Goal: Task Accomplishment & Management: Manage account settings

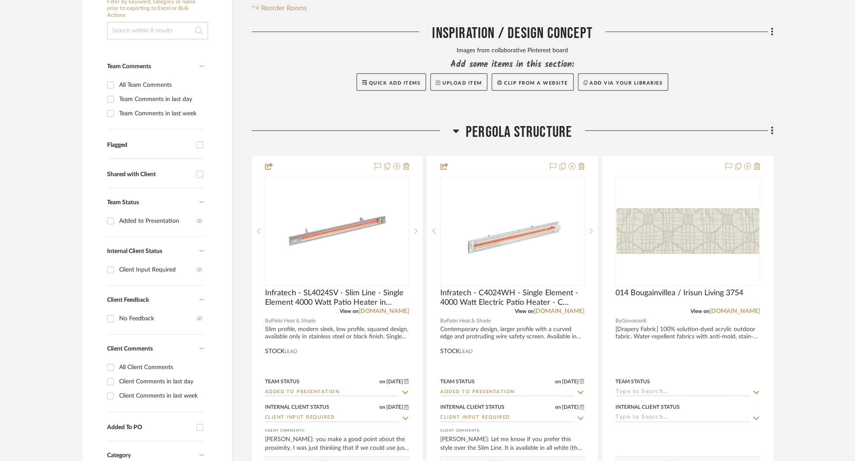
scroll to position [220, 0]
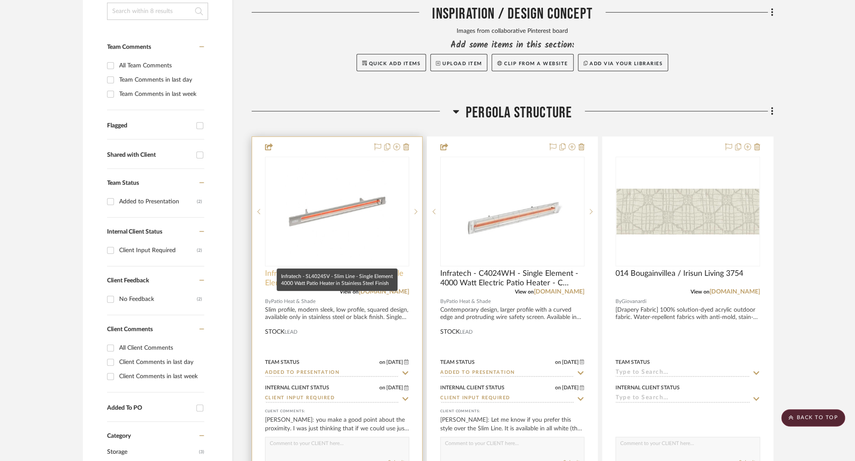
click at [297, 269] on span "Infratech - SL4024SV - Slim Line - Single Element 4000 Watt Patio Heater in Sta…" at bounding box center [337, 278] width 144 height 19
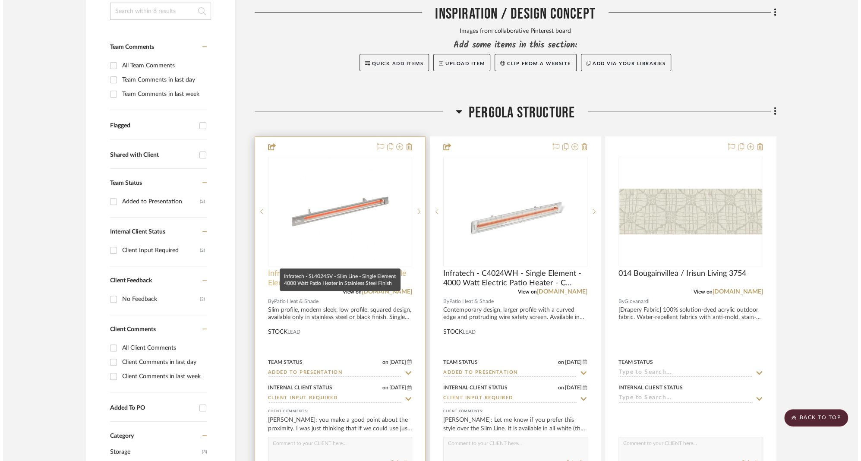
scroll to position [0, 0]
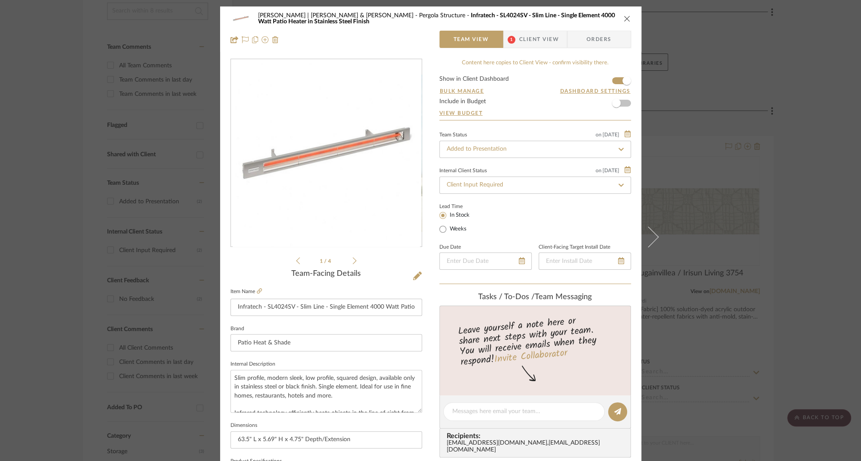
click at [526, 39] on span "Client View" at bounding box center [539, 39] width 40 height 17
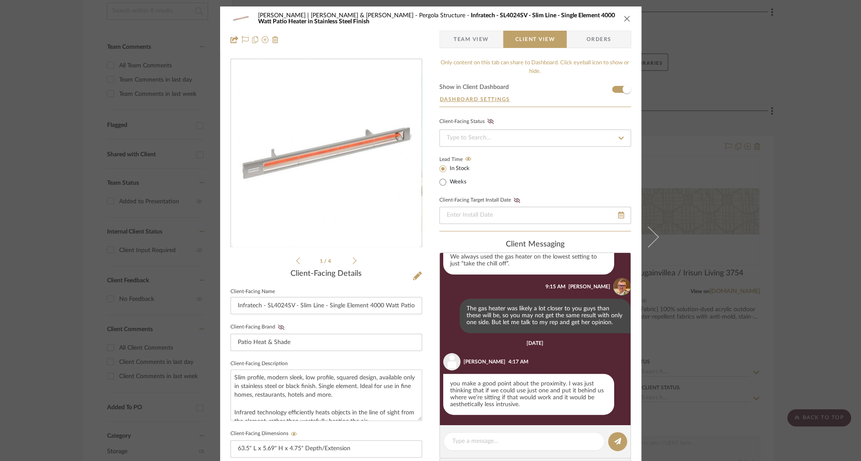
scroll to position [216, 0]
click at [498, 441] on textarea at bounding box center [523, 441] width 143 height 9
click at [526, 441] on textarea at bounding box center [523, 441] width 143 height 9
click at [507, 443] on textarea "That could work actually, if you don't" at bounding box center [523, 441] width 143 height 9
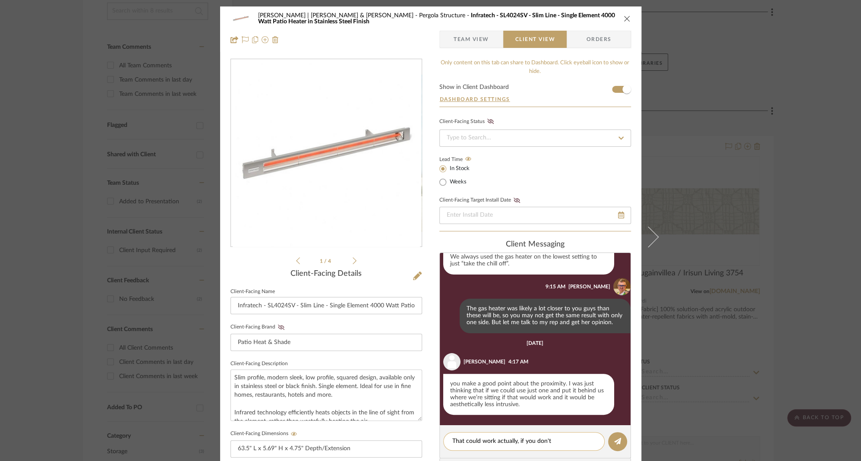
click at [507, 443] on textarea "That could work actually, if you don't" at bounding box center [523, 441] width 143 height 9
click at [501, 444] on textarea "That could work actually, if you don't" at bounding box center [523, 441] width 143 height 9
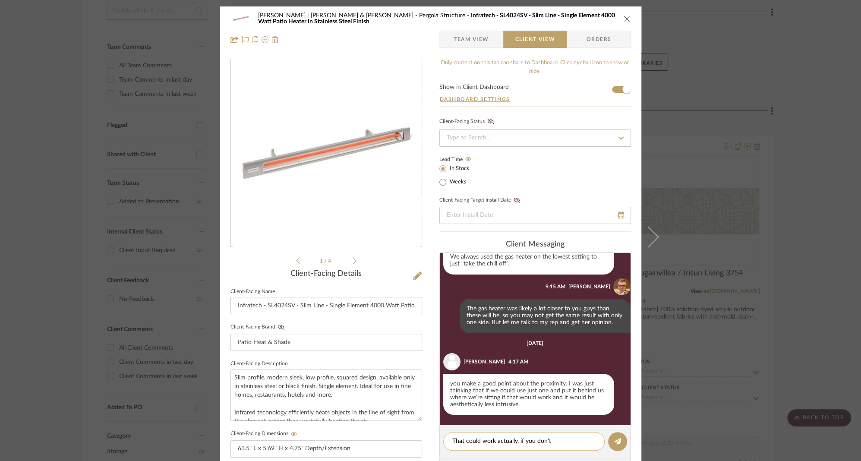
click at [499, 443] on textarea "That could work actually, if you don't" at bounding box center [523, 441] width 143 height 9
click at [534, 443] on textarea "That could work, if you don't" at bounding box center [523, 441] width 143 height 9
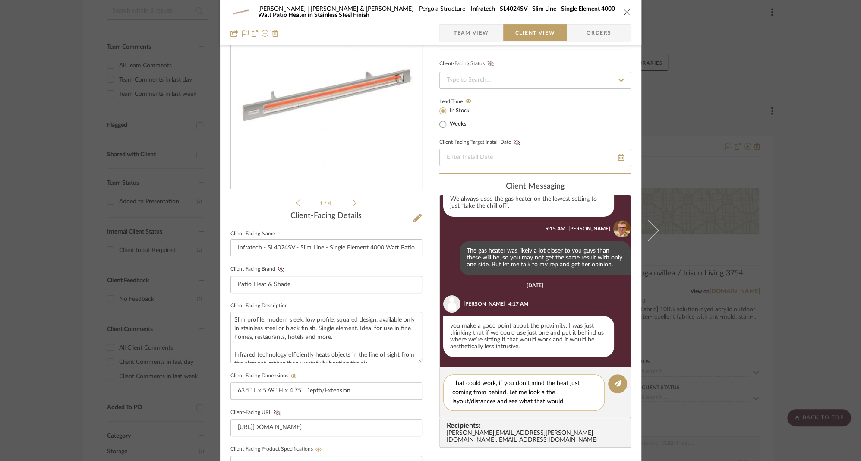
scroll to position [68, 0]
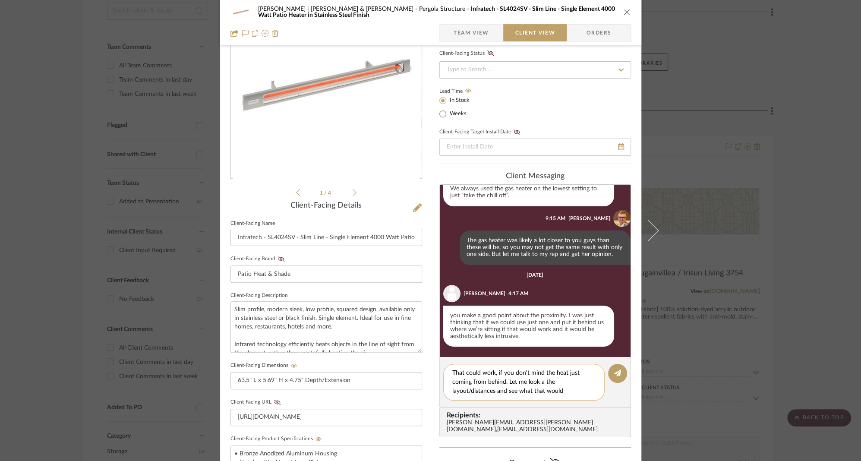
drag, startPoint x: 517, startPoint y: 392, endPoint x: 529, endPoint y: 394, distance: 12.7
click at [529, 394] on textarea "That could work, if you don't mind the heat just coming from behind. Let me loo…" at bounding box center [523, 382] width 143 height 27
click at [567, 393] on textarea "That could work, if you don't mind the heat just coming from behind. Let me loo…" at bounding box center [523, 382] width 143 height 27
type textarea "That could work, if you don't mind the heat just coming from behind. Let me loo…"
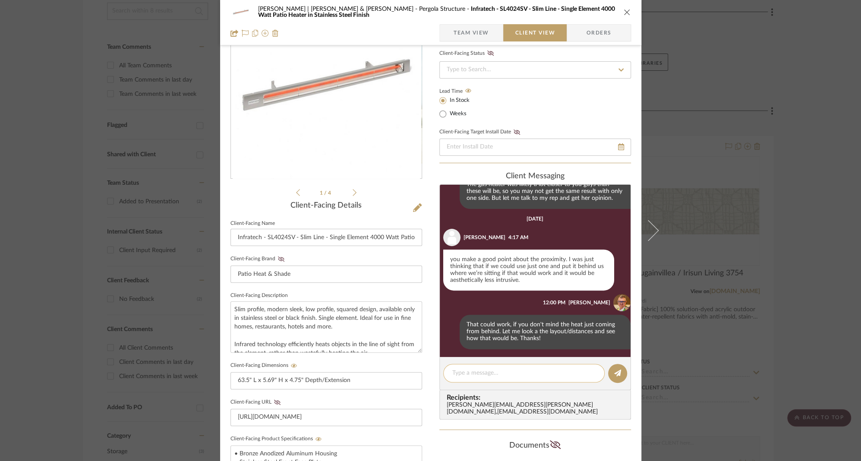
scroll to position [274, 0]
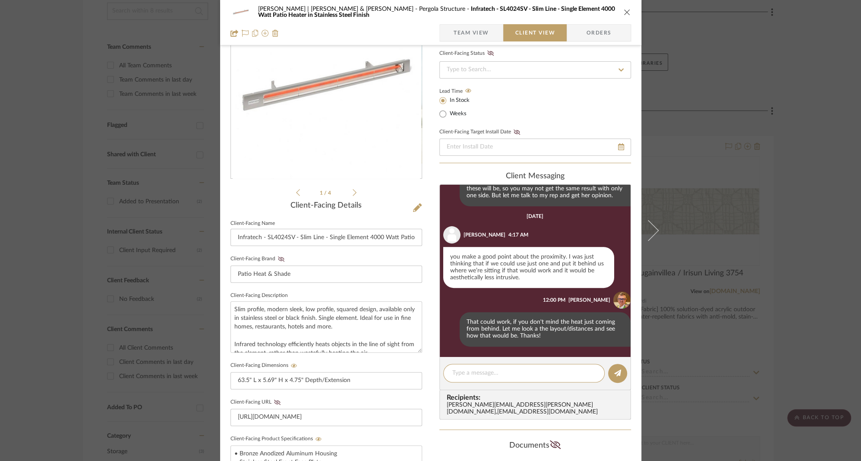
click at [624, 11] on icon "close" at bounding box center [627, 12] width 7 height 7
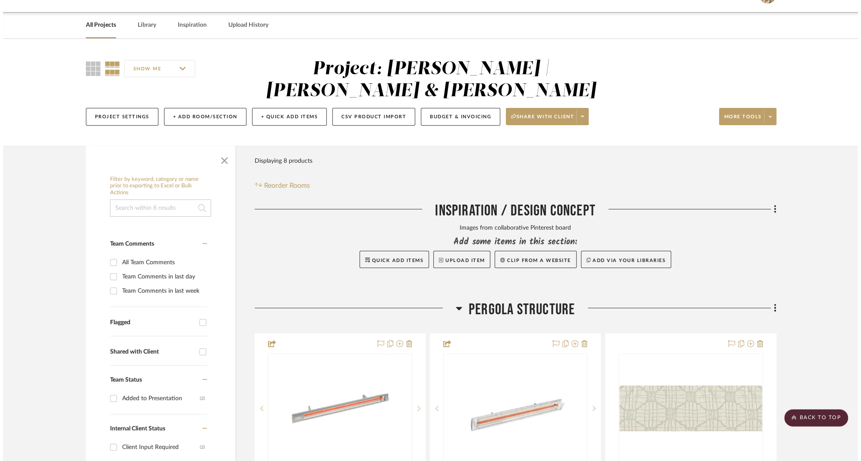
scroll to position [0, 0]
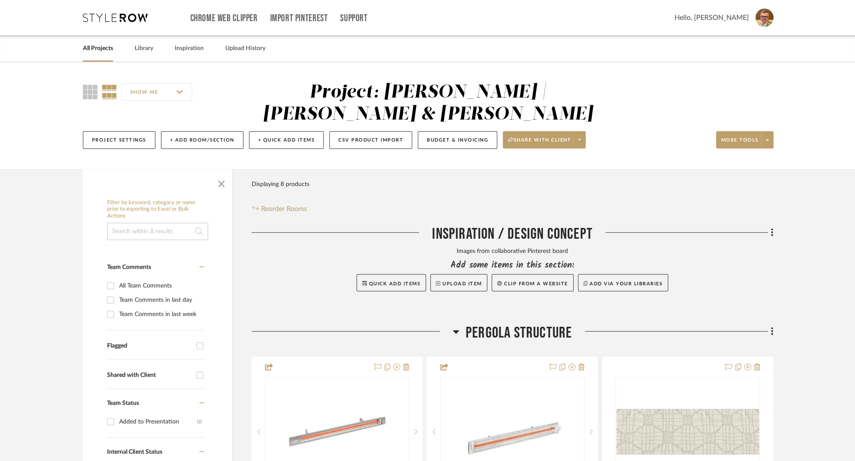
click at [95, 47] on link "All Projects" at bounding box center [98, 49] width 30 height 12
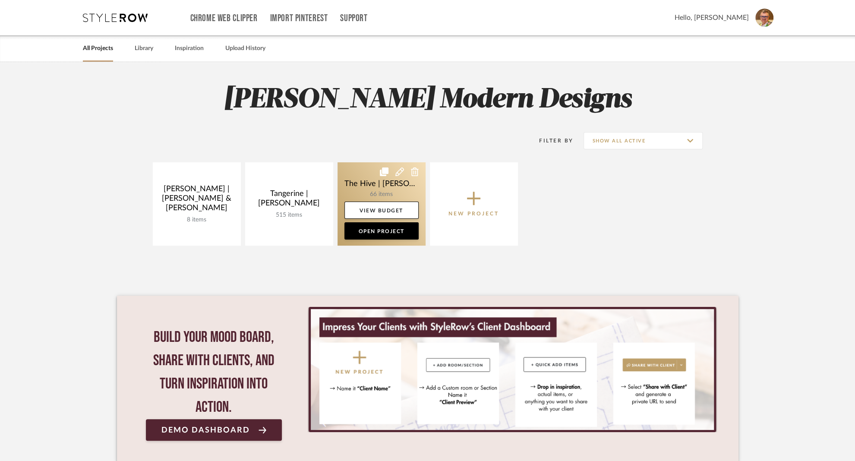
click at [353, 183] on link at bounding box center [381, 203] width 88 height 83
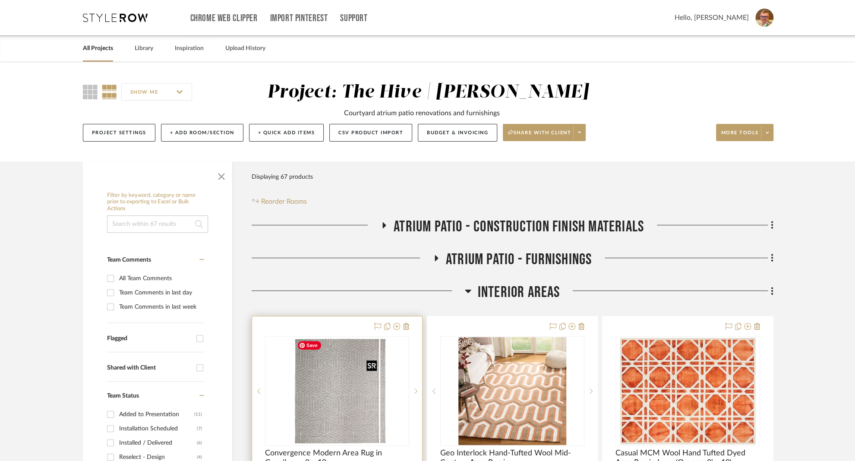
click at [328, 398] on div at bounding box center [337, 391] width 144 height 110
click at [320, 449] on span "Convergence Modern Area Rug in Gray/Ivory, 8 x 10" at bounding box center [337, 457] width 144 height 19
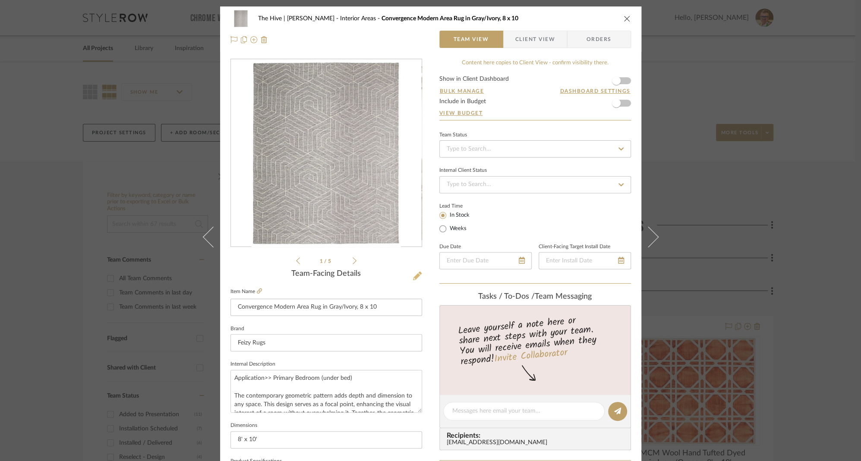
click at [416, 274] on icon at bounding box center [417, 275] width 9 height 9
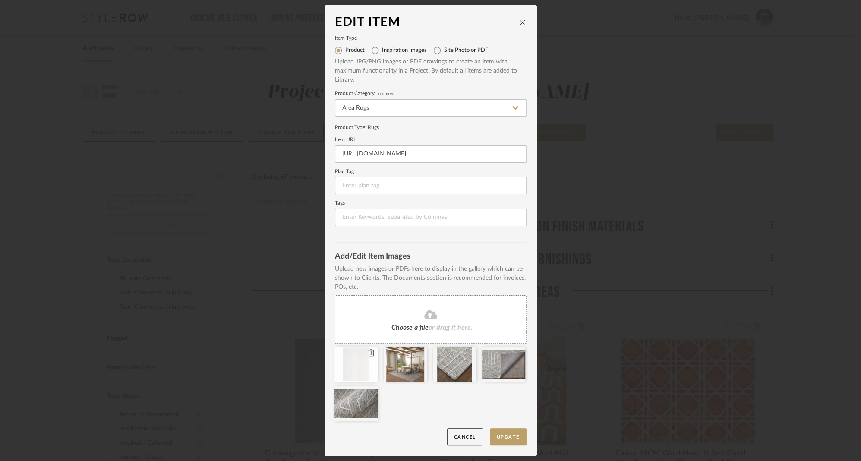
click at [369, 353] on icon at bounding box center [371, 352] width 6 height 7
click at [500, 436] on button "Update" at bounding box center [508, 437] width 37 height 18
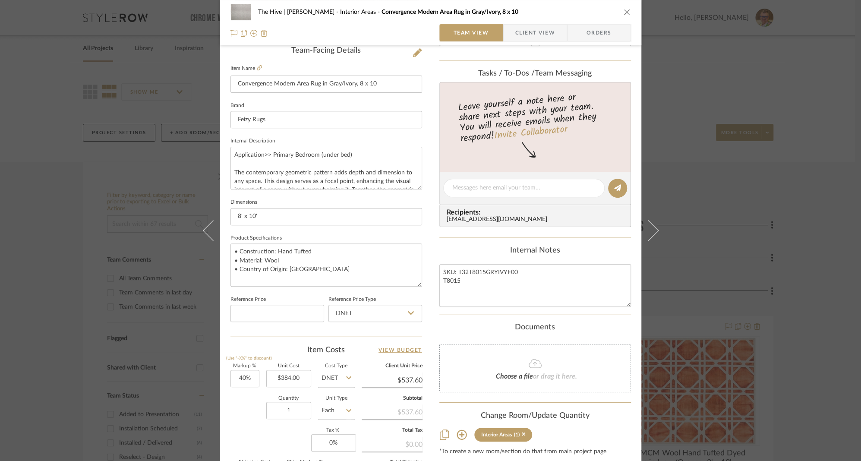
scroll to position [262, 0]
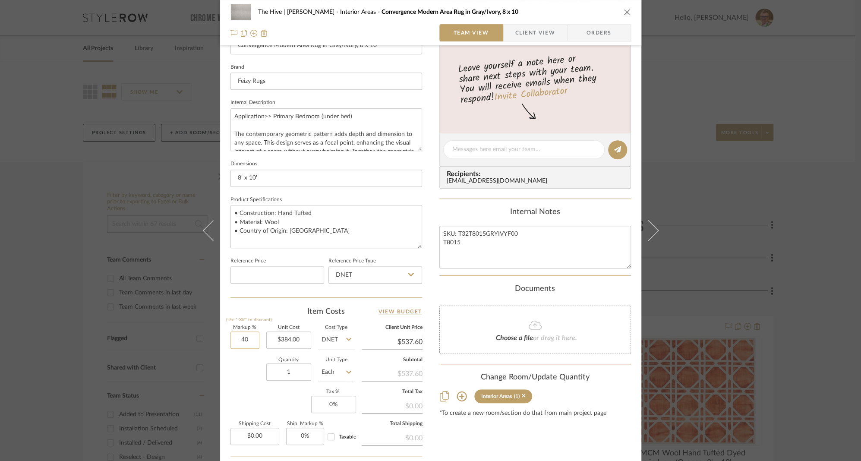
click at [241, 338] on input "40" at bounding box center [244, 339] width 29 height 17
type input "200%"
type input "384.00"
type input "$1,152.00"
type input "200"
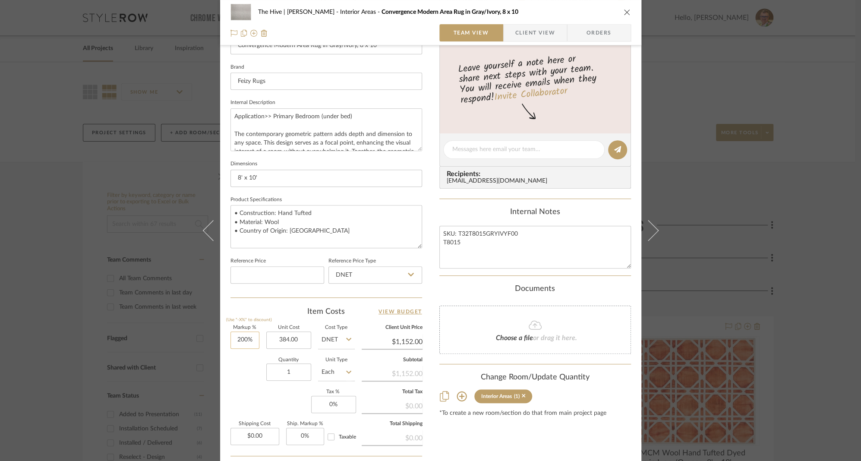
type input "$384.00"
click at [234, 338] on input "200" at bounding box center [244, 339] width 29 height 17
type input "130%"
type input "384.00"
type input "$883.20"
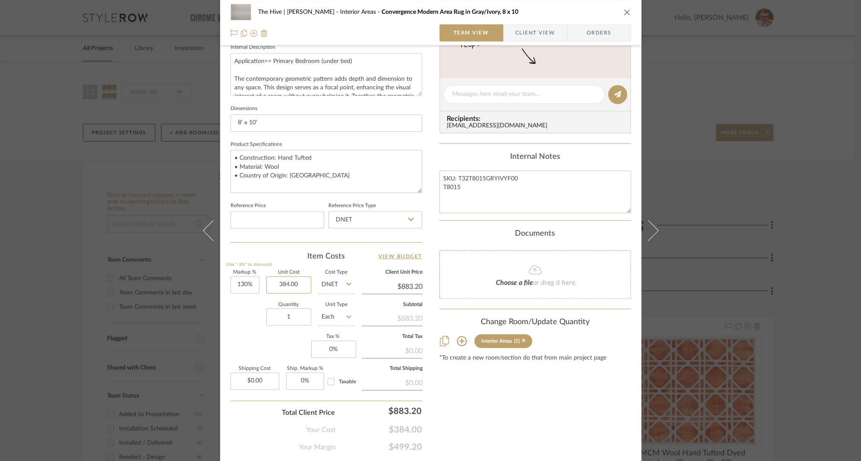
scroll to position [341, 0]
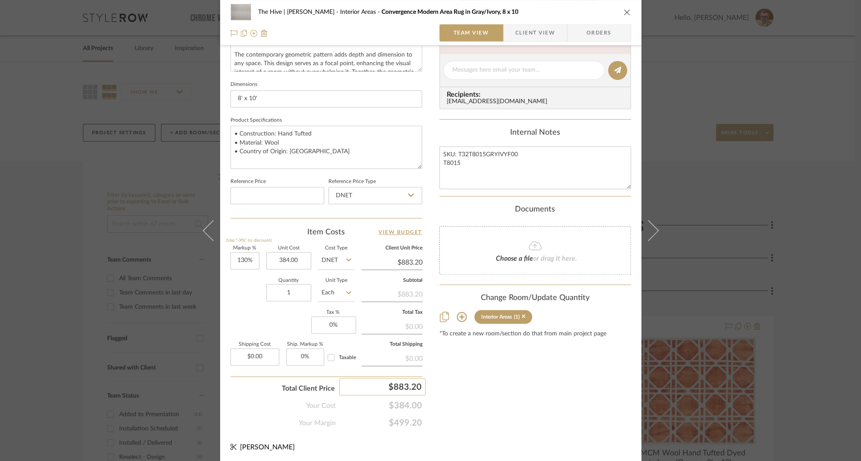
type input "$384.00"
type input "884"
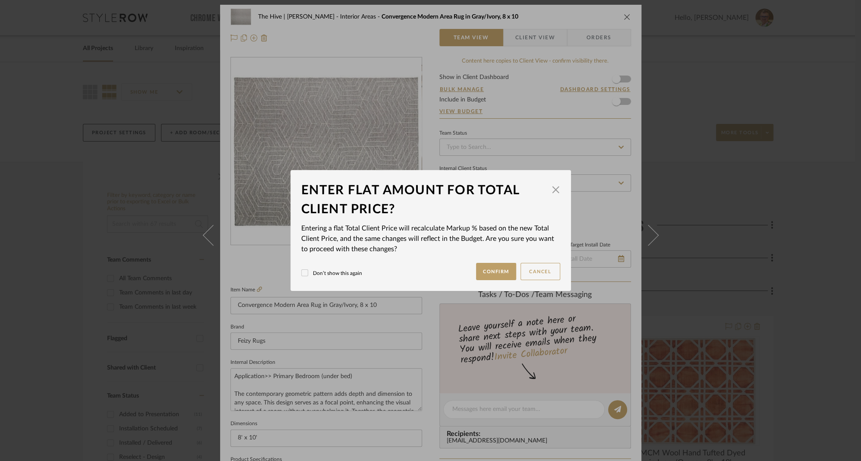
scroll to position [0, 0]
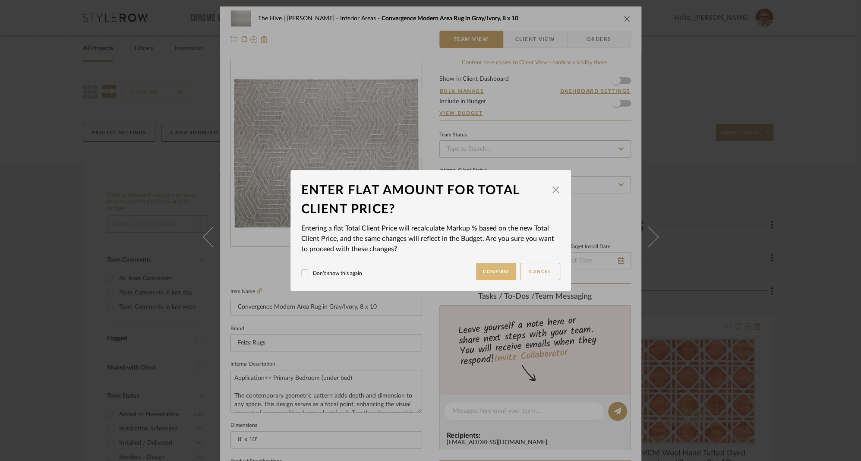
click at [504, 265] on button "Confirm" at bounding box center [496, 271] width 40 height 17
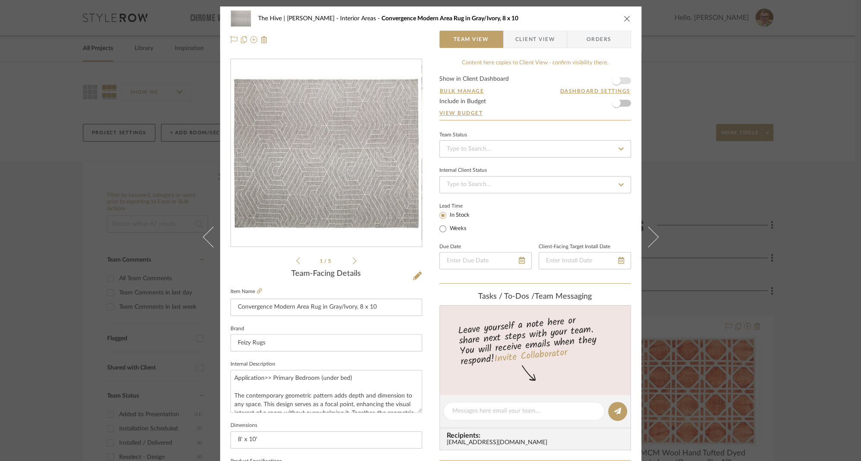
type input "130.2%"
type input "$884.00"
click at [625, 19] on icon "close" at bounding box center [627, 18] width 7 height 7
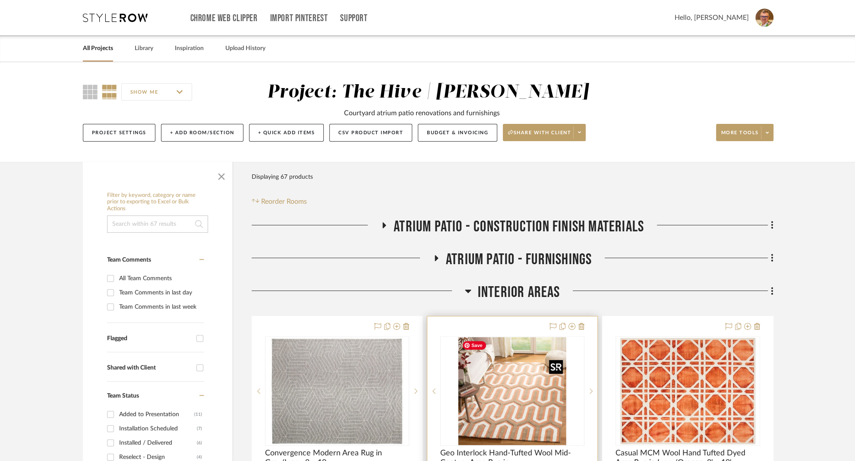
click at [497, 408] on img "0" at bounding box center [512, 391] width 108 height 108
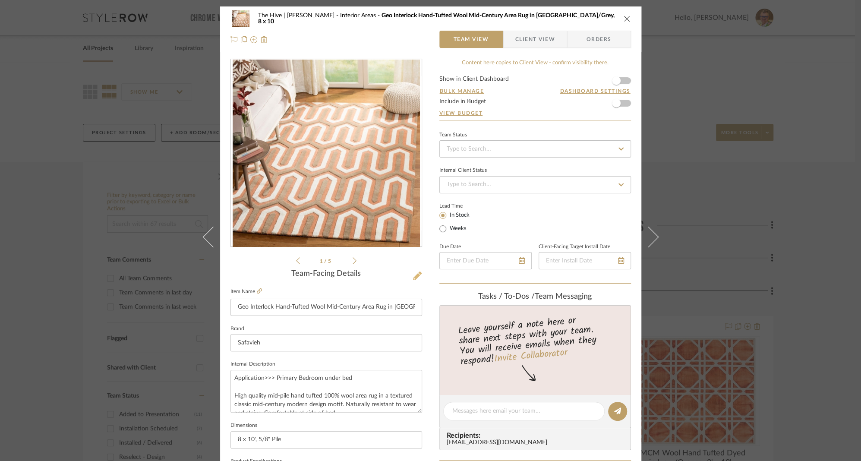
click at [416, 275] on icon at bounding box center [417, 275] width 9 height 9
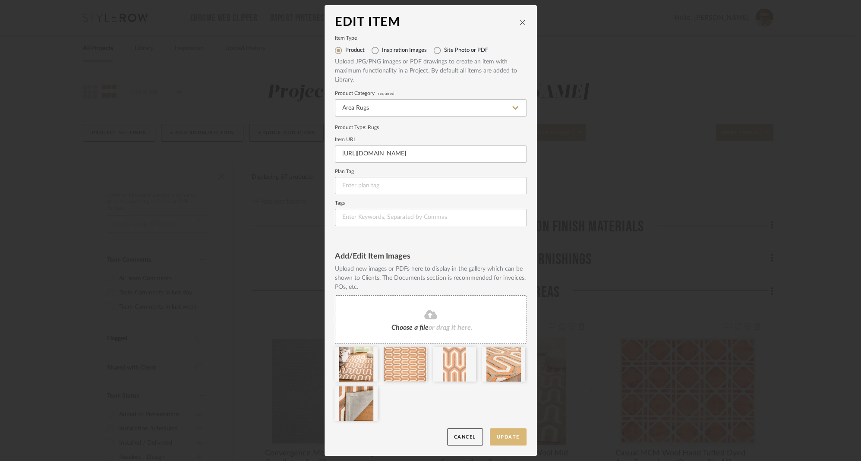
click at [499, 435] on button "Update" at bounding box center [508, 437] width 37 height 18
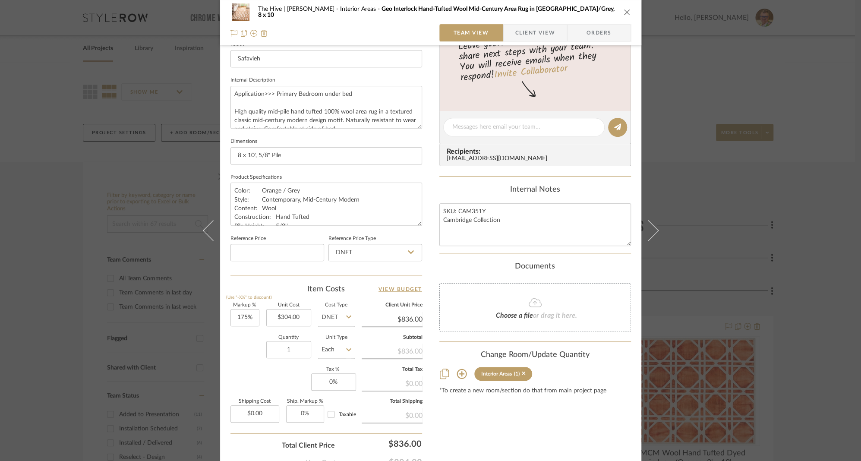
scroll to position [328, 0]
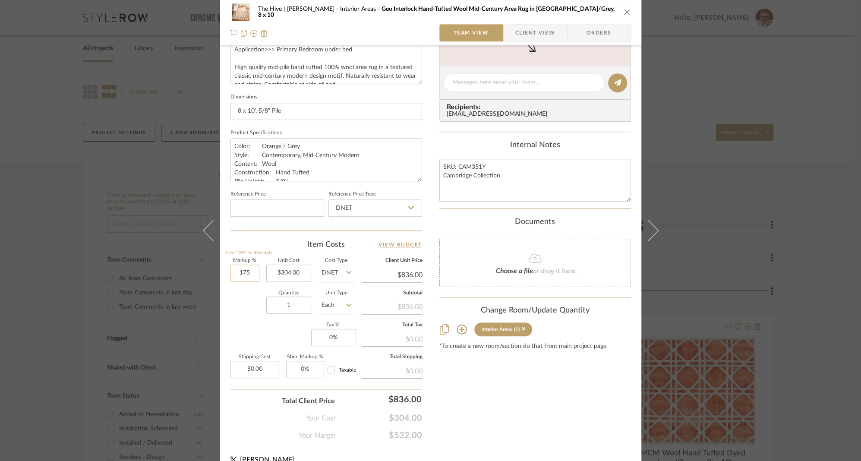
click at [240, 274] on input "175" at bounding box center [244, 273] width 29 height 17
type input "130%"
type input "304.00"
type input "$699.20"
type input "$304.00"
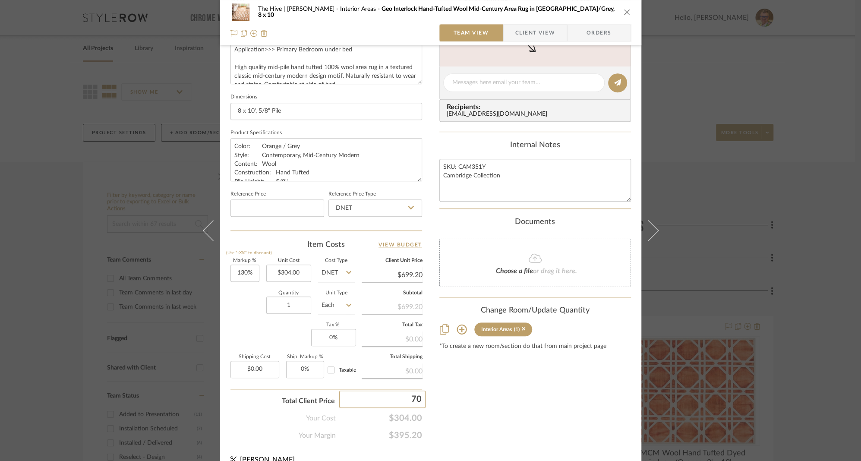
type input "700"
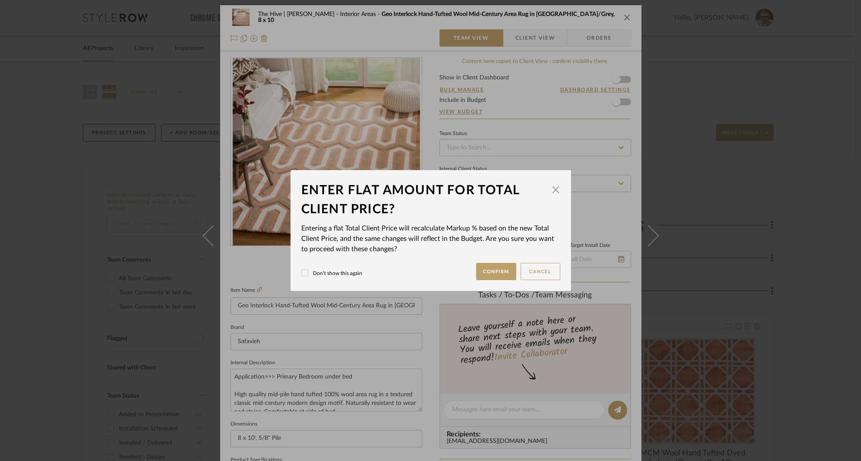
scroll to position [0, 0]
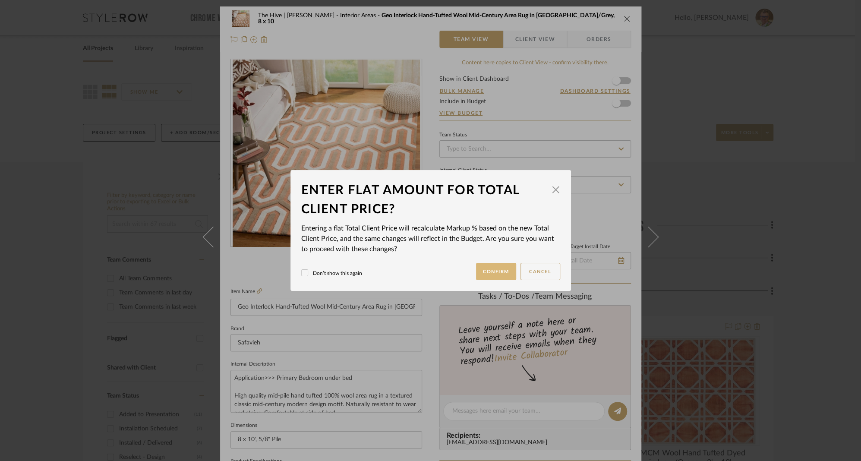
click at [489, 265] on button "Confirm" at bounding box center [496, 271] width 40 height 17
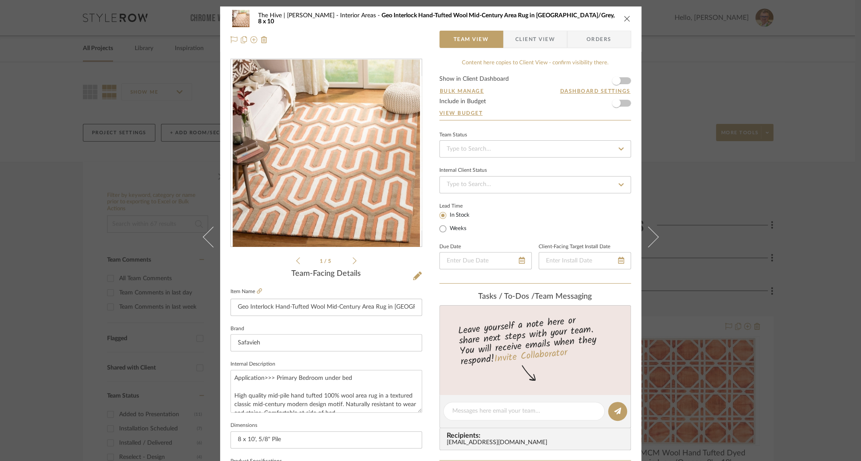
type input "130.26%"
type input "$700.00"
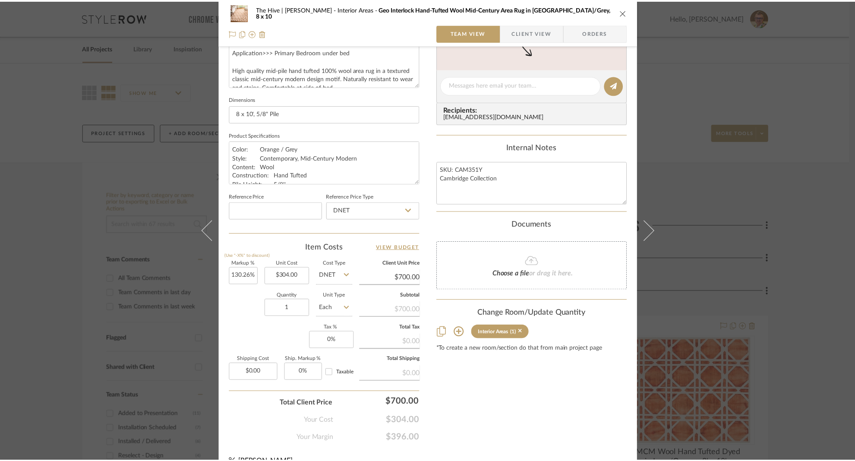
scroll to position [341, 0]
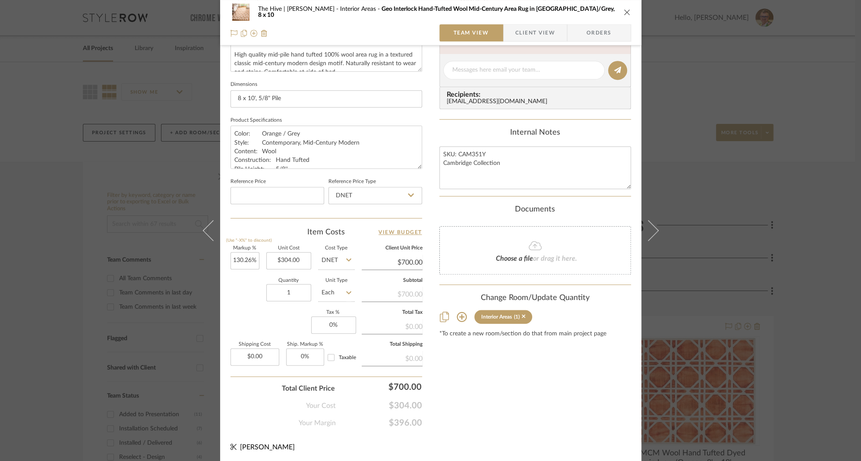
click at [624, 9] on icon "close" at bounding box center [627, 12] width 7 height 7
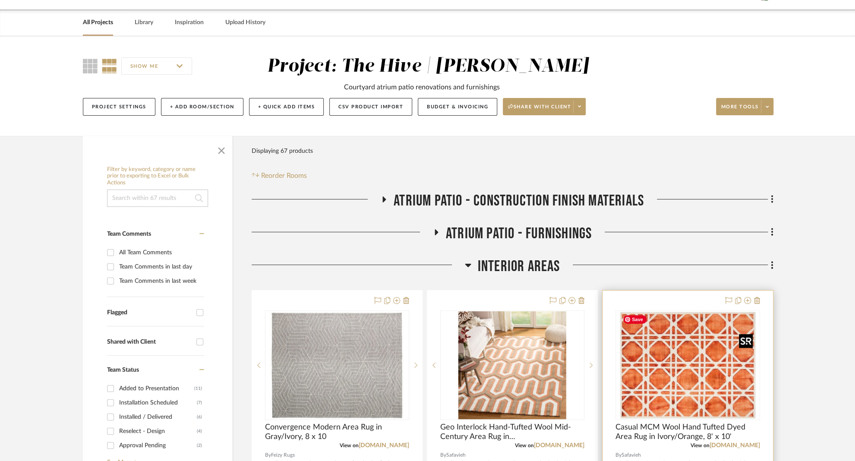
scroll to position [142, 0]
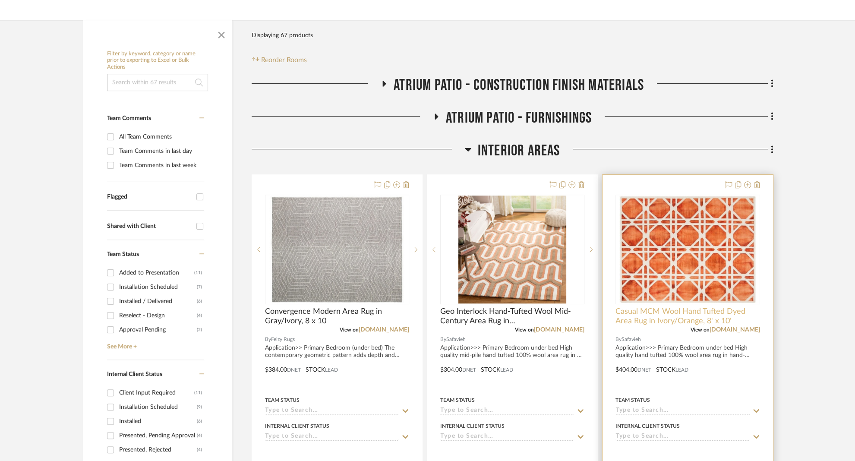
click at [684, 311] on span "Casual MCM Wool Hand Tufted Dyed Area Rug in Ivory/Orange, 8' x 10'" at bounding box center [687, 316] width 144 height 19
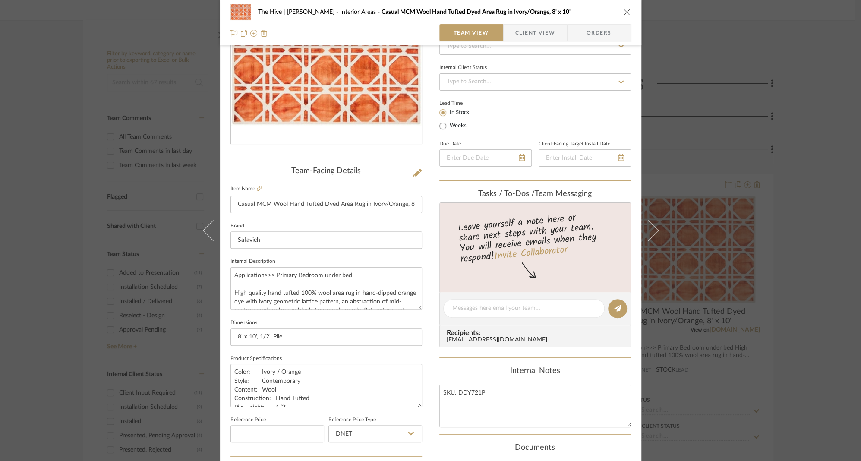
scroll to position [341, 0]
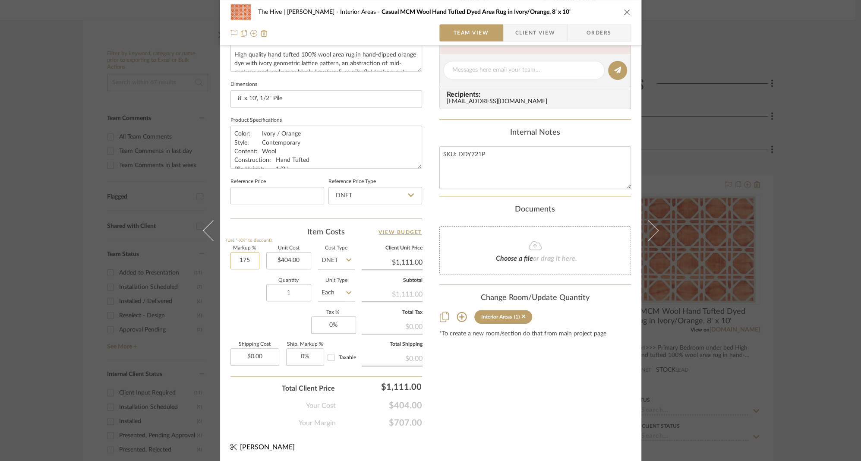
click at [241, 259] on input "175" at bounding box center [244, 260] width 29 height 17
type input "130%"
type input "404.00"
type input "$929.20"
type input "$404.00"
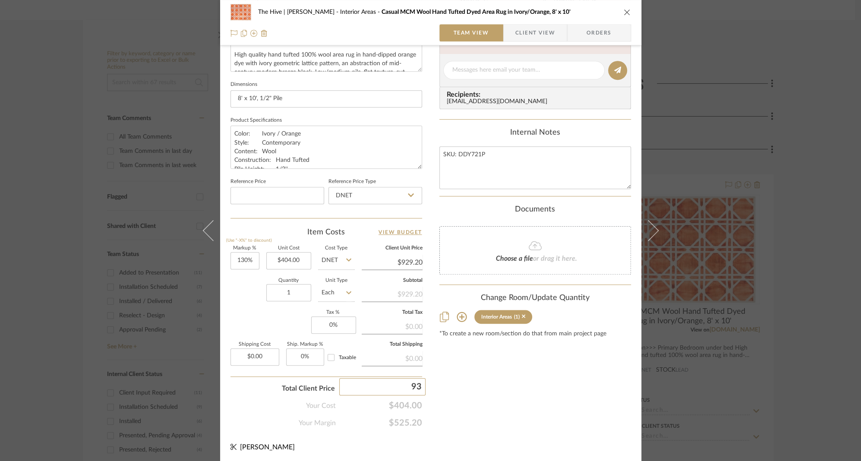
type input "930"
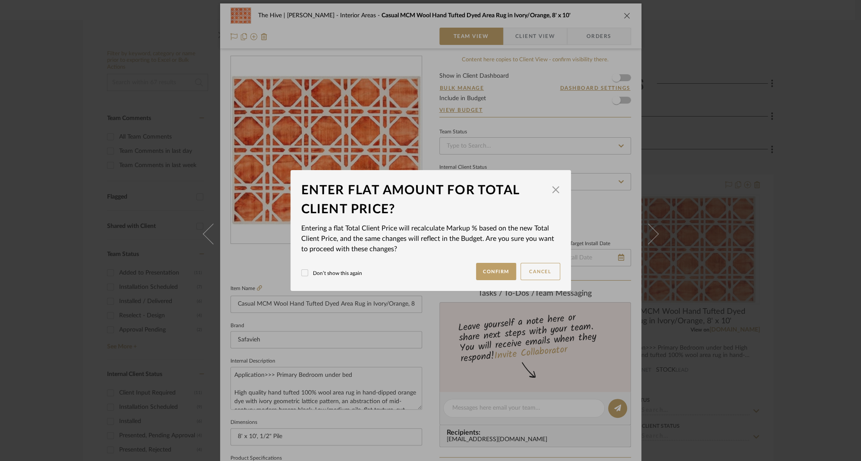
scroll to position [0, 0]
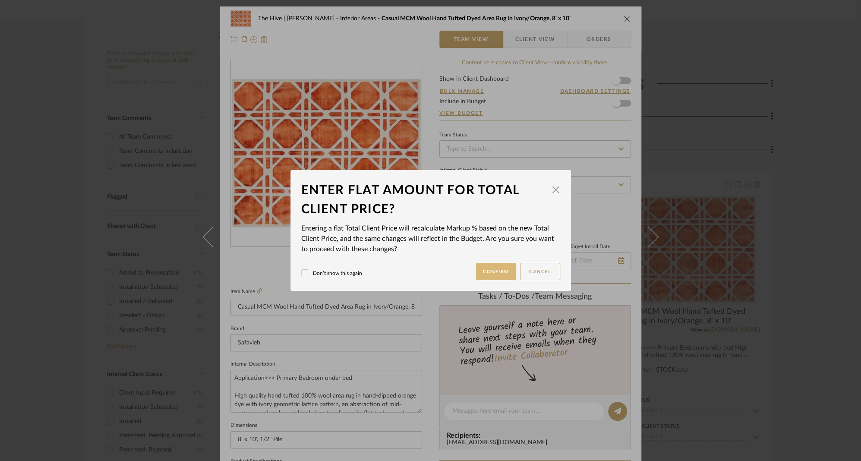
click at [488, 266] on button "Confirm" at bounding box center [496, 271] width 40 height 17
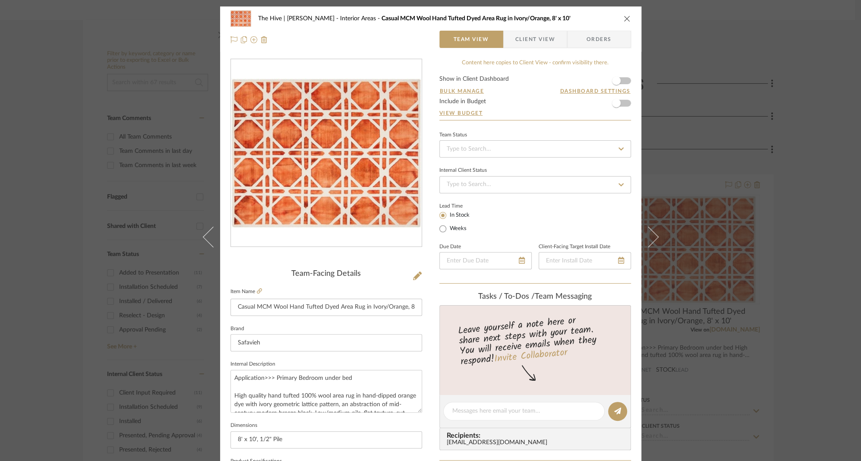
type input "130.19%"
type input "$930.00"
click at [624, 16] on icon "close" at bounding box center [627, 18] width 7 height 7
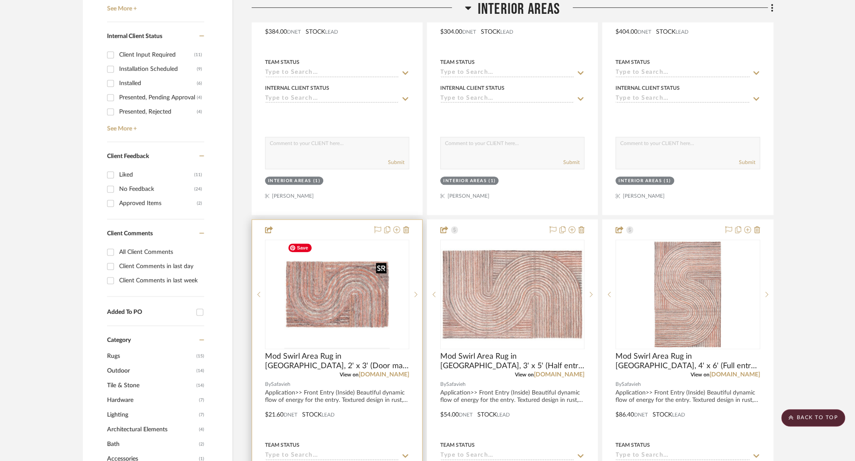
scroll to position [501, 0]
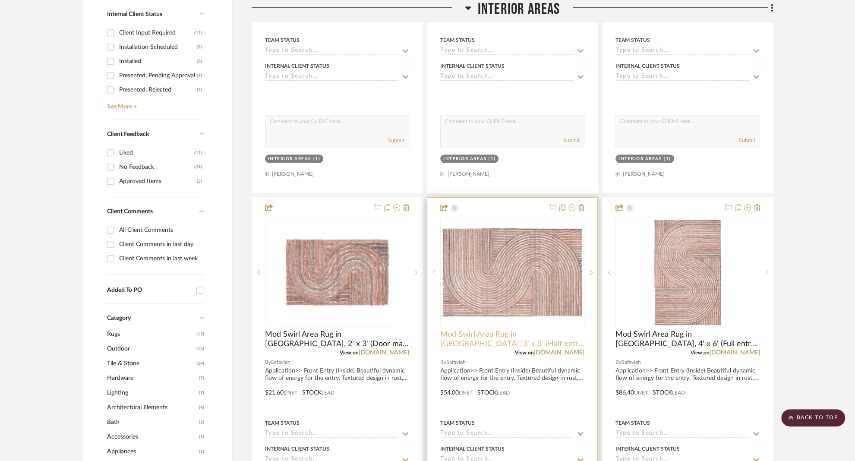
click at [493, 333] on span "Mod Swirl Area Rug in [GEOGRAPHIC_DATA], 3' x 5' (Half entry size)" at bounding box center [512, 339] width 144 height 19
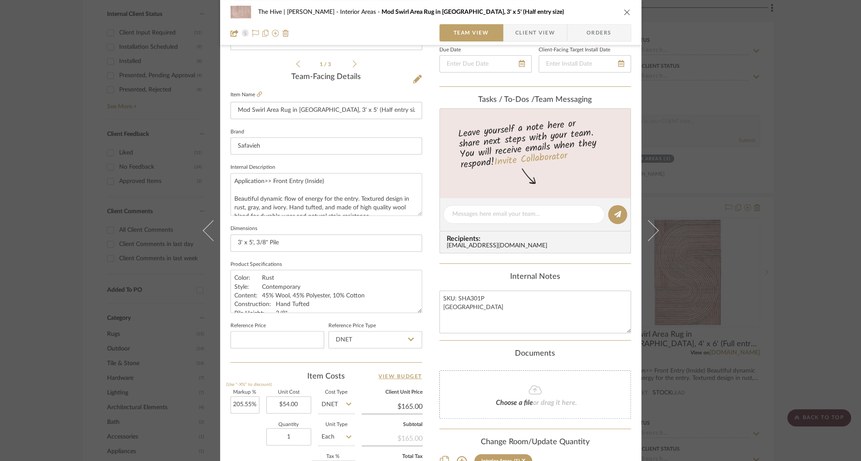
scroll to position [282, 0]
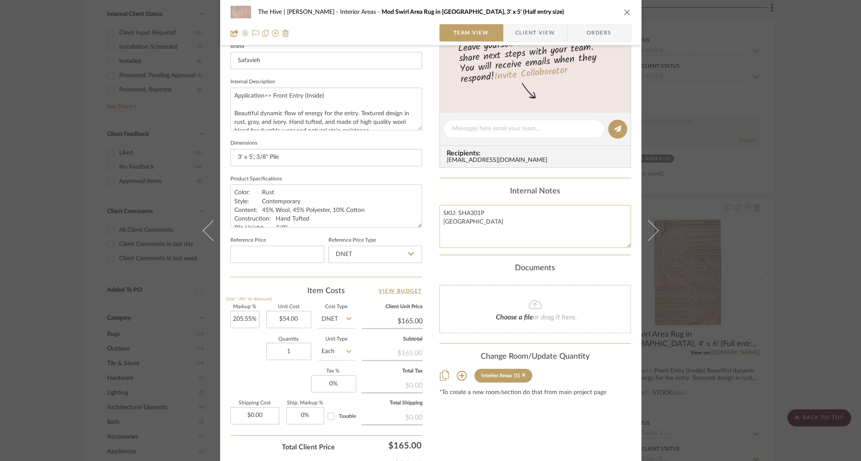
click at [462, 208] on textarea "SKU: SHA301P Southampton" at bounding box center [535, 226] width 192 height 43
click at [454, 212] on textarea "SKU: SHA301P Southampton" at bounding box center [535, 226] width 192 height 43
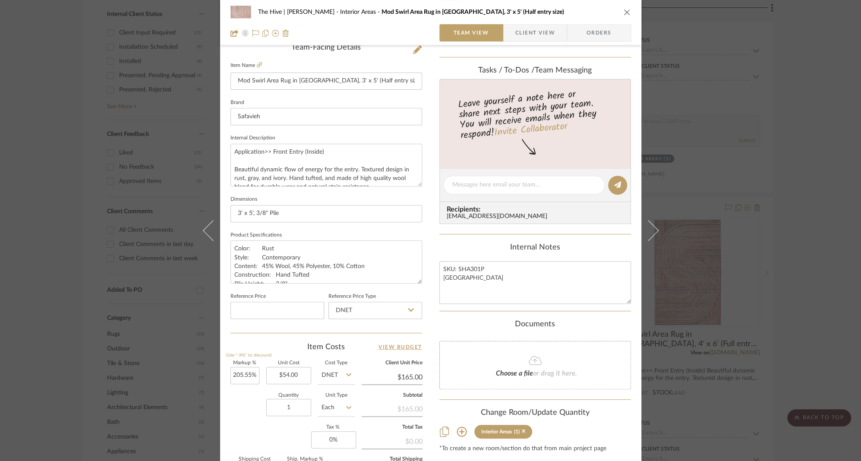
scroll to position [123, 0]
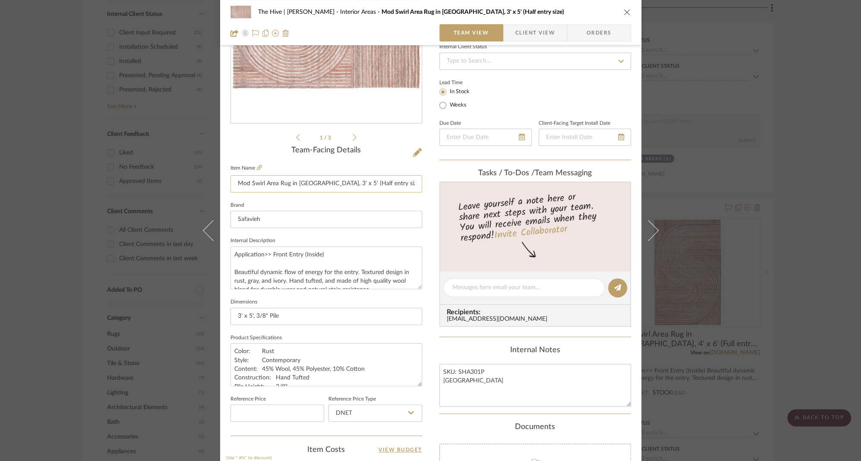
click at [264, 183] on input "Mod Swirl Area Rug in [GEOGRAPHIC_DATA], 3' x 5' (Half entry size)" at bounding box center [326, 183] width 192 height 17
click at [258, 275] on textarea "Application>> Front Entry (Inside) Beautiful dynamic flow of energy for the ent…" at bounding box center [326, 267] width 192 height 43
click at [303, 372] on textarea "Color: Rust Style: Contemporary Content: 45% Wool, 45% Polyester, 10% Cotton Co…" at bounding box center [326, 364] width 192 height 43
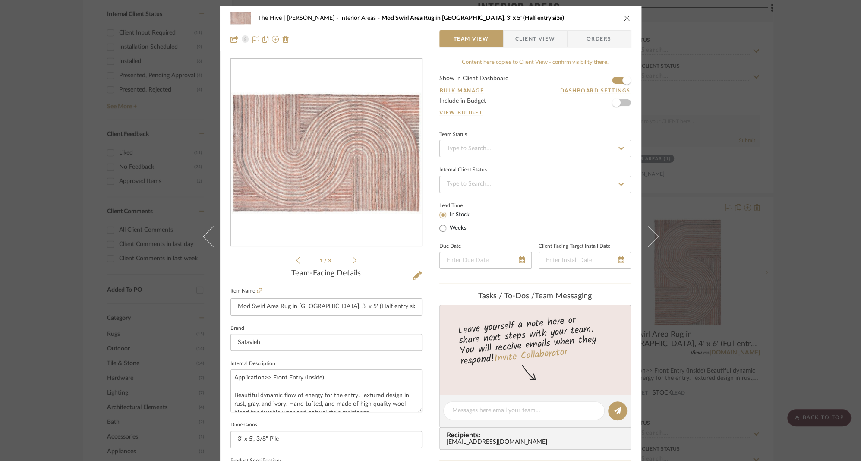
scroll to position [0, 0]
click at [353, 259] on icon at bounding box center [355, 260] width 4 height 7
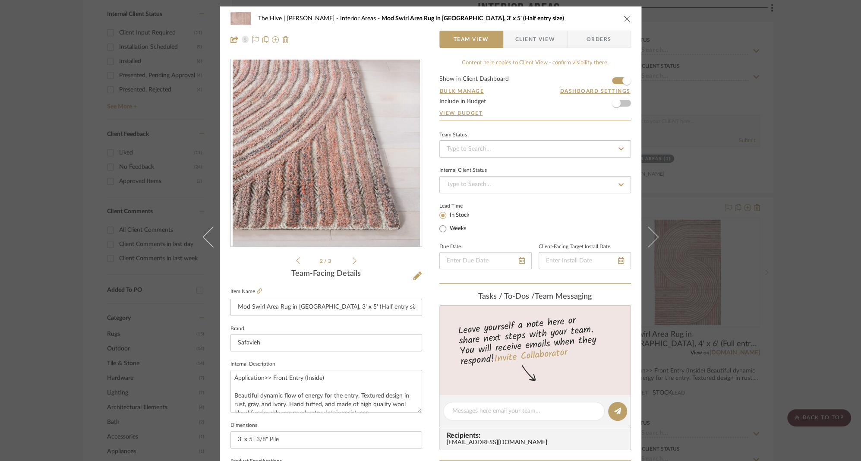
click at [353, 260] on icon at bounding box center [355, 261] width 4 height 8
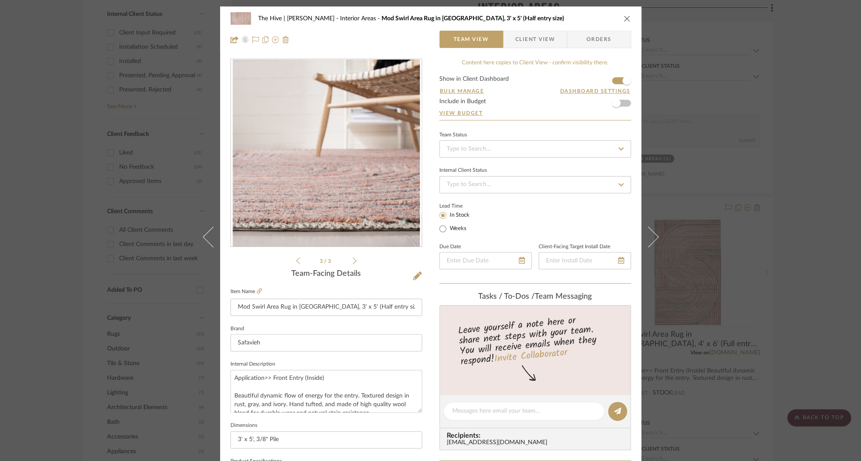
click at [353, 261] on icon at bounding box center [355, 261] width 4 height 8
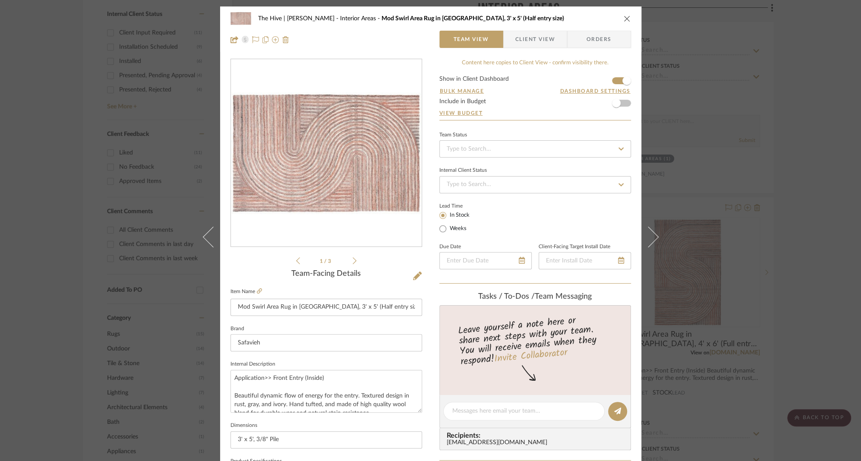
click at [353, 261] on icon at bounding box center [355, 261] width 4 height 8
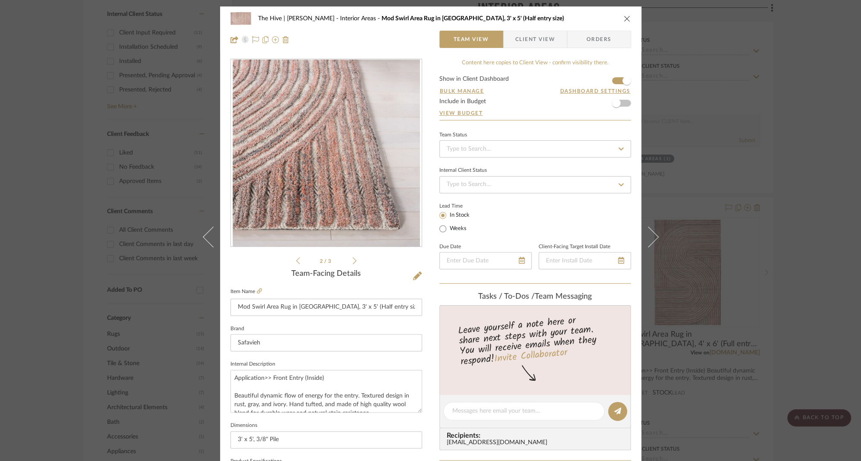
click at [353, 261] on icon at bounding box center [355, 261] width 4 height 8
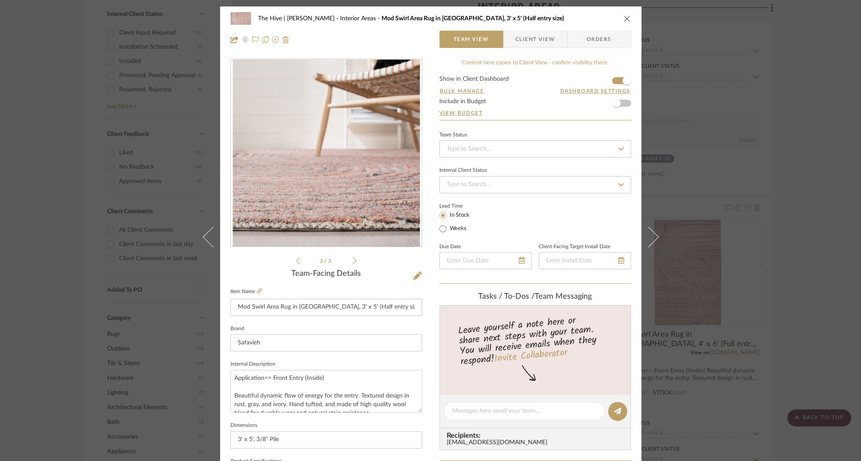
click at [353, 261] on icon at bounding box center [355, 261] width 4 height 8
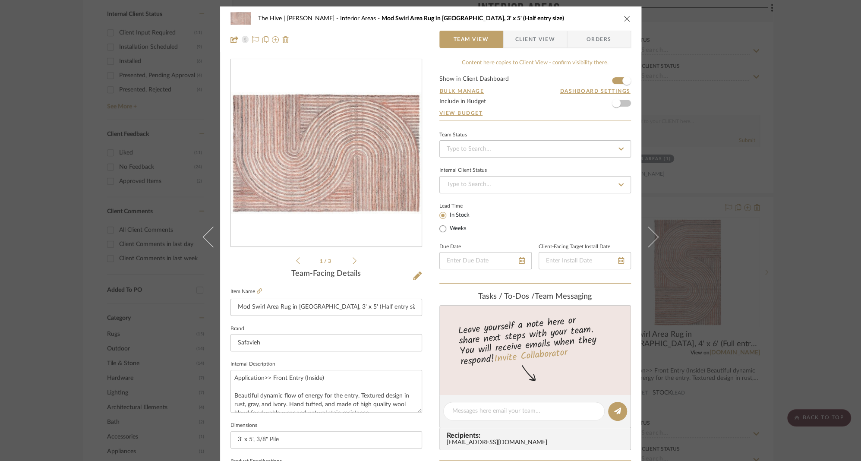
click at [624, 18] on icon "close" at bounding box center [627, 18] width 7 height 7
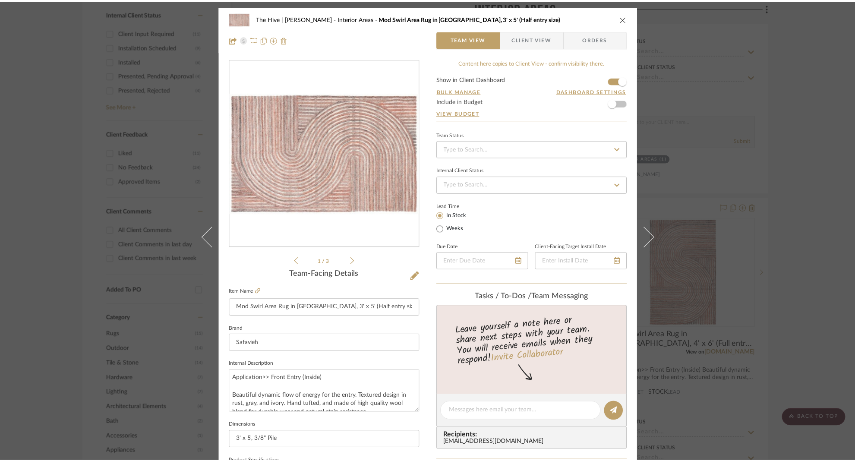
scroll to position [501, 0]
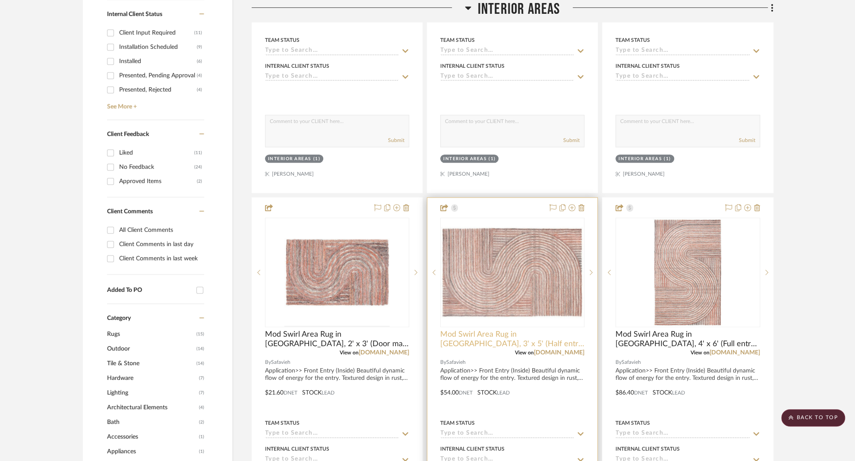
click at [502, 336] on span "Mod Swirl Area Rug in [GEOGRAPHIC_DATA], 3' x 5' (Half entry size)" at bounding box center [512, 339] width 144 height 19
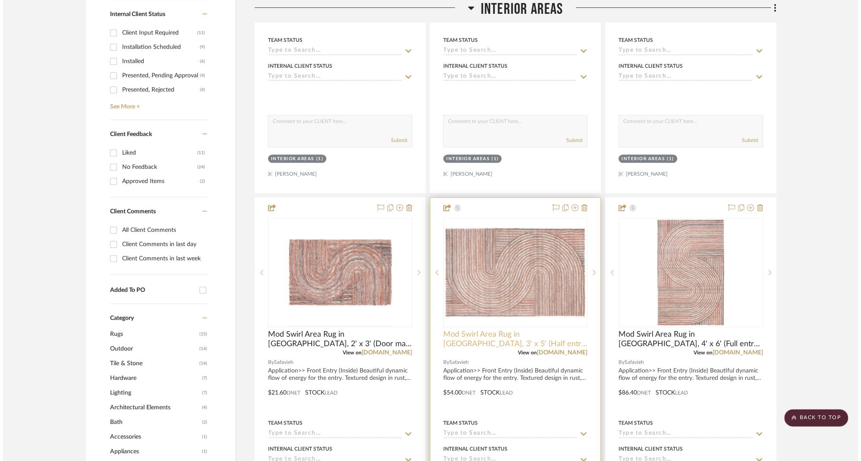
scroll to position [0, 0]
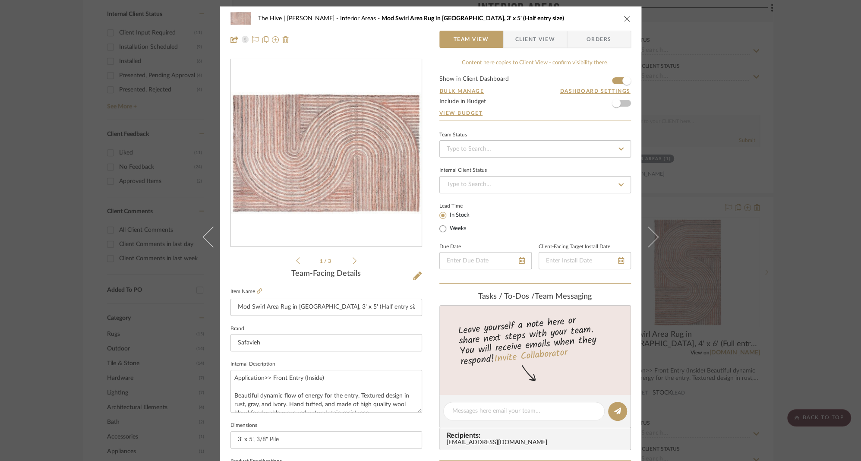
click at [353, 261] on icon at bounding box center [355, 261] width 4 height 8
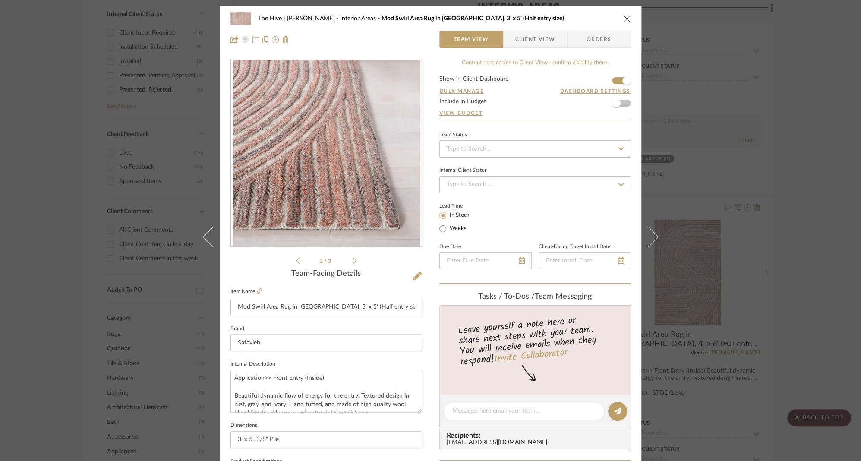
click at [353, 261] on icon at bounding box center [355, 261] width 4 height 8
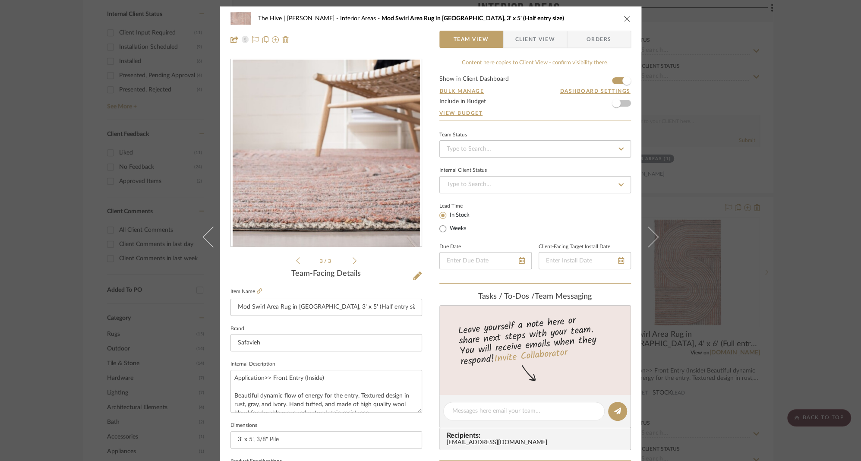
click at [353, 261] on icon at bounding box center [355, 261] width 4 height 8
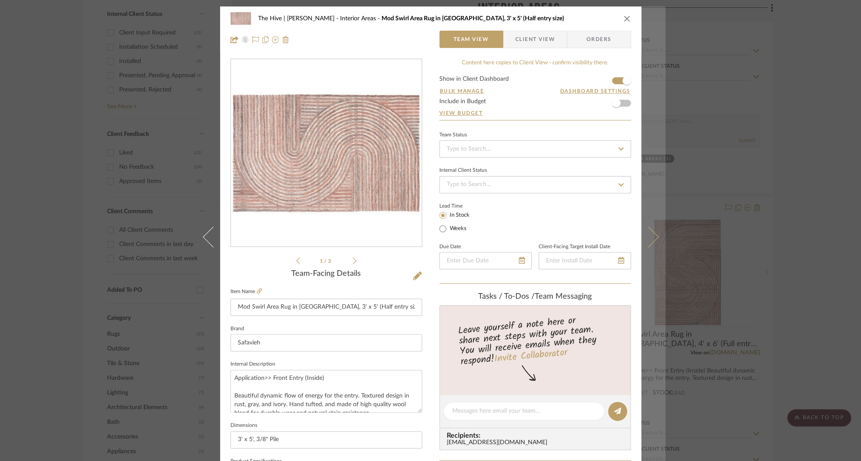
click at [649, 237] on icon at bounding box center [647, 237] width 21 height 21
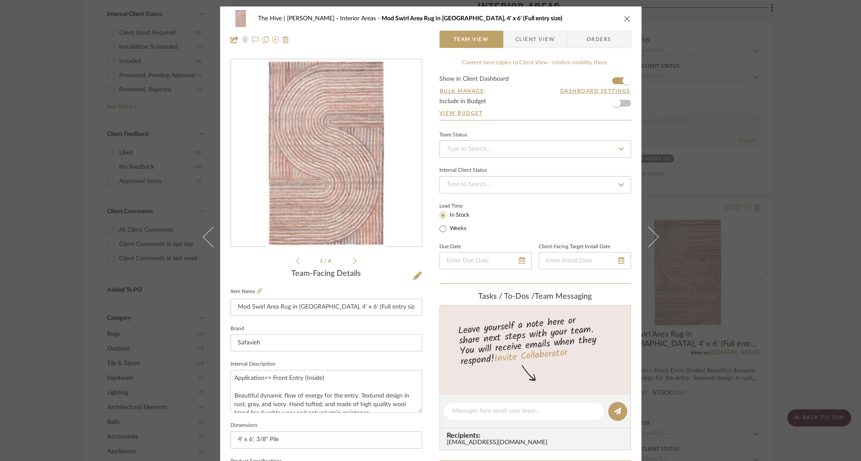
click at [353, 261] on icon at bounding box center [355, 260] width 4 height 7
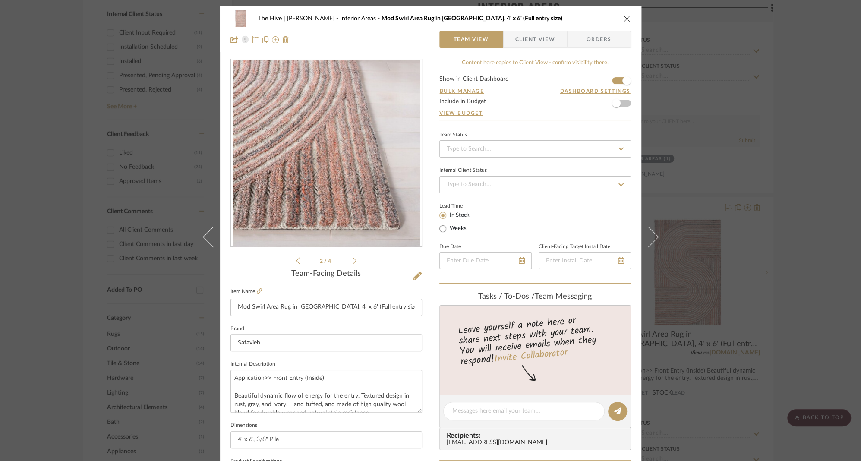
click at [353, 261] on icon at bounding box center [355, 260] width 4 height 7
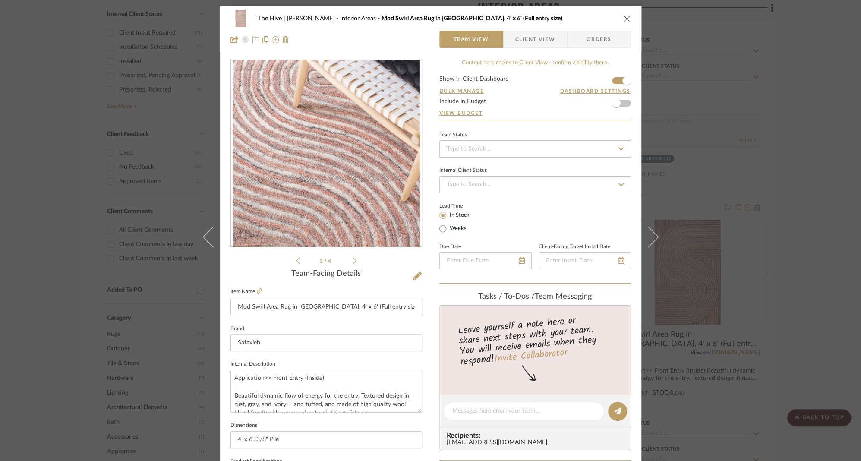
click at [353, 261] on icon at bounding box center [355, 260] width 4 height 7
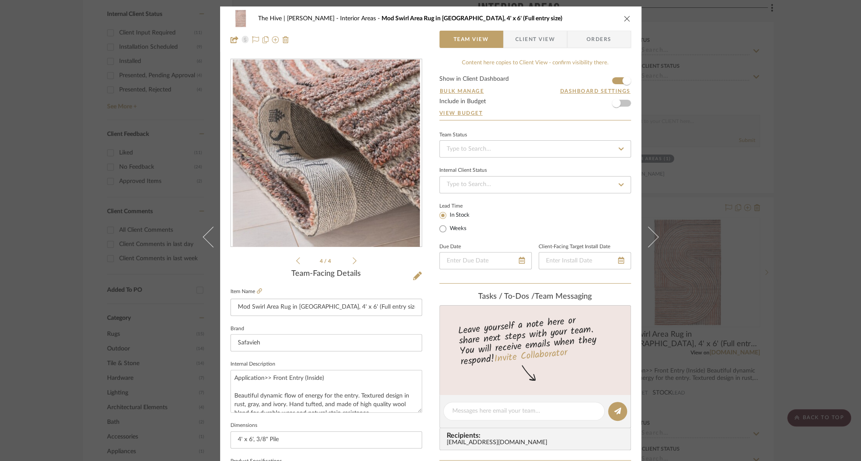
click at [353, 261] on icon at bounding box center [355, 260] width 4 height 7
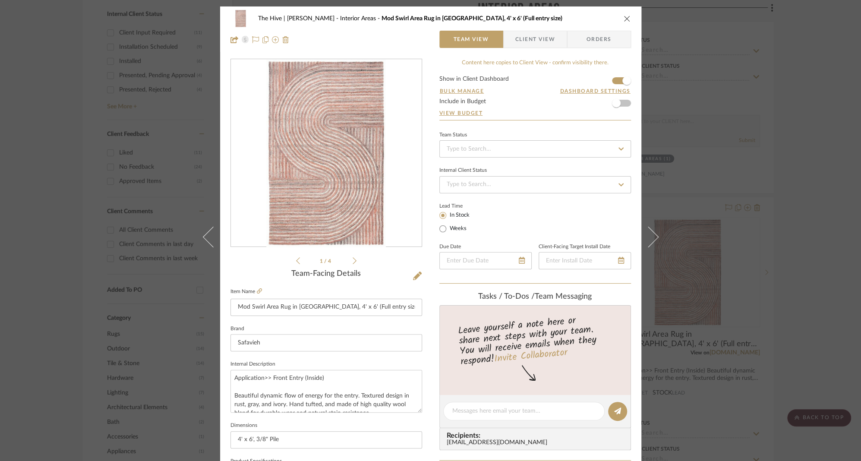
click at [353, 261] on icon at bounding box center [355, 260] width 4 height 7
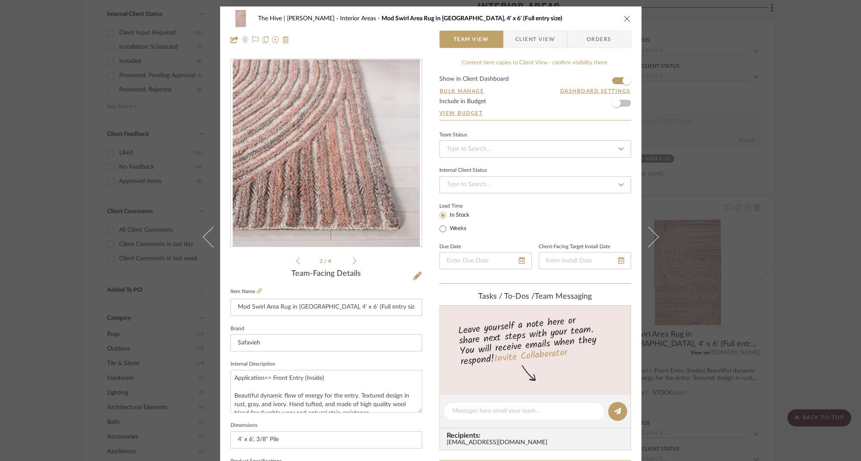
click at [353, 261] on icon at bounding box center [355, 260] width 4 height 7
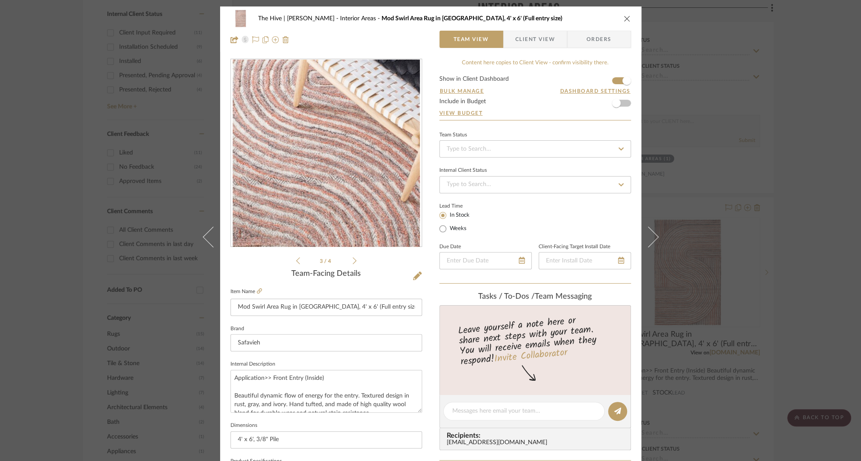
click at [353, 261] on icon at bounding box center [355, 260] width 4 height 7
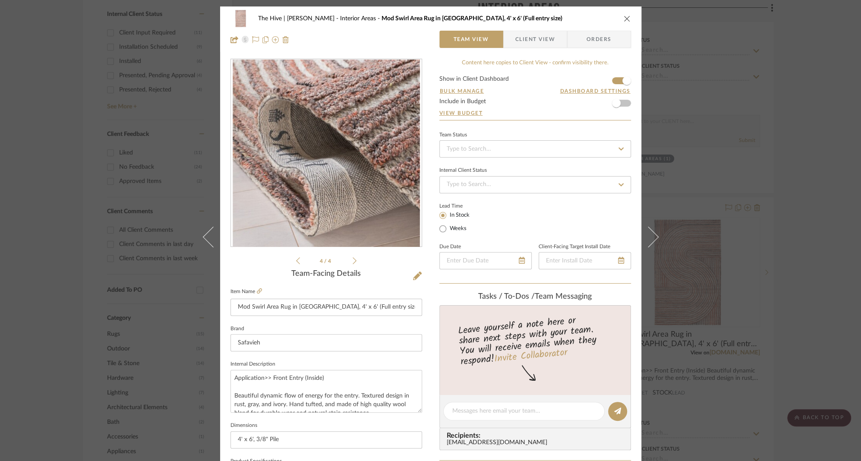
click at [353, 261] on icon at bounding box center [355, 260] width 4 height 7
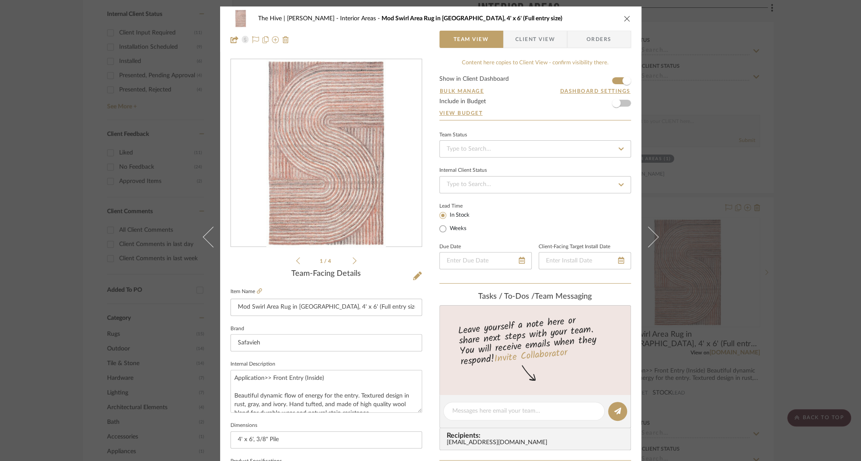
click at [296, 260] on icon at bounding box center [298, 261] width 4 height 8
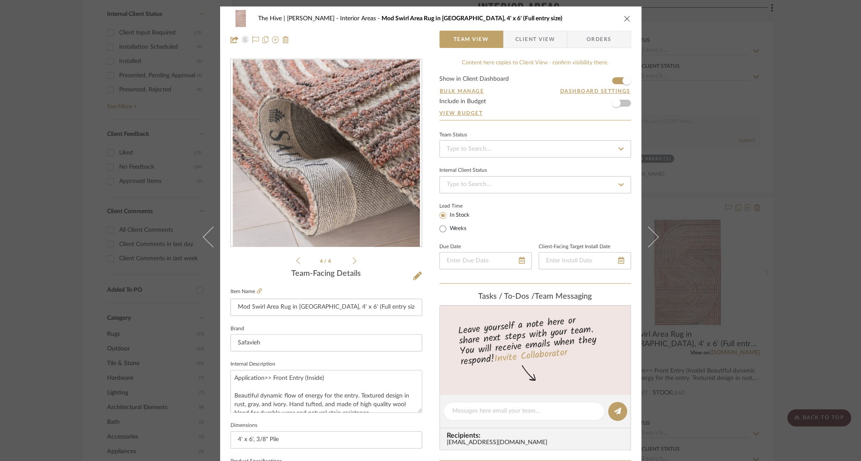
click at [624, 18] on icon "close" at bounding box center [627, 18] width 7 height 7
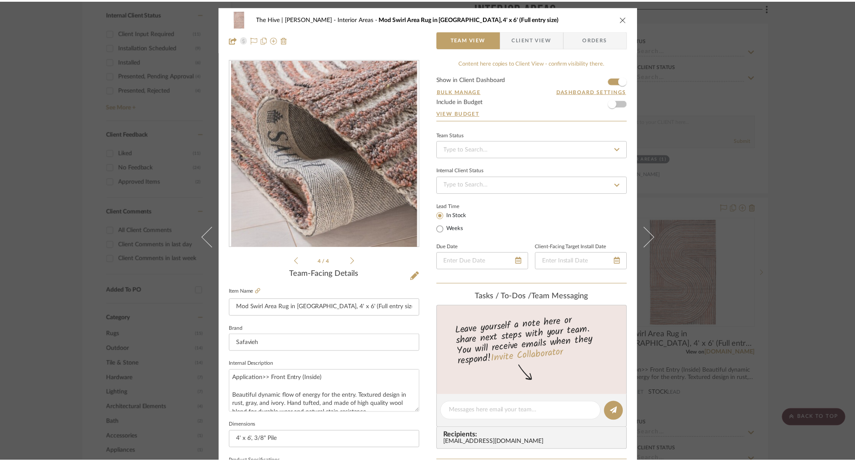
scroll to position [501, 0]
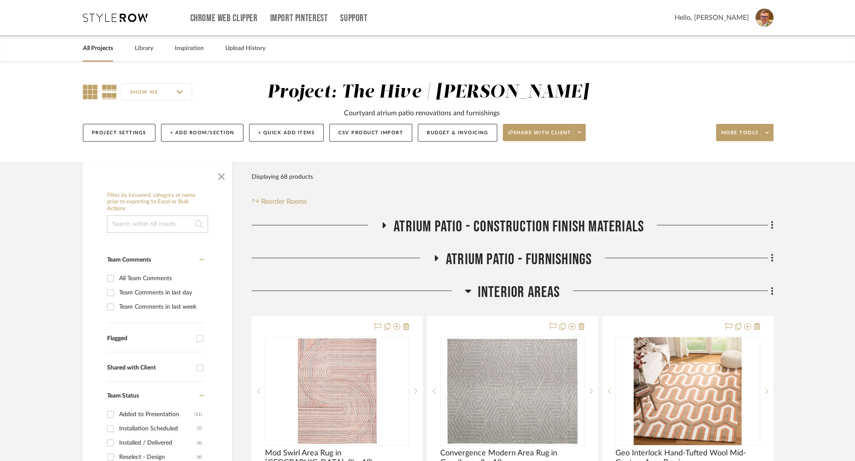
click at [86, 90] on icon at bounding box center [90, 92] width 15 height 15
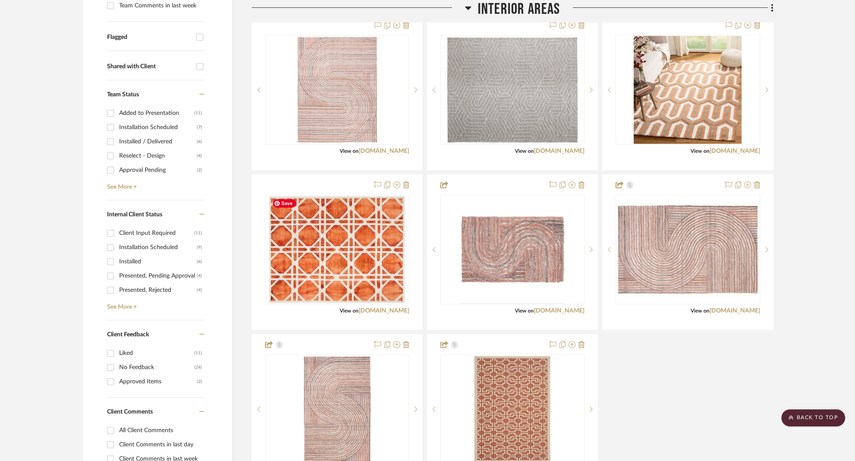
scroll to position [463, 0]
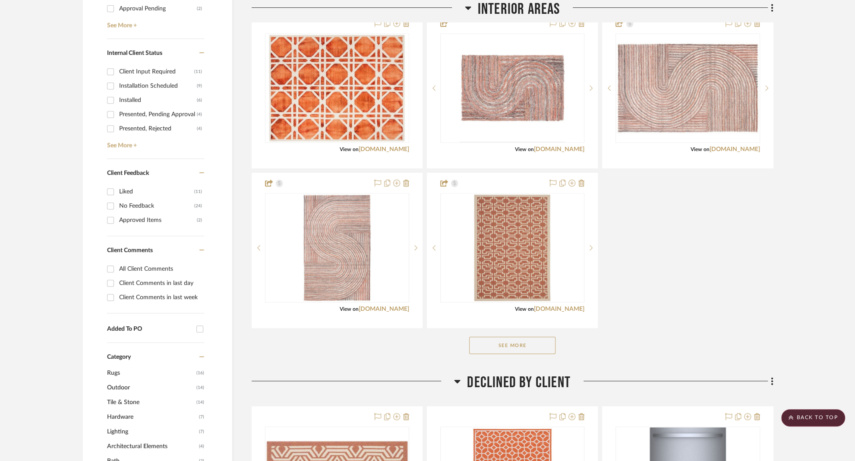
click at [507, 344] on button "See More" at bounding box center [512, 345] width 86 height 17
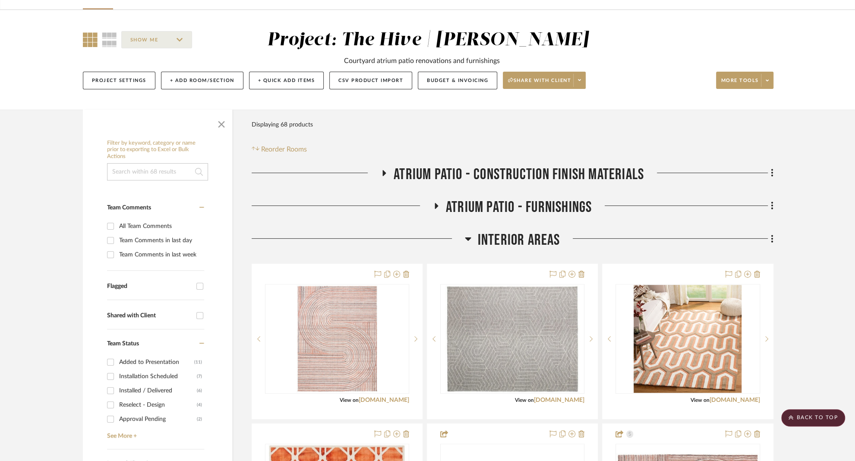
scroll to position [0, 0]
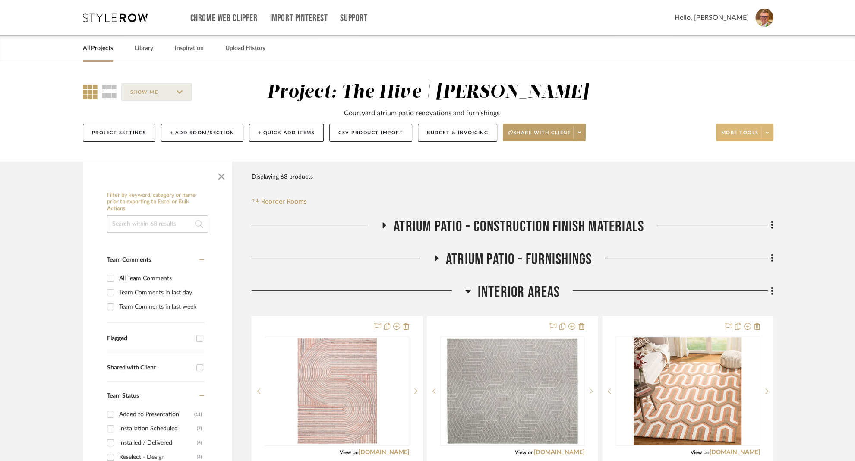
click at [766, 132] on icon at bounding box center [767, 133] width 3 height 2
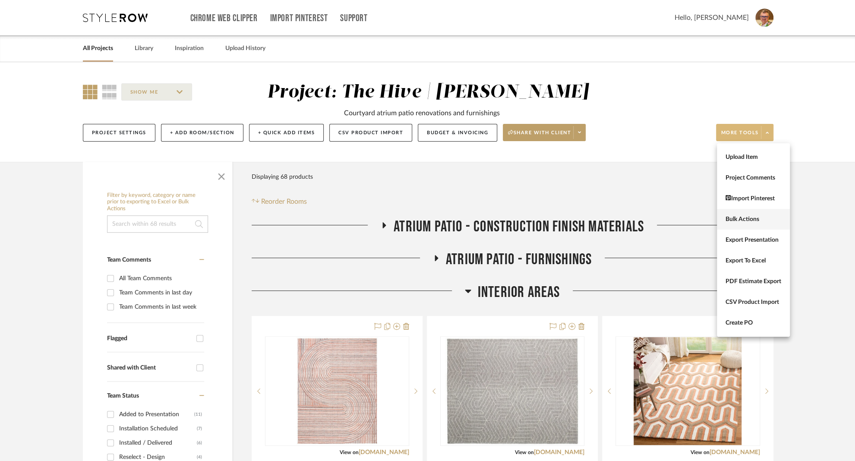
click at [747, 219] on span "Bulk Actions" at bounding box center [753, 219] width 56 height 7
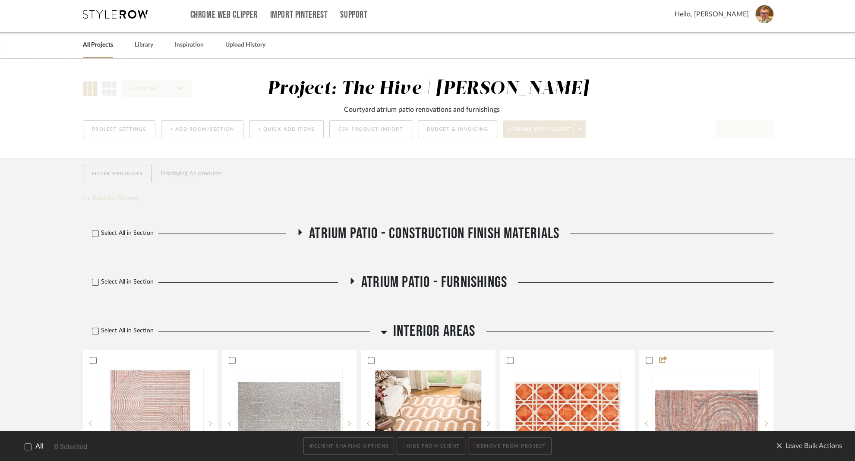
scroll to position [118, 0]
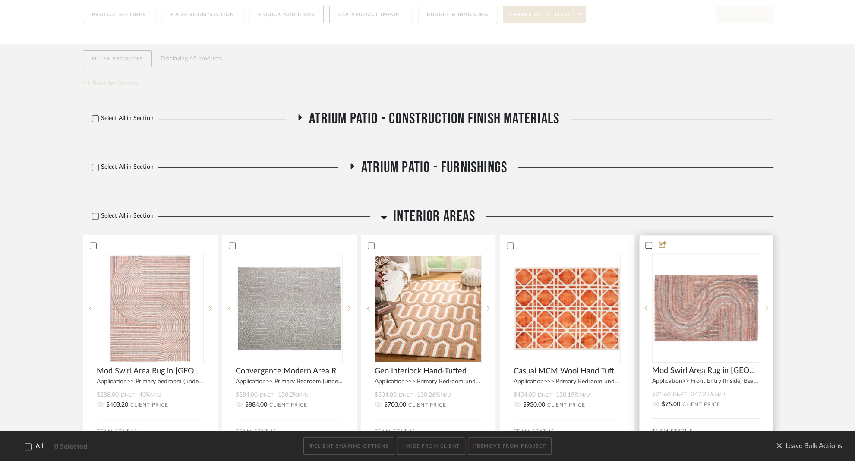
click at [650, 245] on icon at bounding box center [649, 245] width 6 height 6
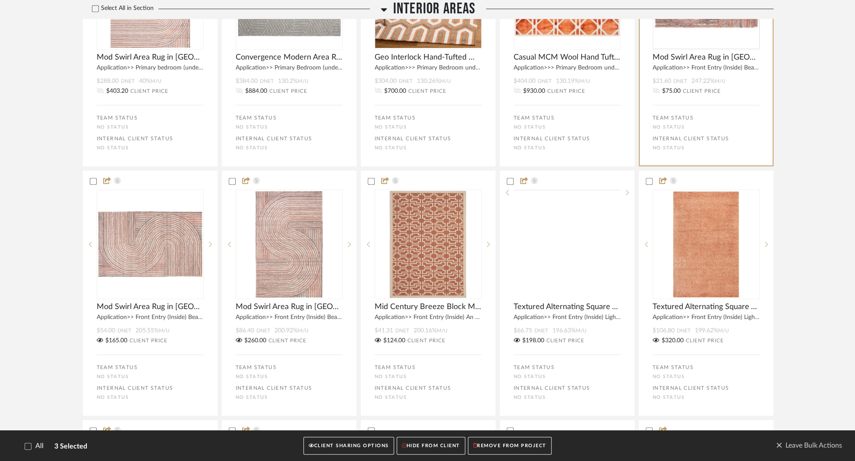
scroll to position [497, 0]
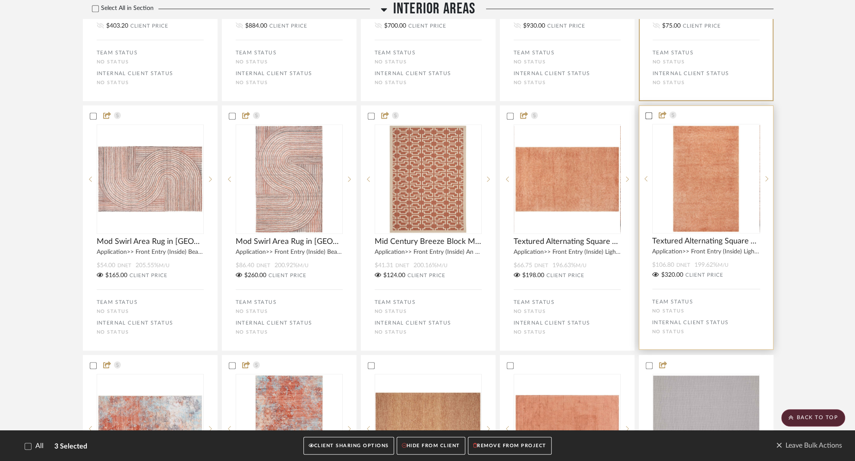
click at [648, 116] on icon at bounding box center [649, 116] width 6 height 6
click at [510, 116] on icon at bounding box center [510, 115] width 6 height 4
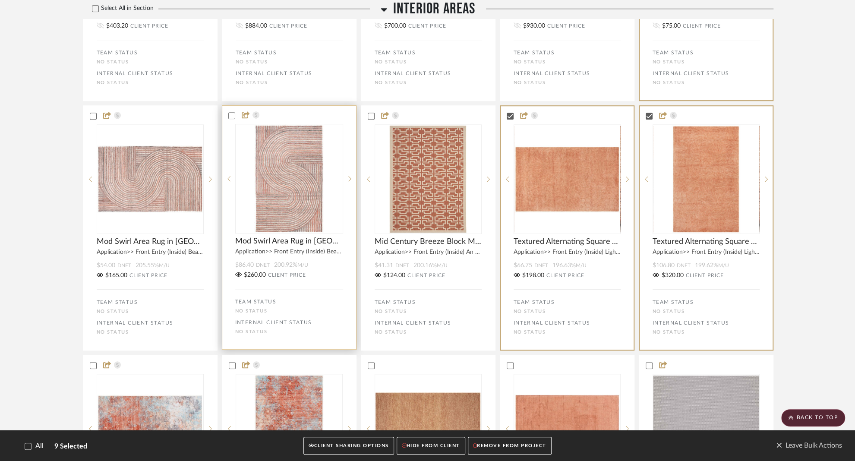
drag, startPoint x: 370, startPoint y: 117, endPoint x: 342, endPoint y: 126, distance: 29.9
click at [370, 117] on icon at bounding box center [371, 116] width 6 height 6
click at [233, 117] on icon at bounding box center [232, 116] width 6 height 6
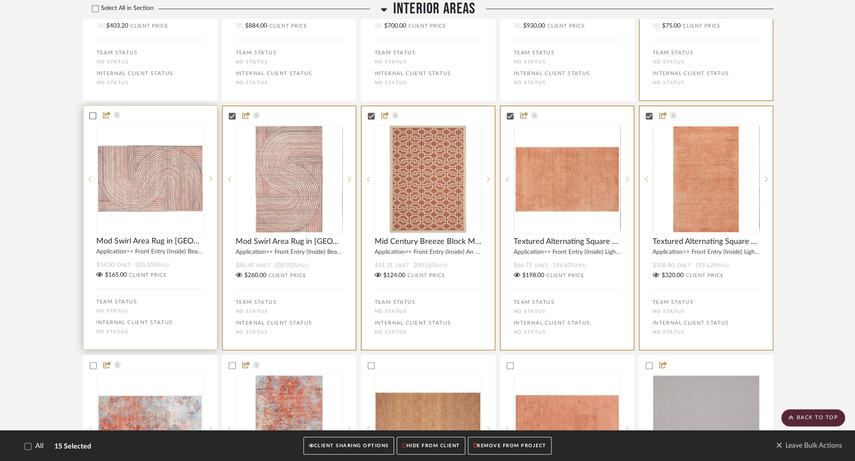
click at [93, 116] on icon at bounding box center [93, 116] width 6 height 6
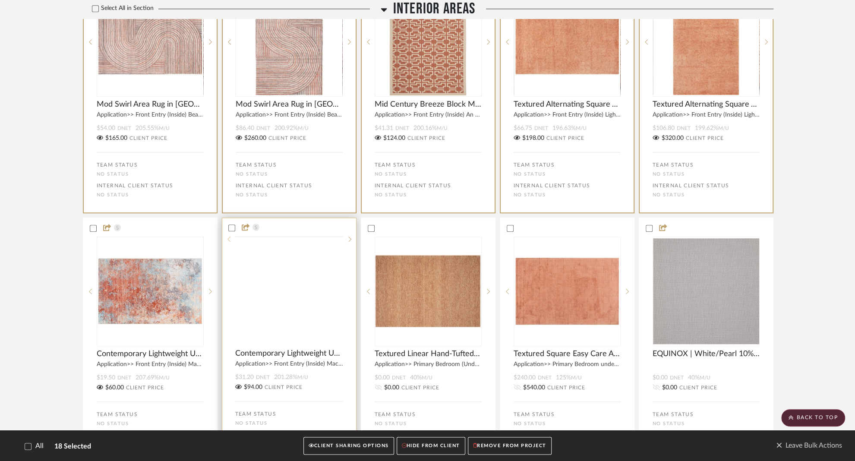
scroll to position [688, 0]
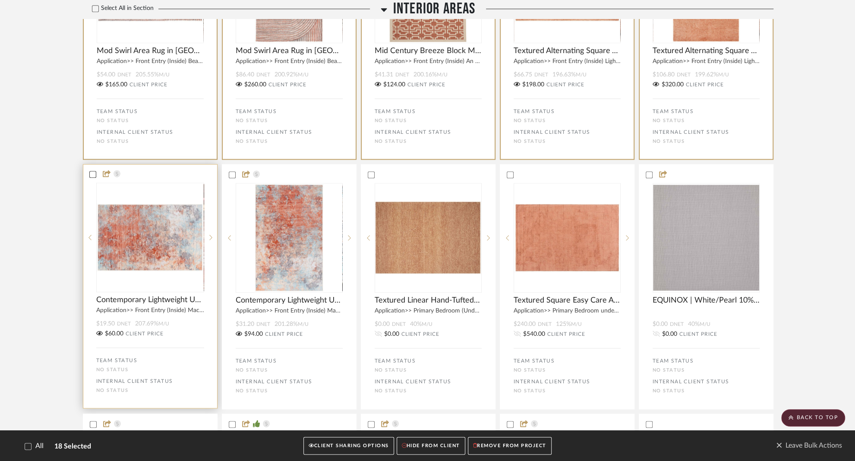
click at [90, 176] on icon at bounding box center [93, 174] width 6 height 6
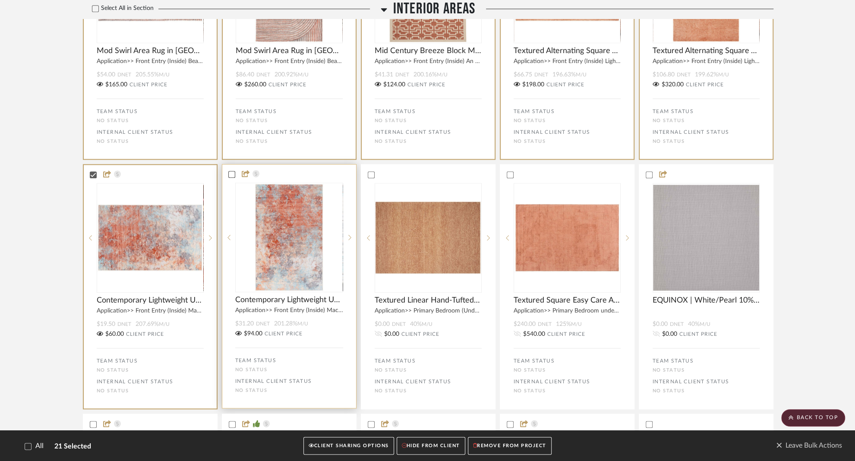
click at [233, 177] on icon at bounding box center [232, 174] width 6 height 6
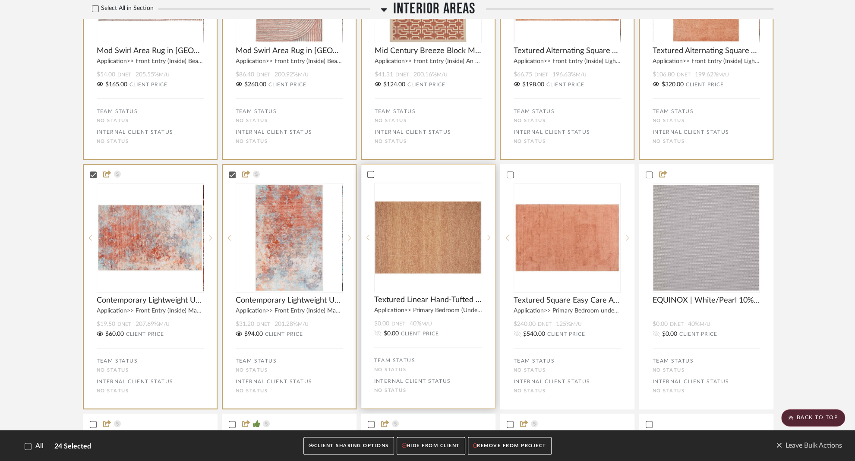
click at [369, 176] on icon at bounding box center [371, 174] width 6 height 6
click at [372, 175] on icon at bounding box center [371, 174] width 6 height 4
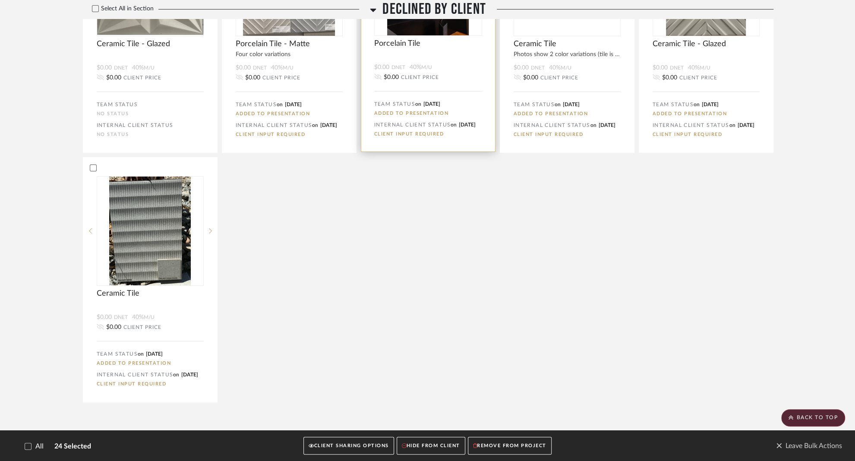
scroll to position [2555, 0]
click at [339, 444] on button "CLIENT SHARING OPTIONS" at bounding box center [348, 446] width 90 height 18
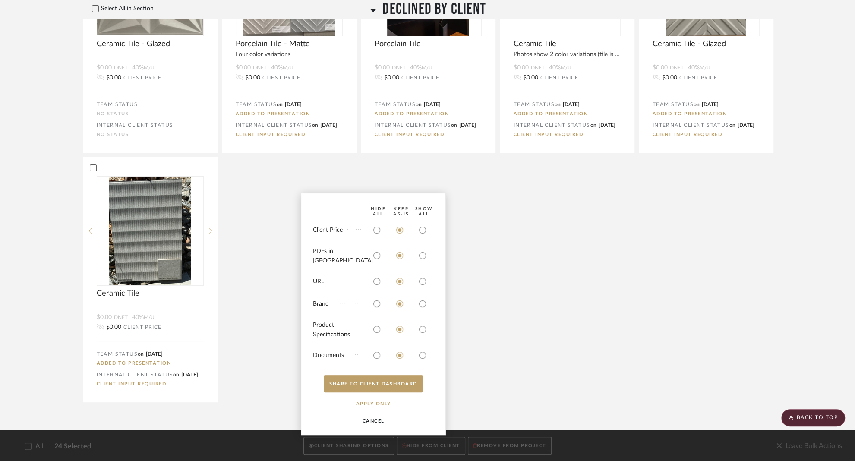
click at [377, 421] on button "CANCEL" at bounding box center [374, 420] width 54 height 17
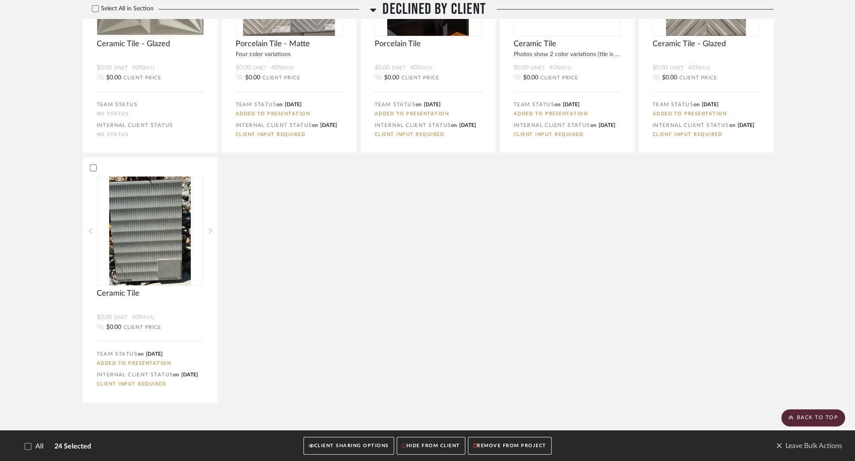
click at [431, 446] on button "HIDE FROM CLIENT" at bounding box center [431, 446] width 69 height 18
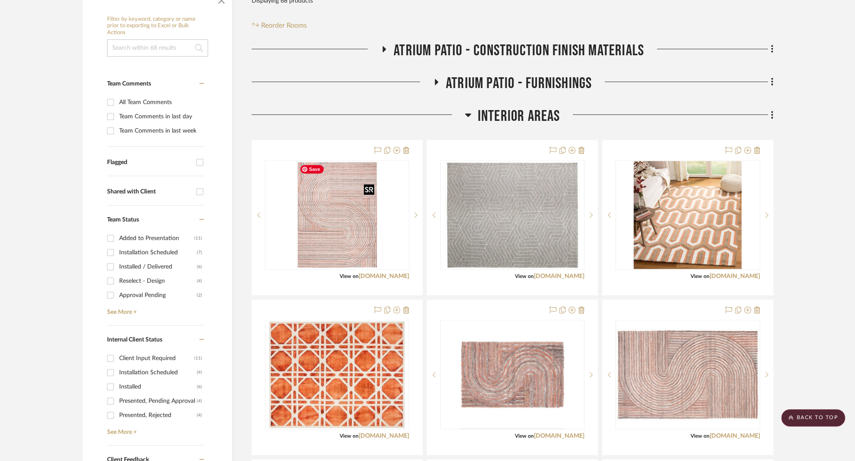
scroll to position [0, 0]
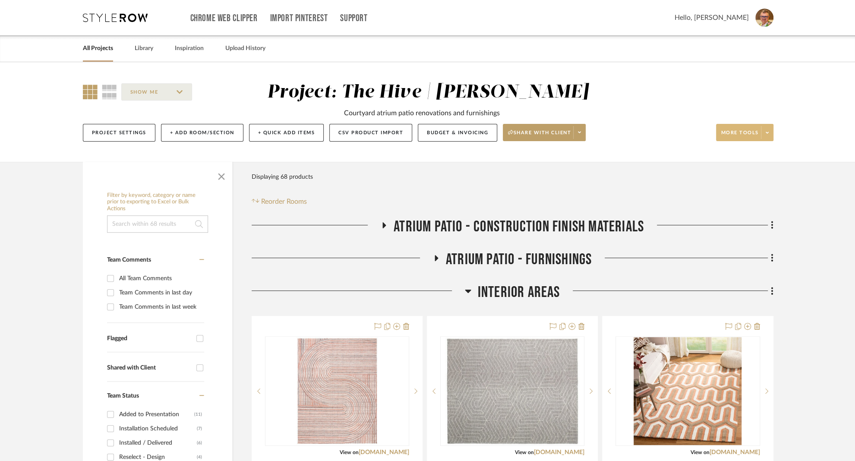
click at [769, 135] on span at bounding box center [767, 132] width 12 height 13
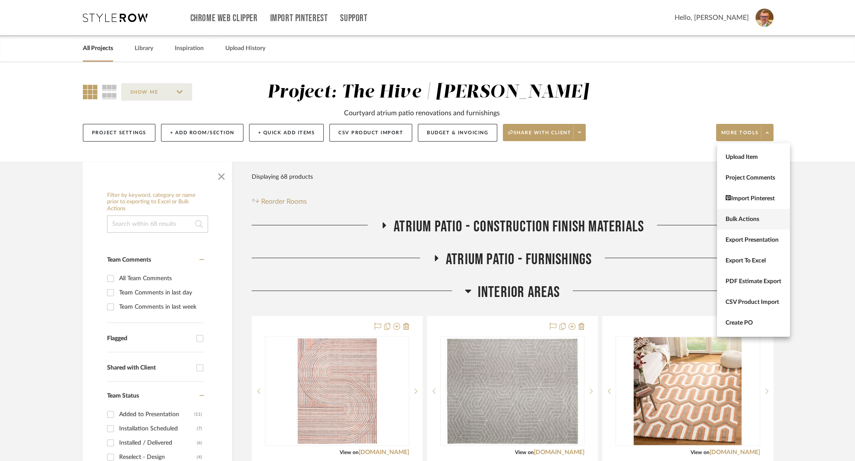
click at [739, 216] on span "Bulk Actions" at bounding box center [753, 219] width 56 height 7
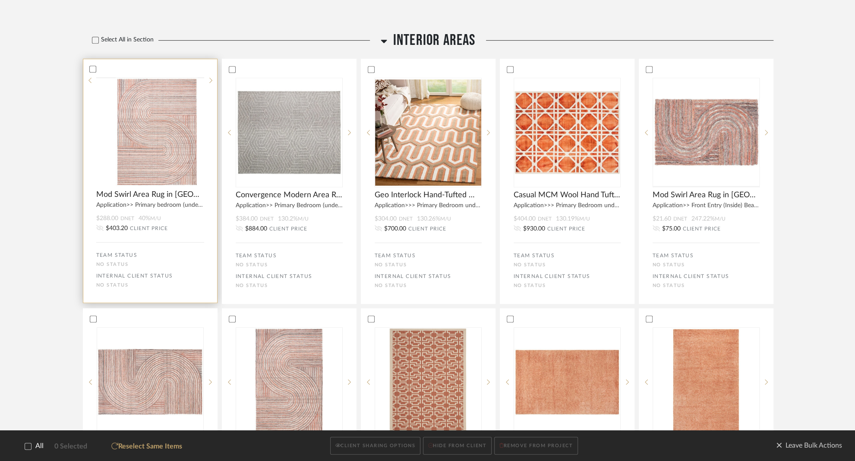
scroll to position [315, 0]
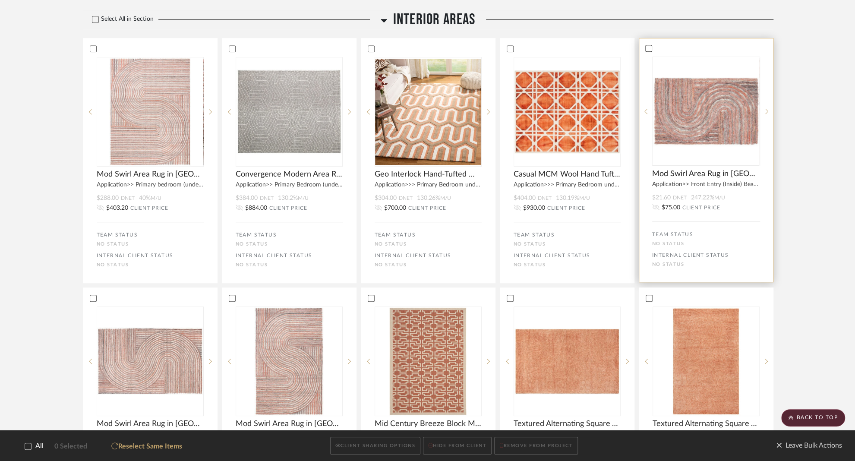
click at [649, 46] on icon at bounding box center [649, 48] width 6 height 6
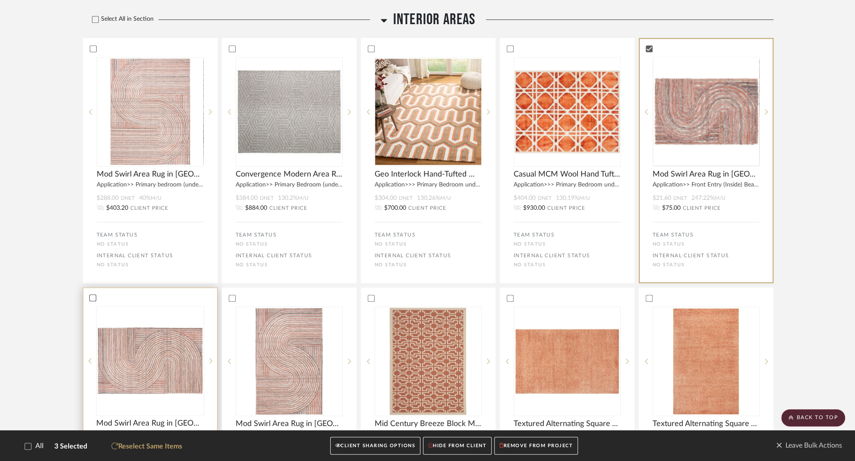
click at [93, 299] on icon at bounding box center [93, 298] width 6 height 6
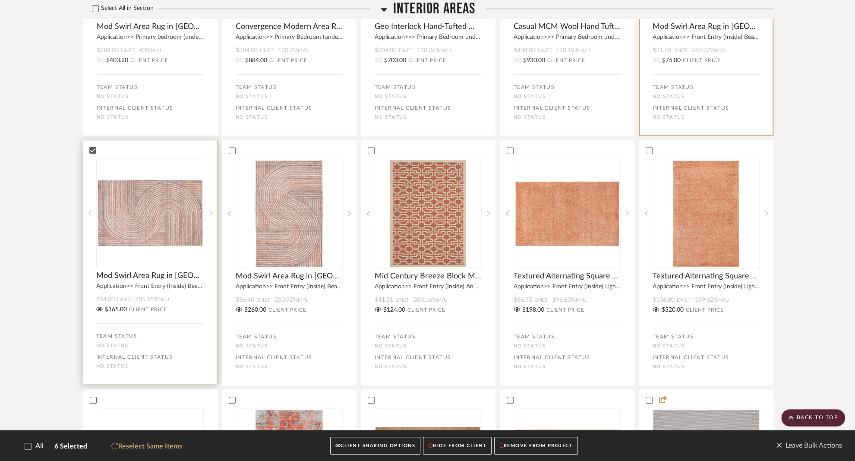
scroll to position [467, 0]
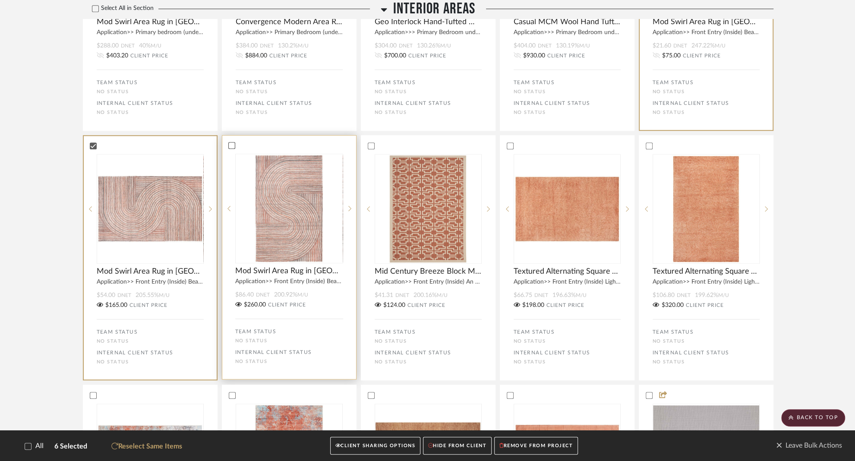
click at [232, 148] on icon at bounding box center [232, 145] width 6 height 6
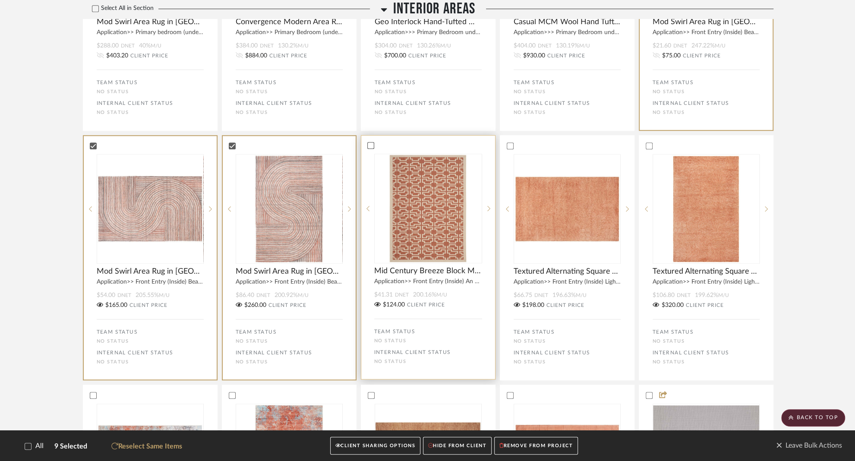
click at [370, 147] on icon at bounding box center [371, 145] width 6 height 4
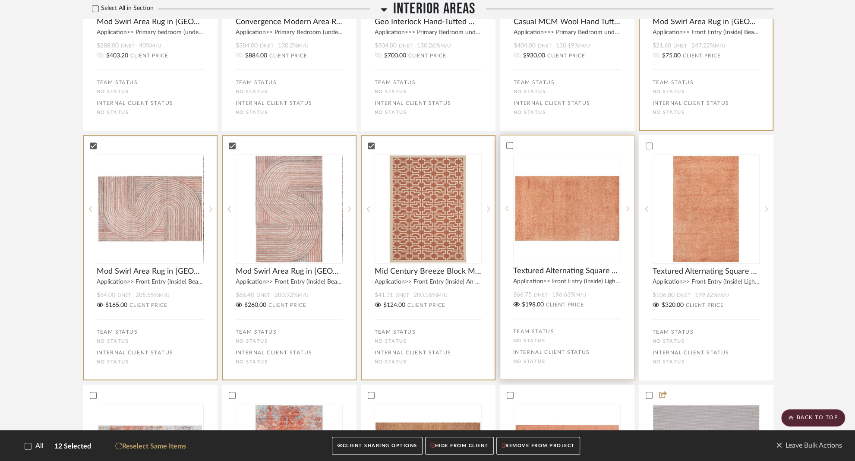
click at [508, 145] on icon at bounding box center [510, 145] width 6 height 6
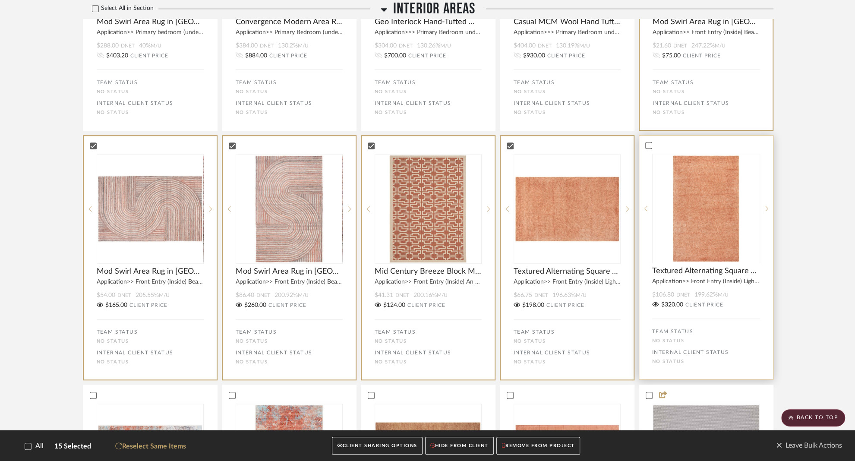
click at [646, 145] on icon at bounding box center [649, 145] width 6 height 6
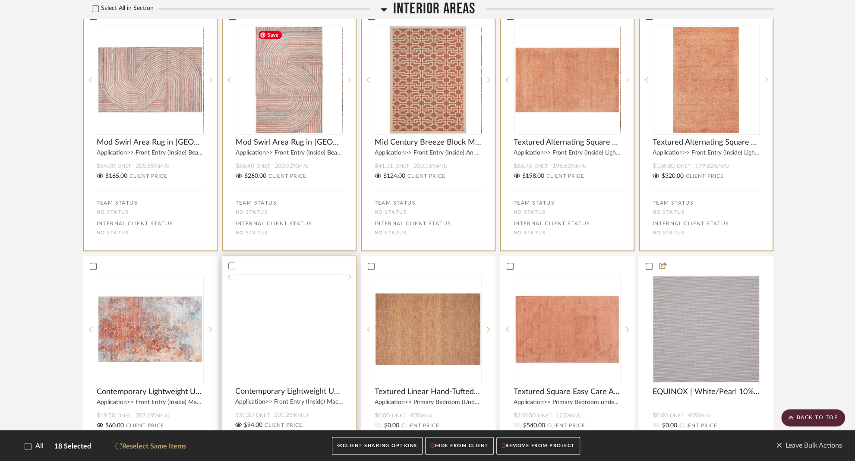
scroll to position [599, 0]
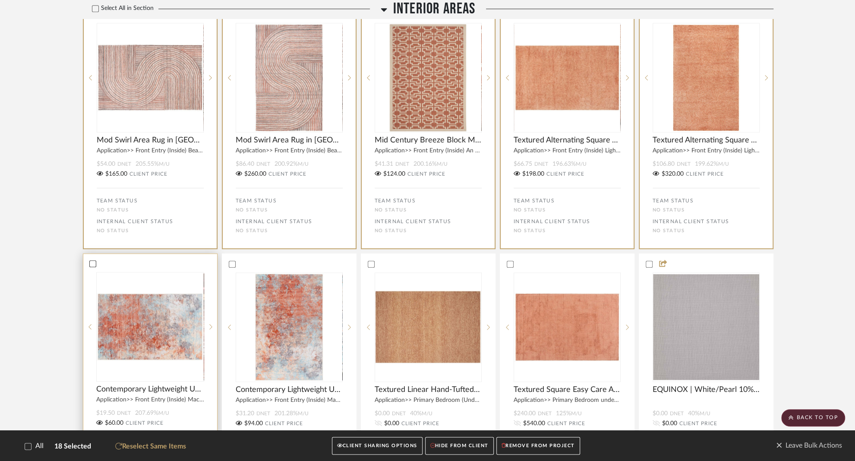
click at [90, 265] on icon at bounding box center [93, 264] width 6 height 6
click at [233, 265] on icon at bounding box center [232, 264] width 6 height 4
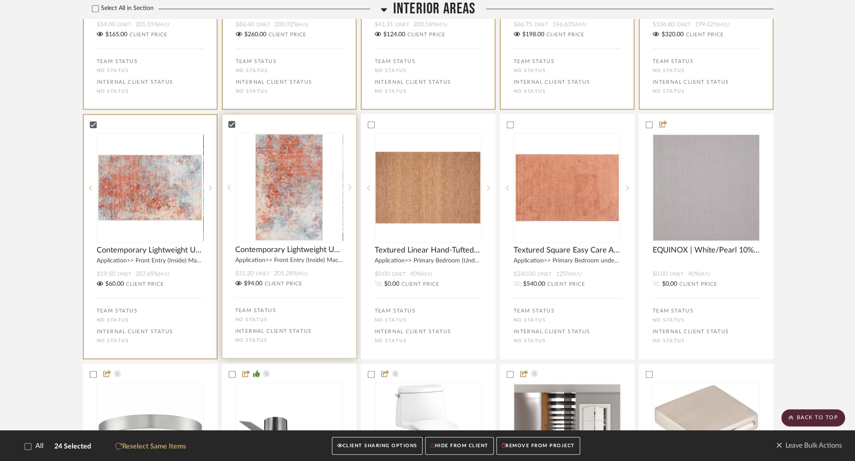
scroll to position [811, 0]
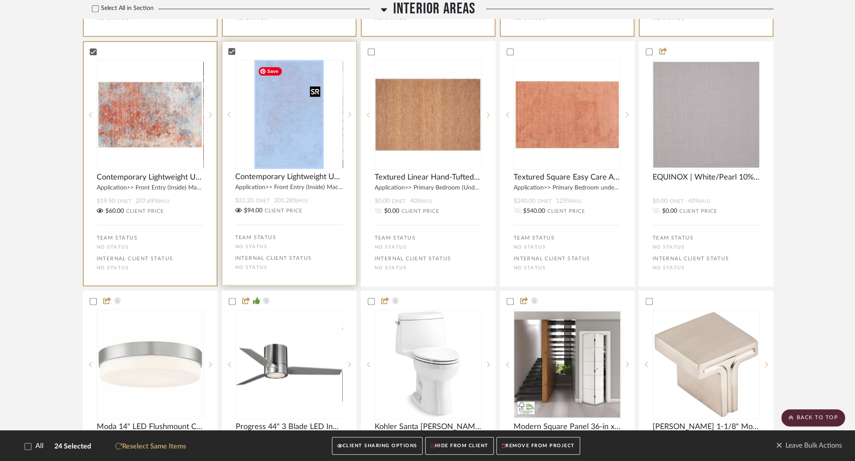
drag, startPoint x: 305, startPoint y: 54, endPoint x: 277, endPoint y: 102, distance: 56.1
click at [277, 102] on bulk-actions-tile "Contemporary Lightweight Utility Mat Rug in Rust/Aqua Blend, 4' x 6' (Full entr…" at bounding box center [289, 163] width 135 height 244
drag, startPoint x: 268, startPoint y: 178, endPoint x: 294, endPoint y: 236, distance: 63.8
click at [294, 236] on bulk-actions-tile "Contemporary Lightweight Utility Mat Rug in Rust/Aqua Blend, 4' x 6' (Full entr…" at bounding box center [289, 163] width 135 height 244
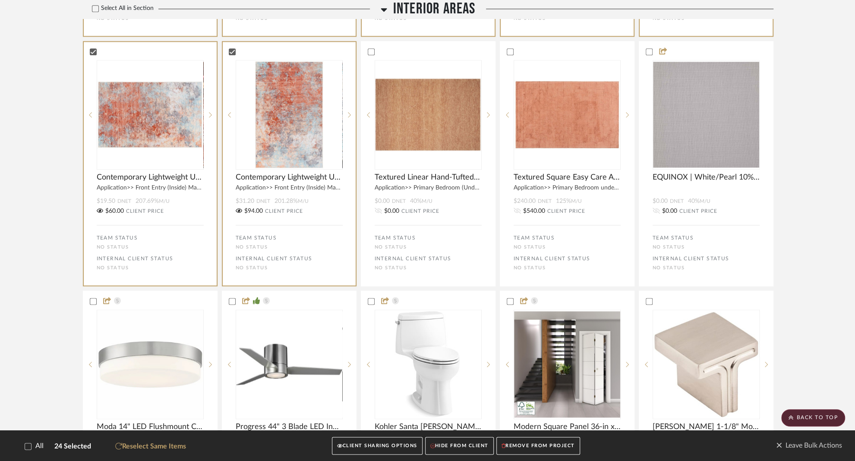
click at [801, 447] on span "Leave Bulk Actions" at bounding box center [809, 445] width 66 height 13
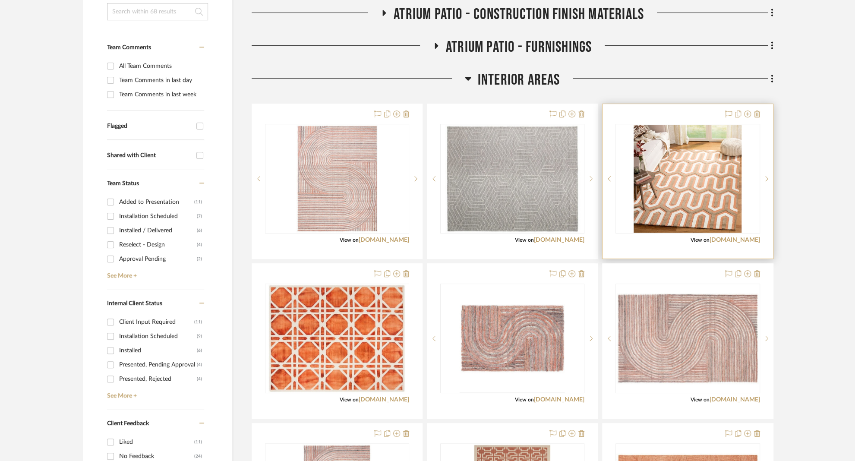
scroll to position [224, 0]
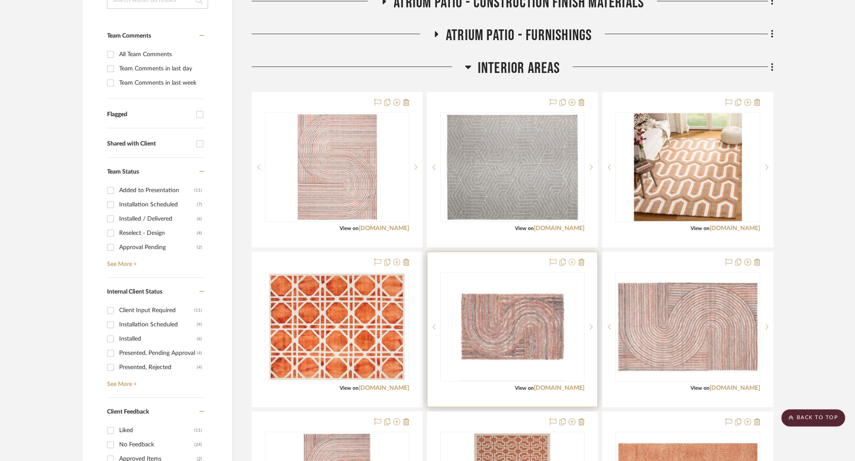
click at [571, 262] on icon at bounding box center [571, 261] width 7 height 7
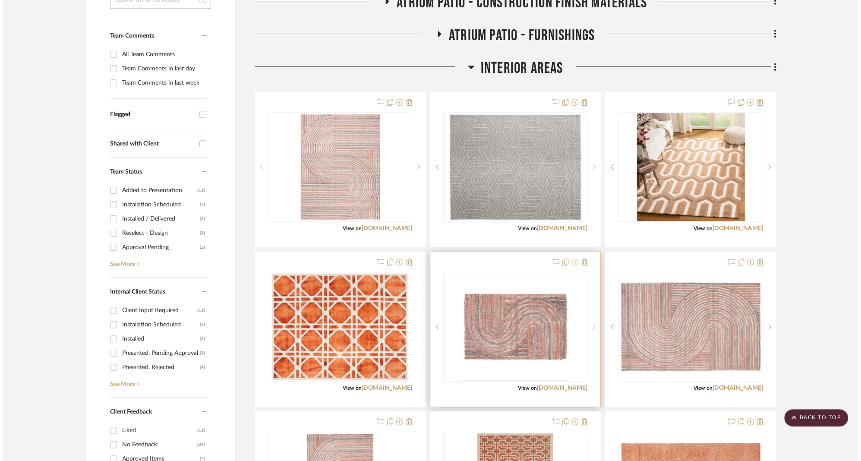
scroll to position [0, 0]
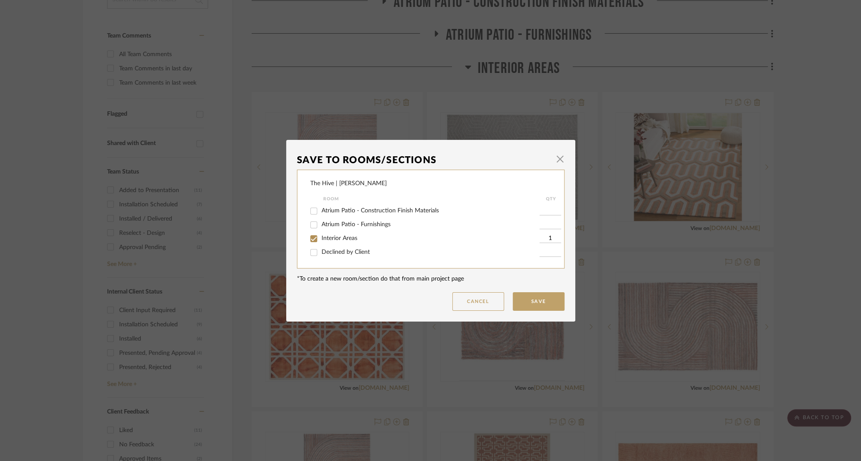
click at [309, 238] on input "Interior Areas" at bounding box center [314, 239] width 14 height 14
checkbox input "false"
click at [312, 255] on input "Declined by Client" at bounding box center [314, 253] width 14 height 14
checkbox input "true"
type input "1"
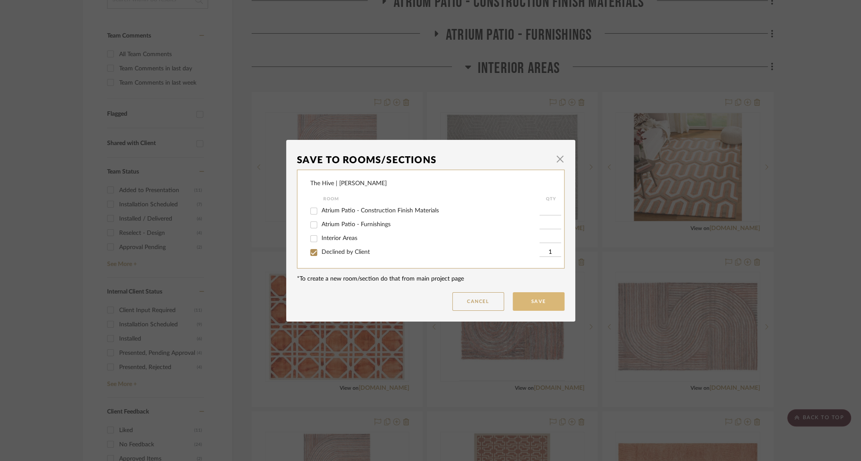
click at [515, 296] on button "Save" at bounding box center [539, 301] width 52 height 19
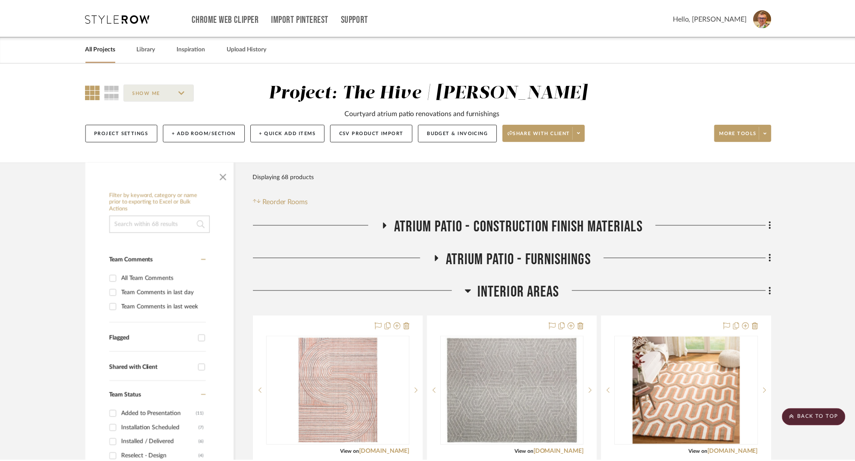
scroll to position [224, 0]
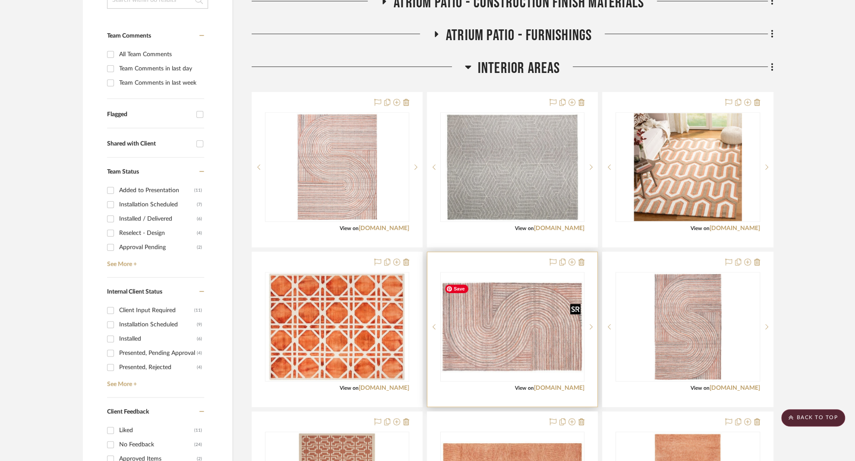
click at [476, 330] on img "0" at bounding box center [512, 326] width 142 height 91
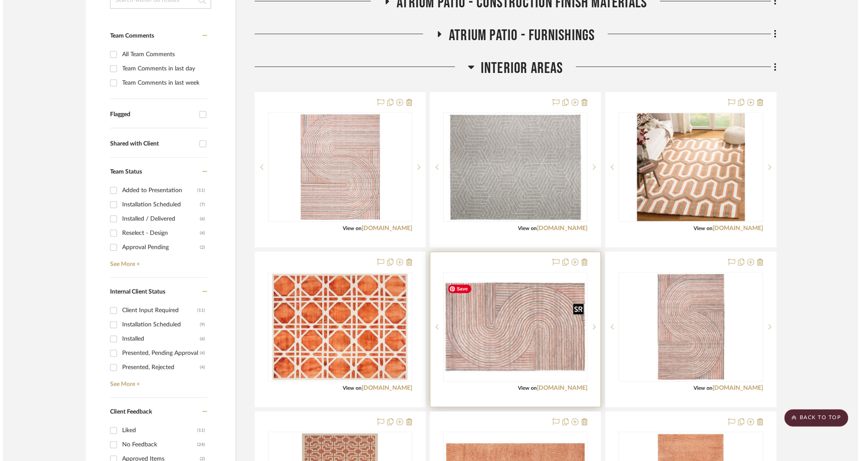
scroll to position [0, 0]
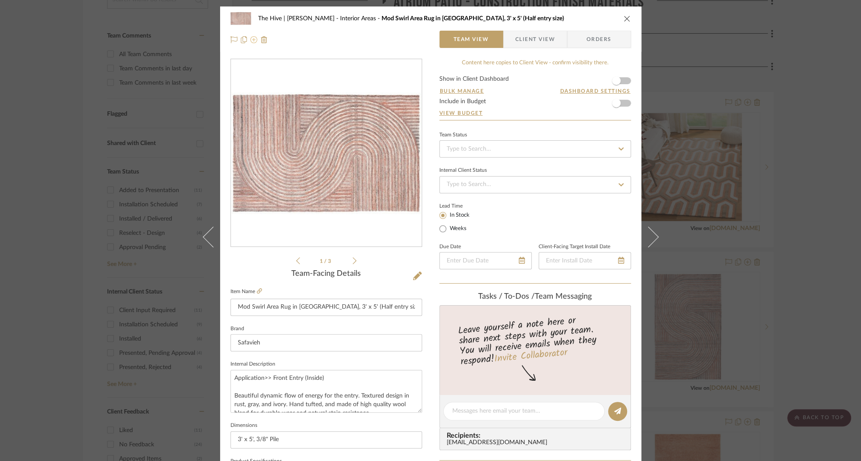
click at [251, 39] on icon at bounding box center [253, 39] width 7 height 7
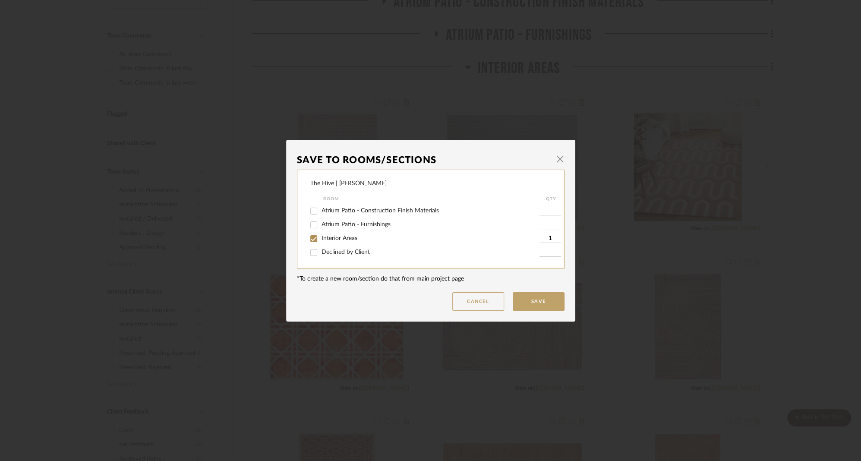
click at [309, 235] on input "Interior Areas" at bounding box center [314, 239] width 14 height 14
checkbox input "false"
click at [313, 254] on input "Declined by Client" at bounding box center [314, 253] width 14 height 14
checkbox input "true"
type input "1"
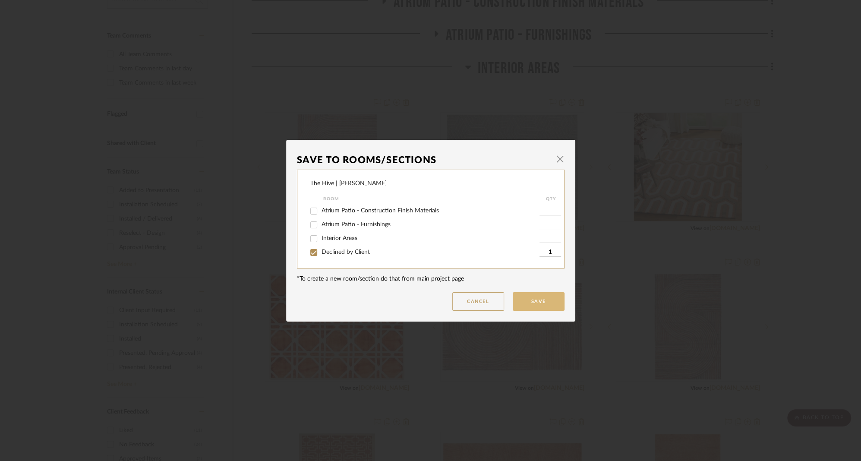
click at [538, 302] on button "Save" at bounding box center [539, 301] width 52 height 19
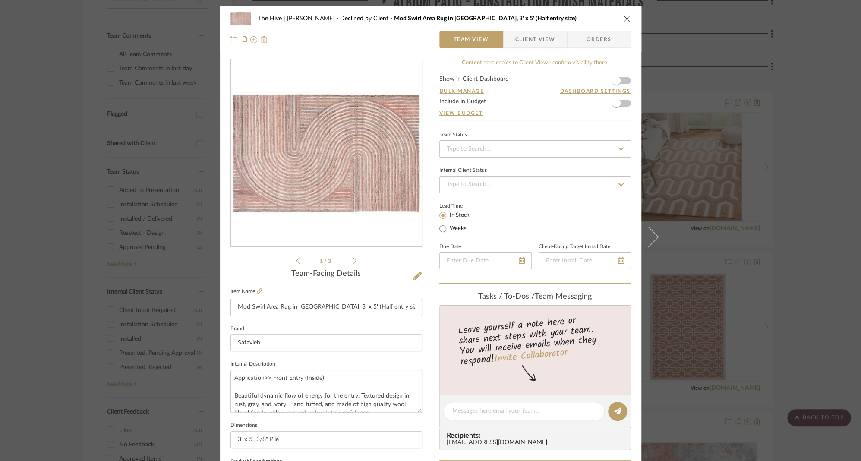
click at [625, 18] on icon "close" at bounding box center [627, 18] width 7 height 7
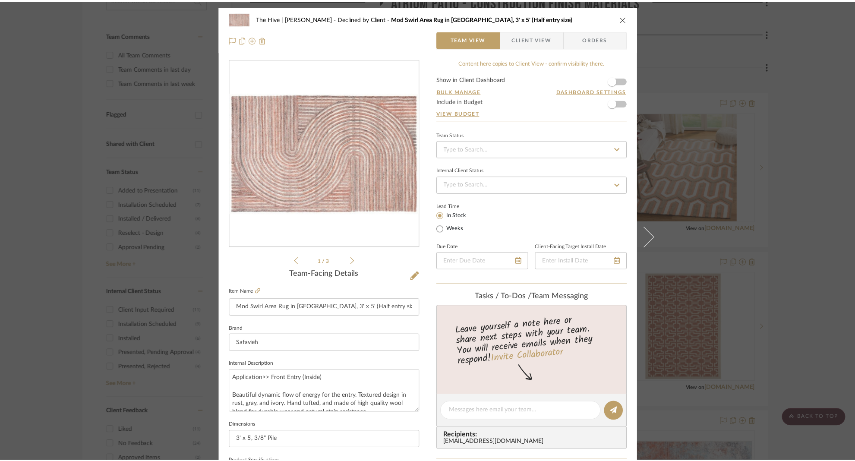
scroll to position [224, 0]
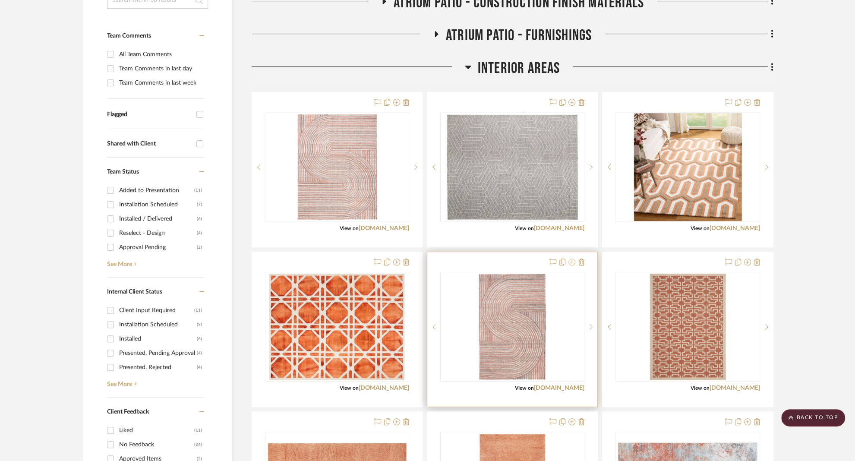
click at [571, 261] on icon at bounding box center [571, 261] width 7 height 7
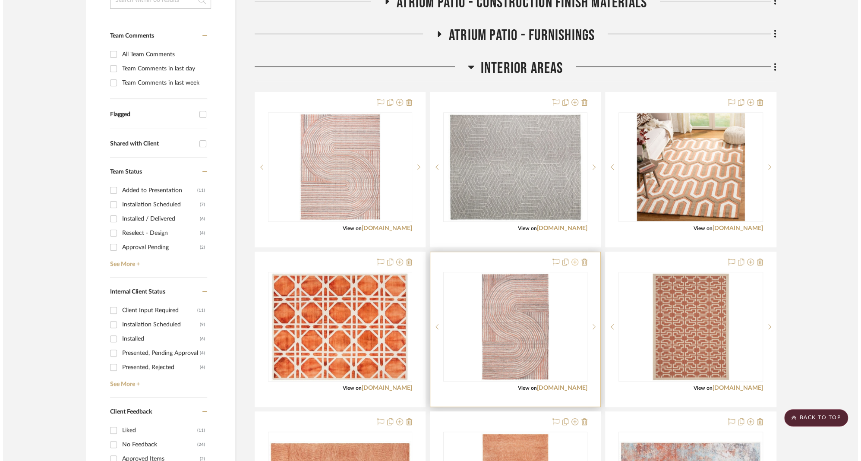
scroll to position [0, 0]
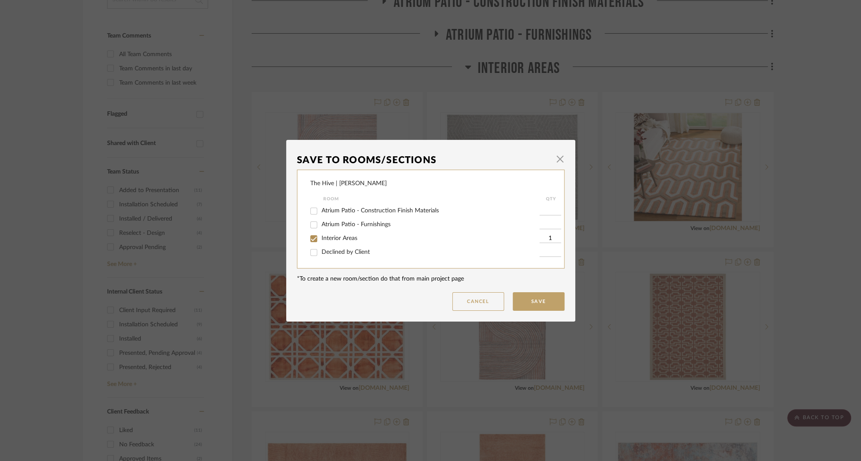
click at [341, 241] on span "Interior Areas" at bounding box center [339, 238] width 36 height 6
click at [321, 241] on input "Interior Areas" at bounding box center [314, 239] width 14 height 14
checkbox input "false"
click at [341, 255] on span "Declined by Client" at bounding box center [345, 252] width 48 height 6
click at [321, 256] on input "Declined by Client" at bounding box center [314, 253] width 14 height 14
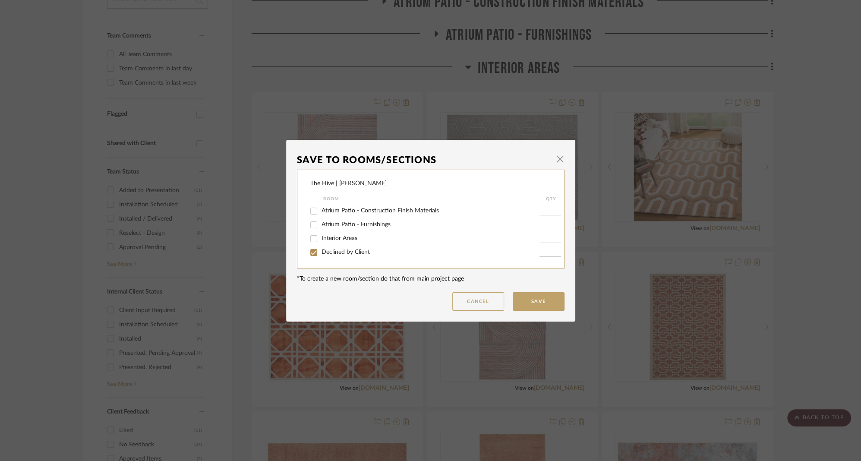
checkbox input "true"
type input "1"
click at [529, 303] on button "Save" at bounding box center [539, 301] width 52 height 19
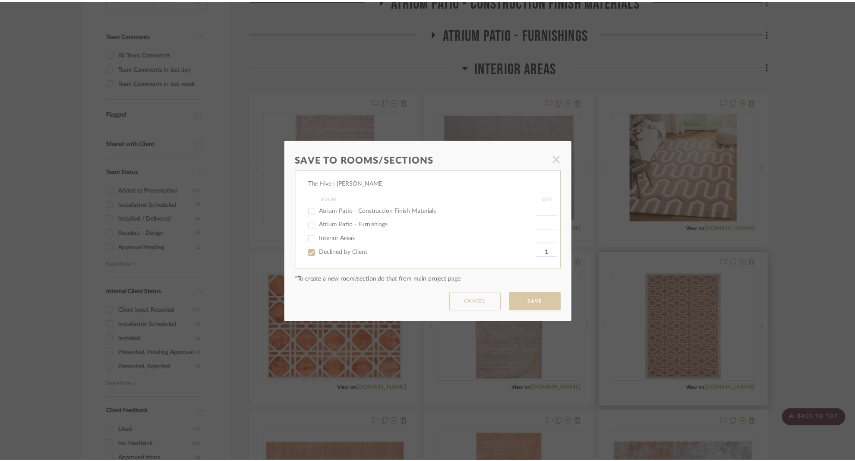
scroll to position [224, 0]
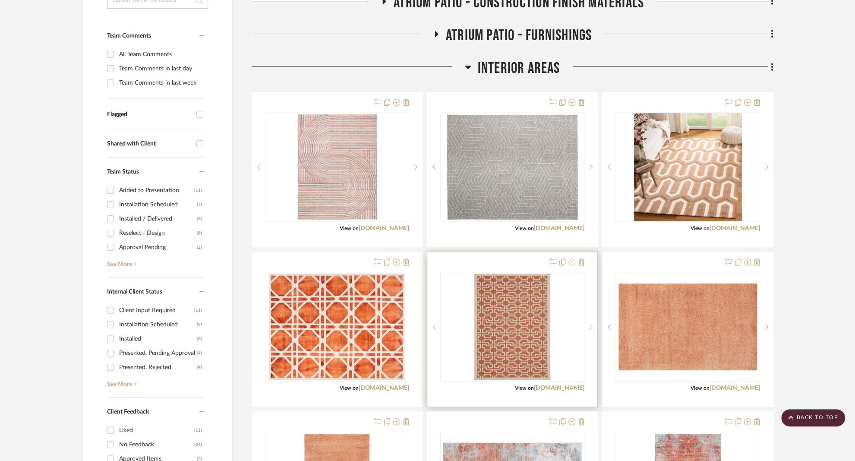
click at [573, 262] on icon at bounding box center [571, 261] width 7 height 7
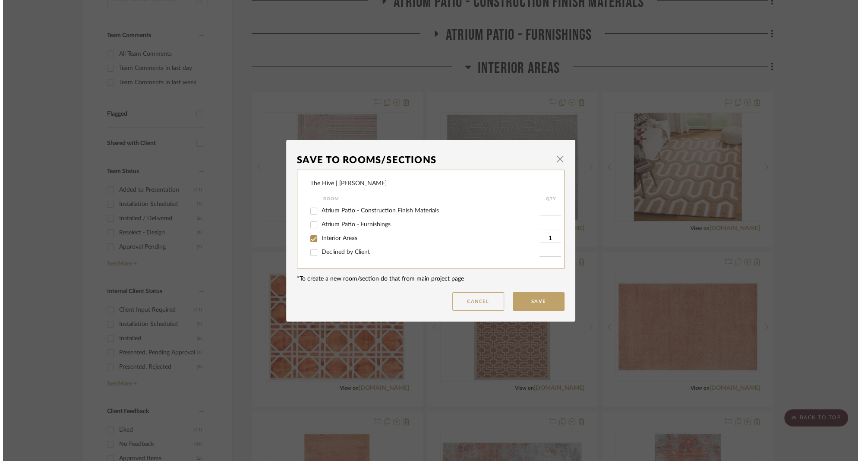
scroll to position [0, 0]
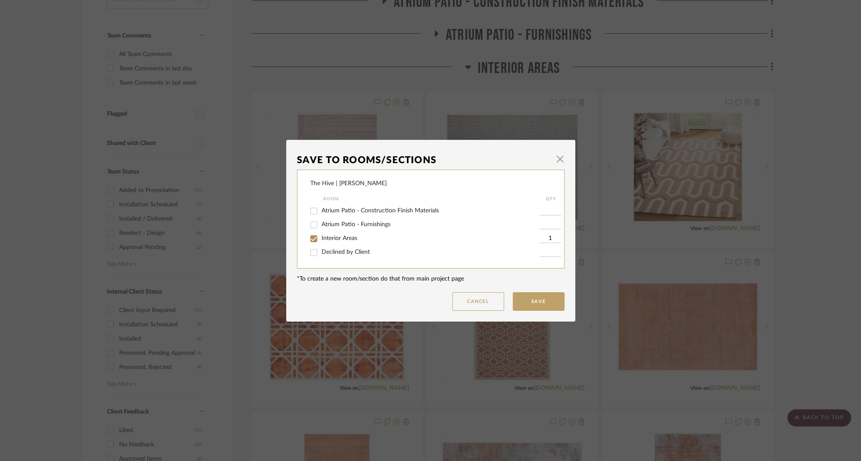
click at [344, 240] on span "Interior Areas" at bounding box center [339, 238] width 36 height 6
click at [321, 240] on input "Interior Areas" at bounding box center [314, 239] width 14 height 14
checkbox input "false"
click at [338, 250] on span "Declined by Client" at bounding box center [345, 252] width 48 height 6
click at [321, 250] on input "Declined by Client" at bounding box center [314, 253] width 14 height 14
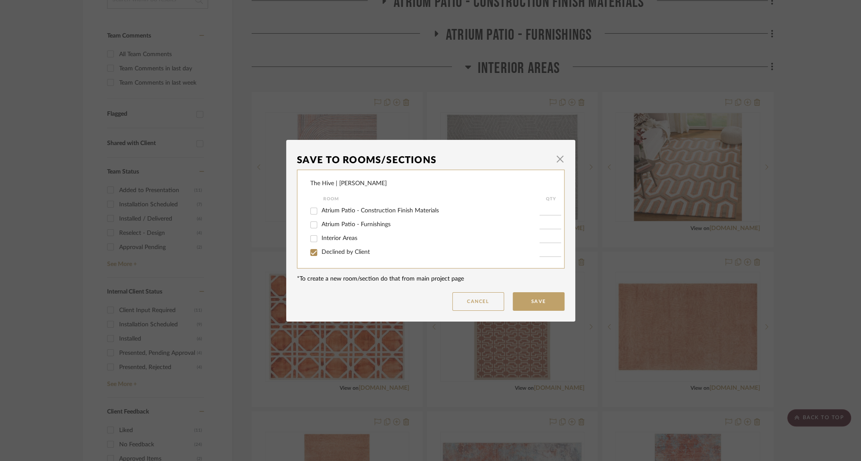
checkbox input "true"
type input "1"
click at [517, 297] on button "Save" at bounding box center [539, 301] width 52 height 19
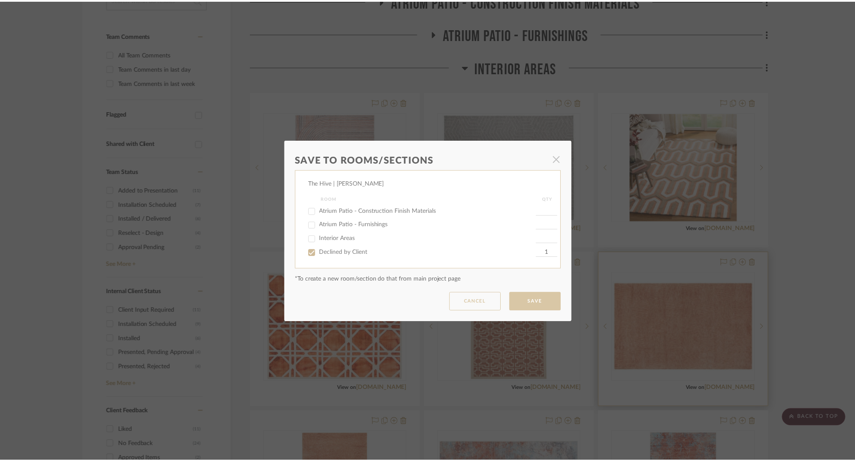
scroll to position [224, 0]
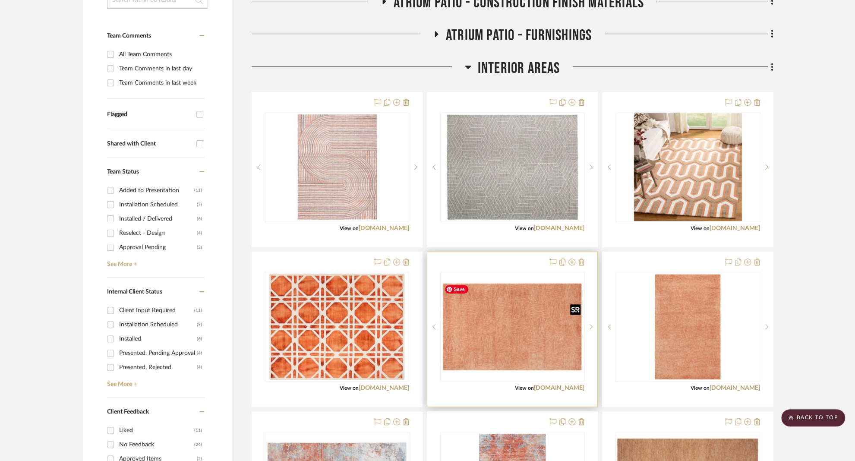
click at [503, 341] on img "0" at bounding box center [512, 326] width 142 height 91
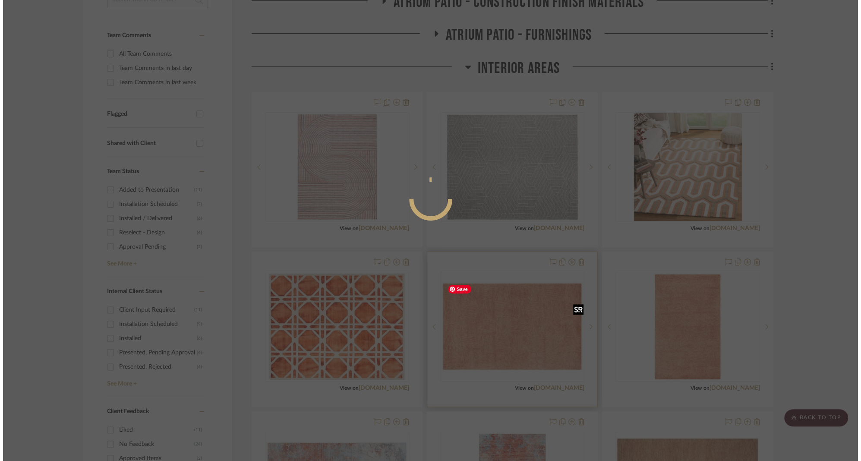
scroll to position [0, 0]
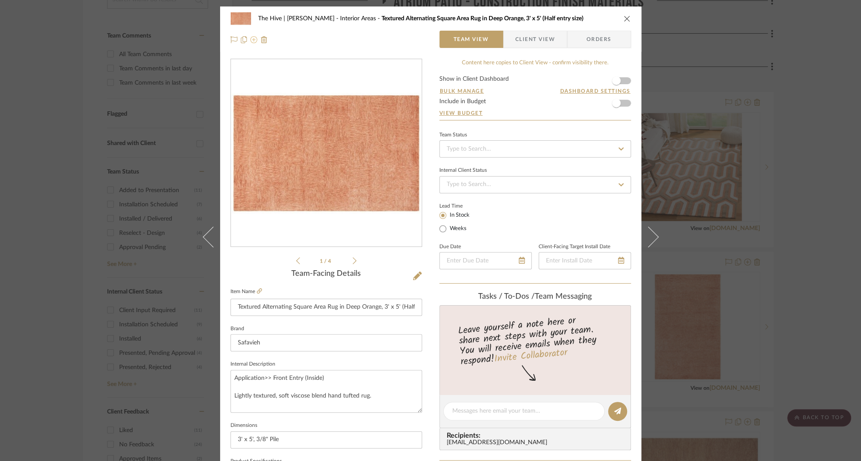
click at [252, 42] on icon at bounding box center [253, 39] width 7 height 7
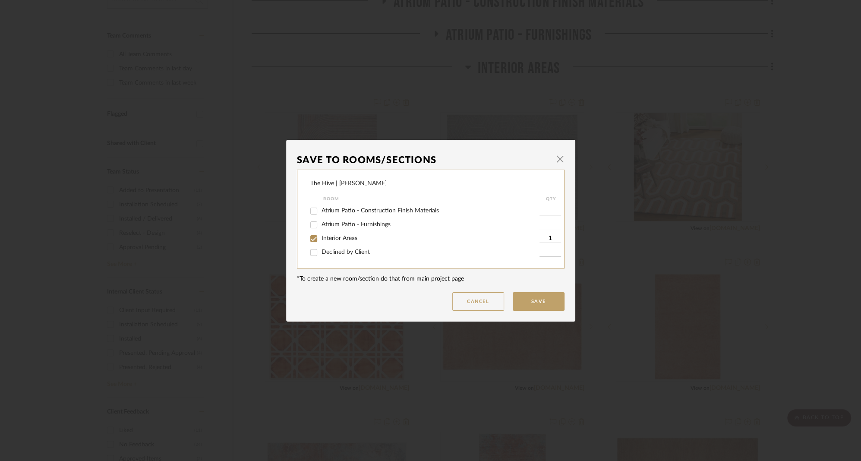
click at [325, 241] on span "Interior Areas" at bounding box center [339, 238] width 36 height 6
click at [321, 241] on input "Interior Areas" at bounding box center [314, 239] width 14 height 14
checkbox input "false"
click at [324, 250] on span "Declined by Client" at bounding box center [345, 252] width 48 height 6
click at [321, 250] on input "Declined by Client" at bounding box center [314, 253] width 14 height 14
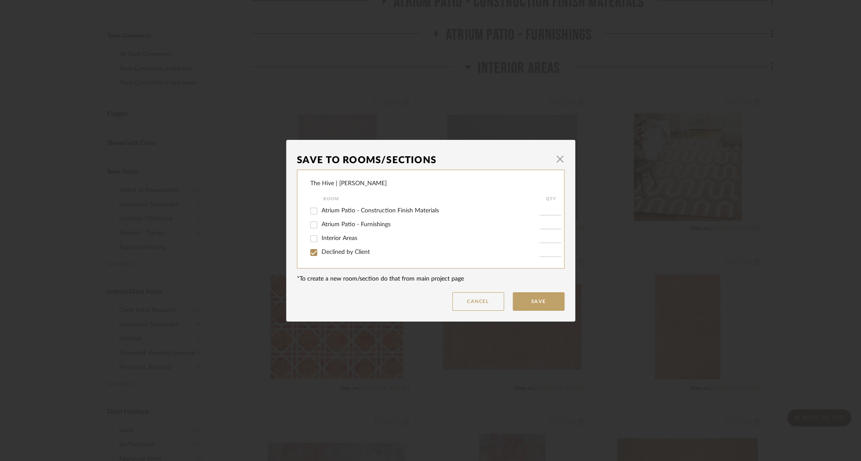
checkbox input "true"
type input "1"
click at [529, 302] on button "Save" at bounding box center [539, 301] width 52 height 19
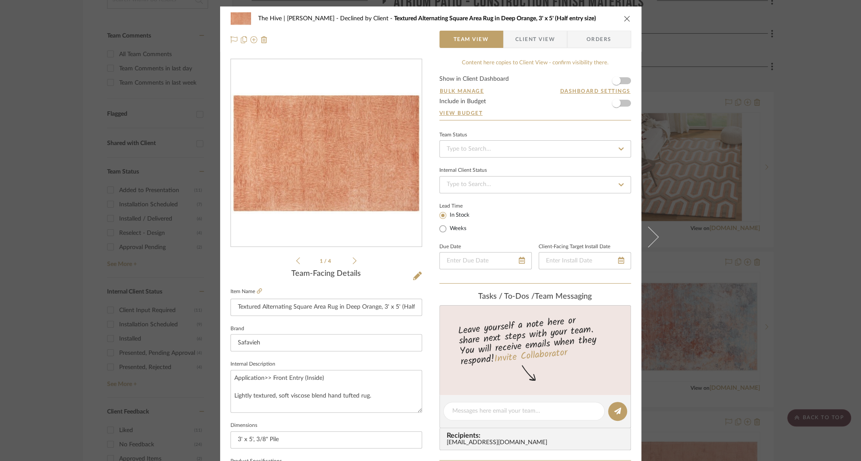
click at [624, 18] on icon "close" at bounding box center [627, 18] width 7 height 7
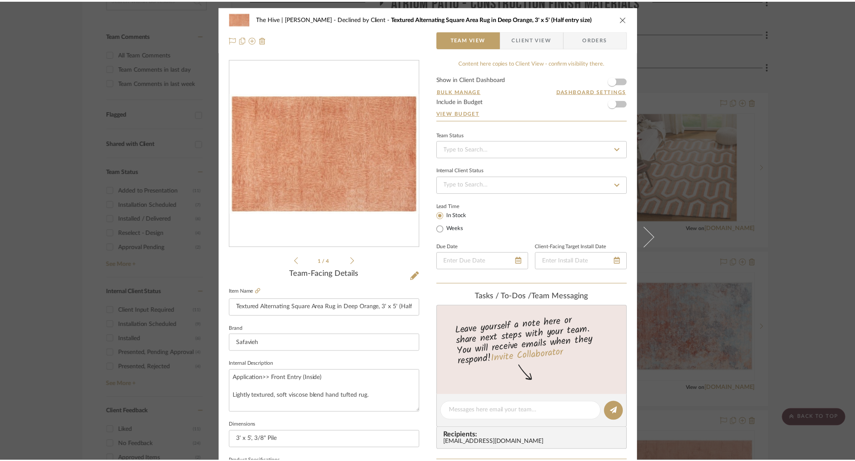
scroll to position [224, 0]
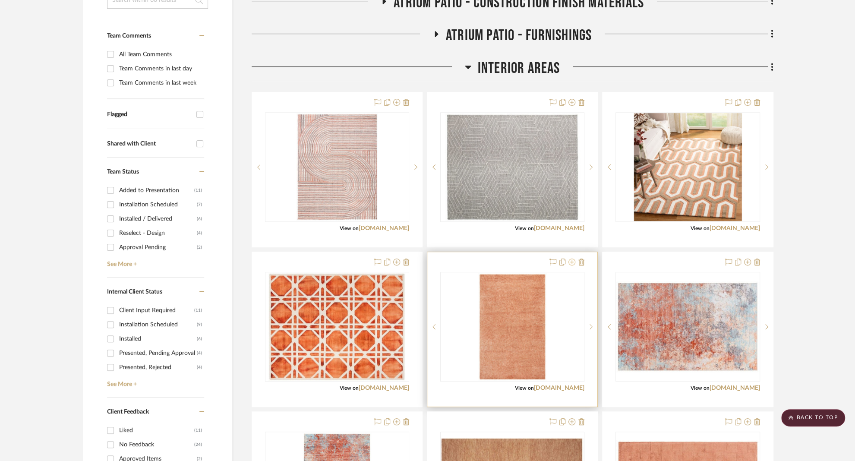
click at [572, 261] on icon at bounding box center [571, 261] width 7 height 7
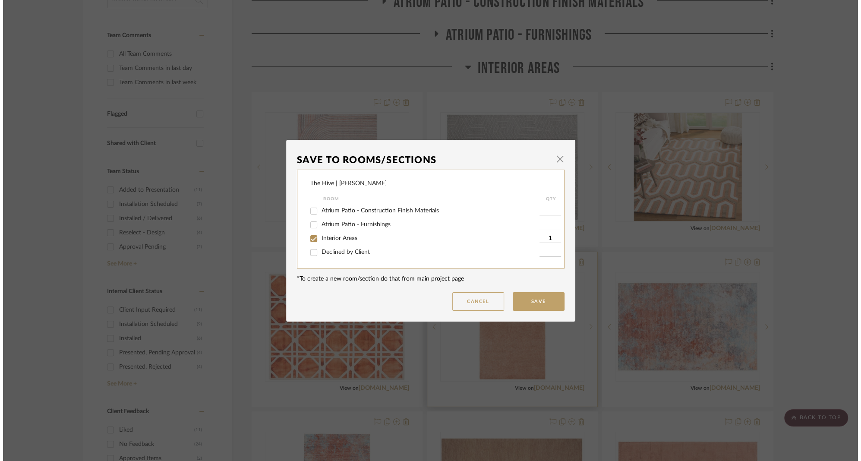
scroll to position [0, 0]
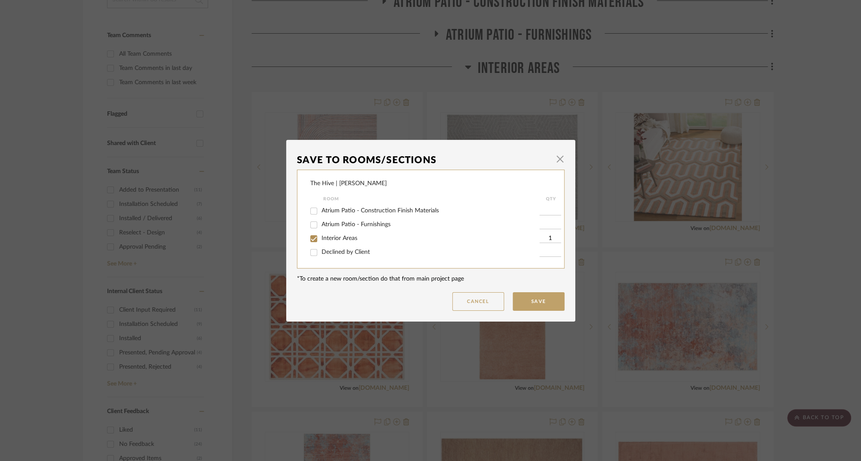
click at [316, 242] on input "Interior Areas" at bounding box center [314, 239] width 14 height 14
checkbox input "false"
click at [317, 251] on input "Declined by Client" at bounding box center [314, 253] width 14 height 14
checkbox input "true"
type input "1"
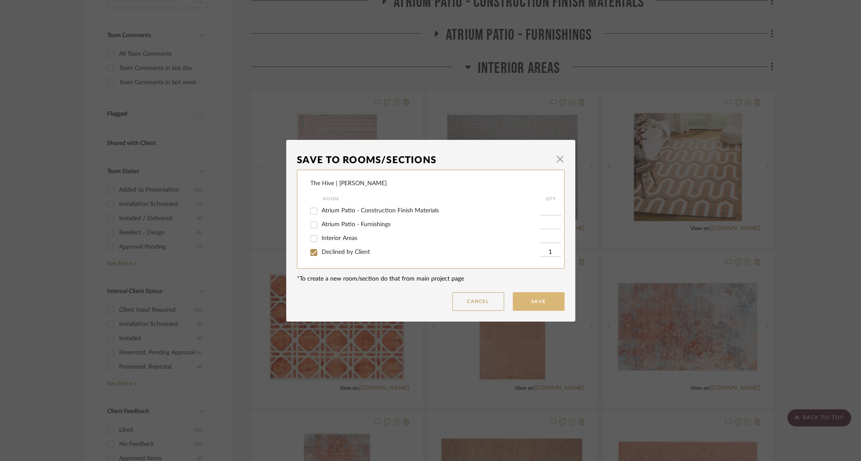
click at [530, 301] on button "Save" at bounding box center [539, 301] width 52 height 19
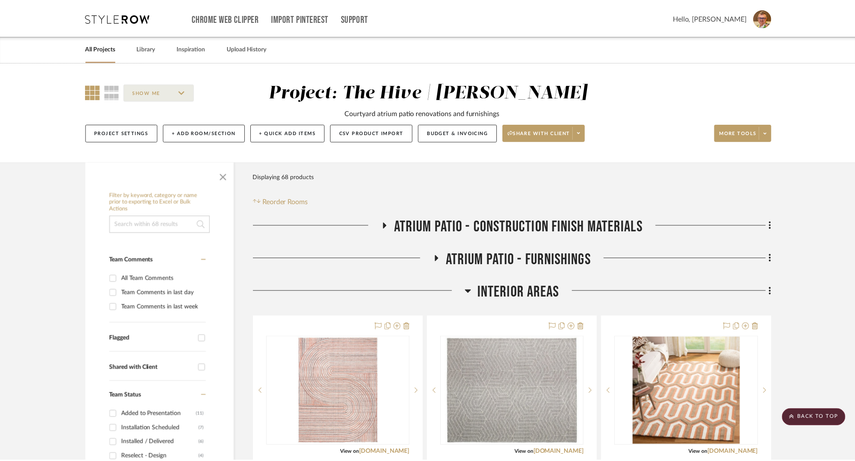
scroll to position [224, 0]
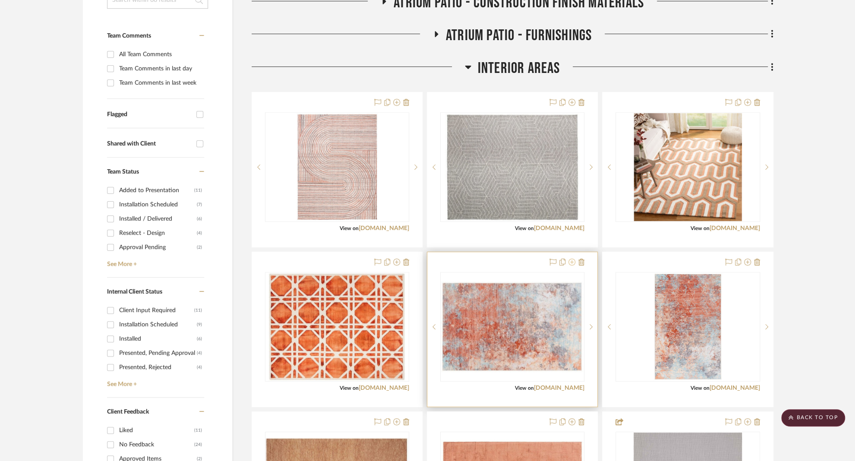
click at [570, 261] on icon at bounding box center [571, 261] width 7 height 7
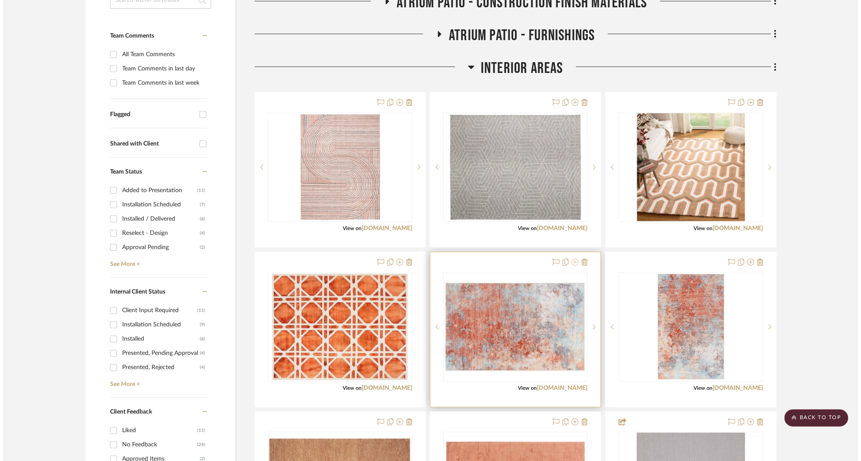
scroll to position [0, 0]
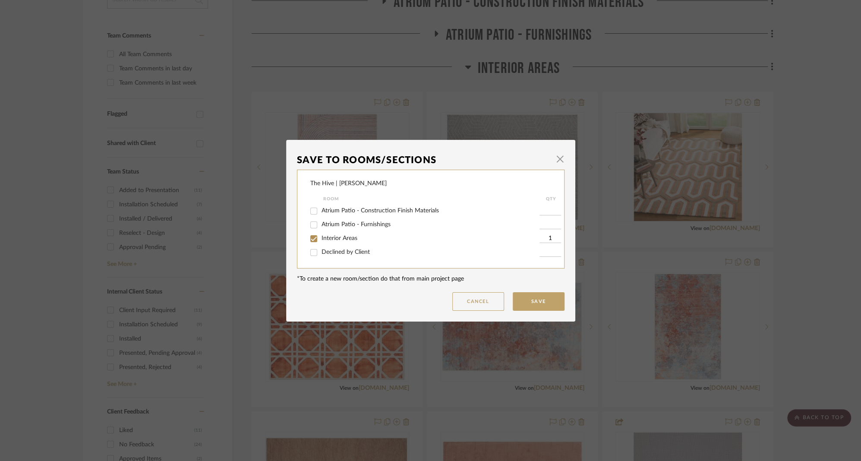
click at [347, 241] on span "Interior Areas" at bounding box center [339, 238] width 36 height 6
click at [321, 241] on input "Interior Areas" at bounding box center [314, 239] width 14 height 14
checkbox input "false"
click at [351, 254] on span "Declined by Client" at bounding box center [345, 252] width 48 height 6
click at [321, 254] on input "Declined by Client" at bounding box center [314, 253] width 14 height 14
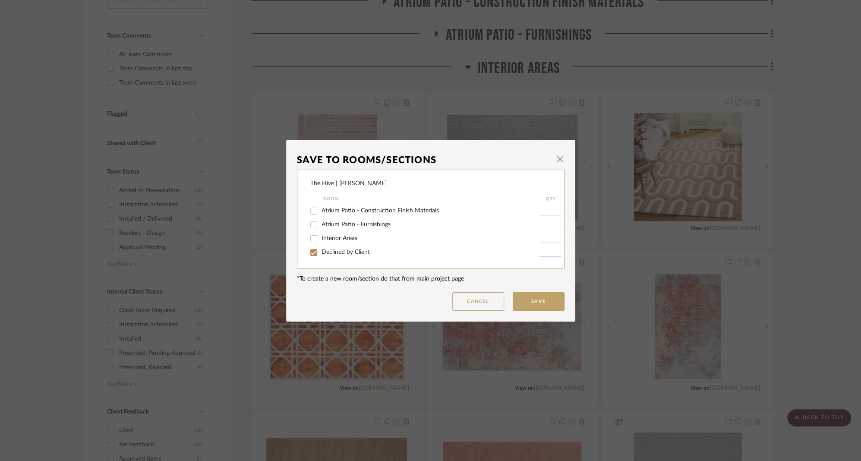
checkbox input "true"
type input "1"
click at [537, 307] on button "Save" at bounding box center [539, 301] width 52 height 19
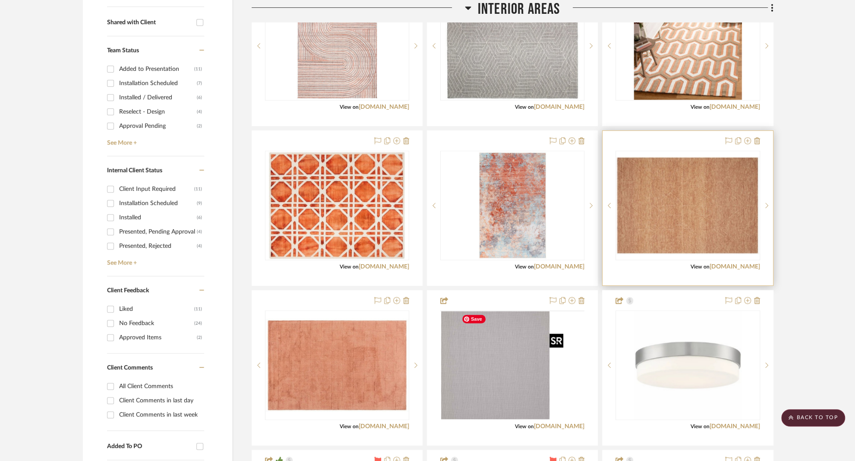
scroll to position [346, 0]
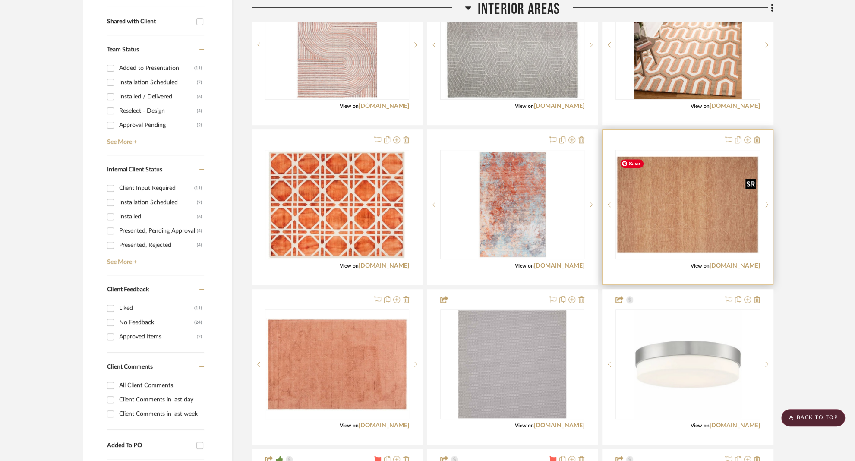
click at [686, 230] on img "0" at bounding box center [687, 205] width 142 height 98
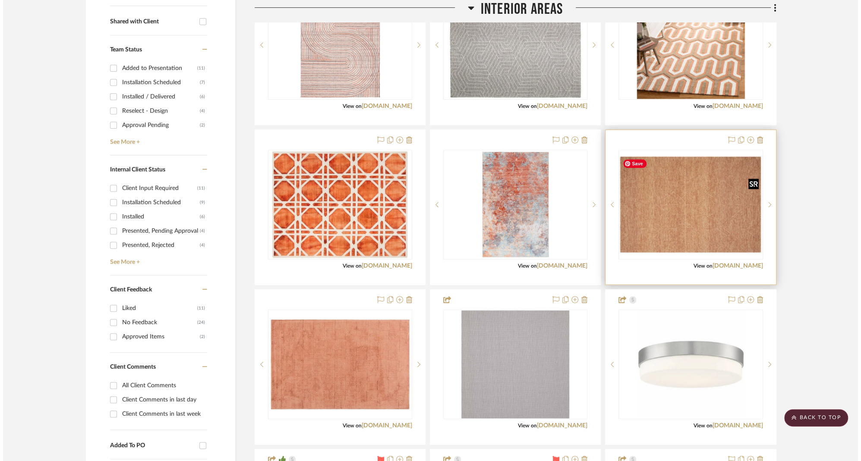
scroll to position [0, 0]
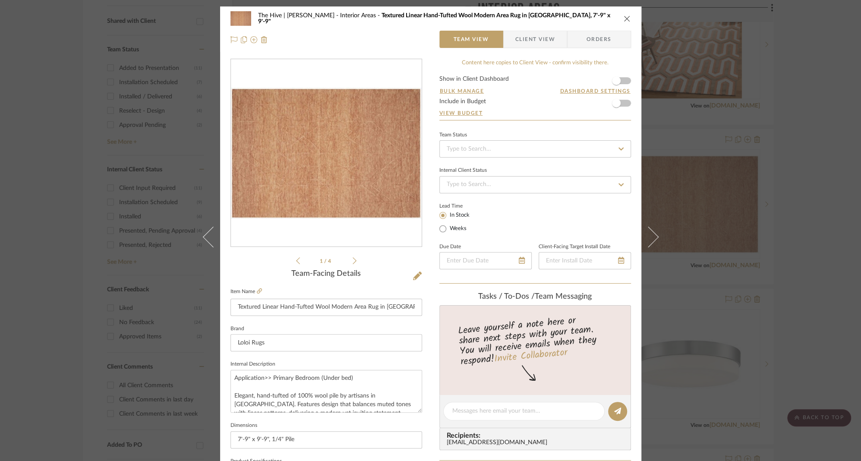
click at [353, 259] on icon at bounding box center [355, 260] width 4 height 7
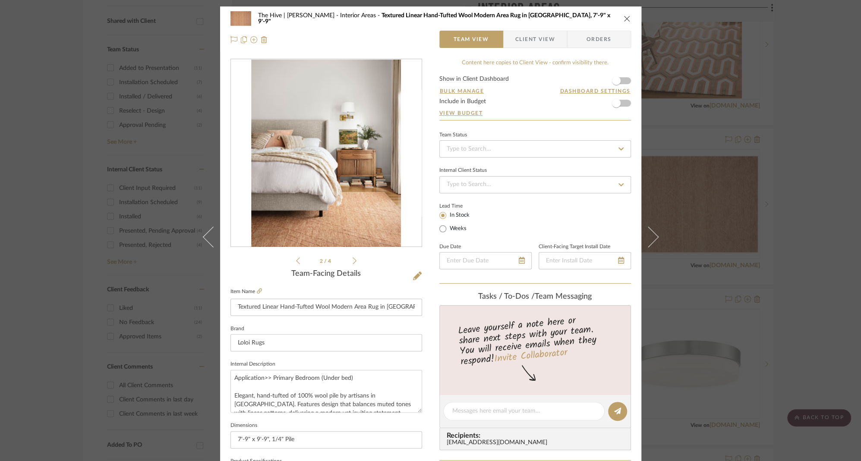
click at [353, 259] on icon at bounding box center [355, 260] width 4 height 7
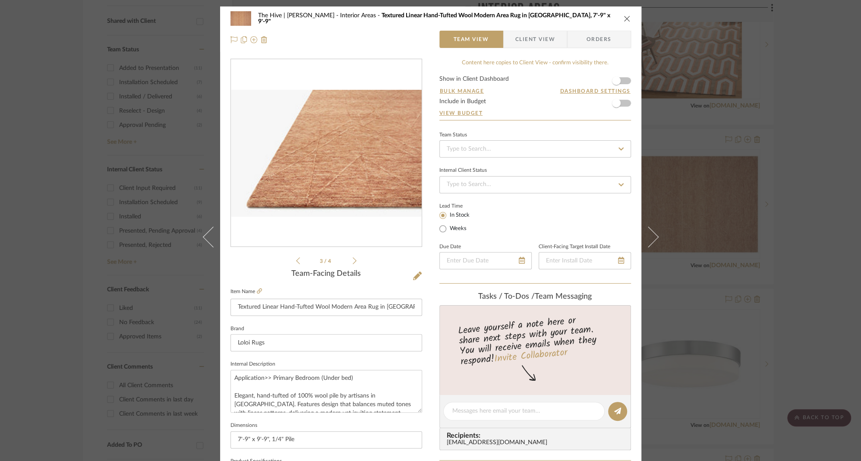
click at [353, 259] on icon at bounding box center [355, 260] width 4 height 7
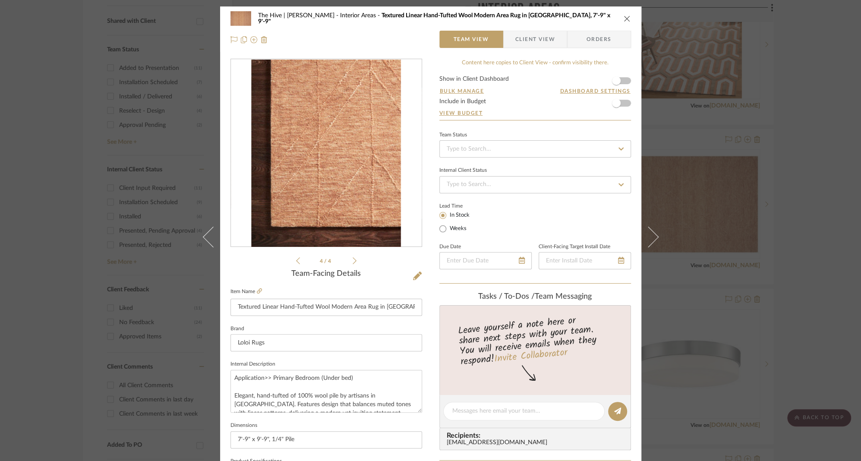
click at [353, 259] on icon at bounding box center [355, 260] width 4 height 7
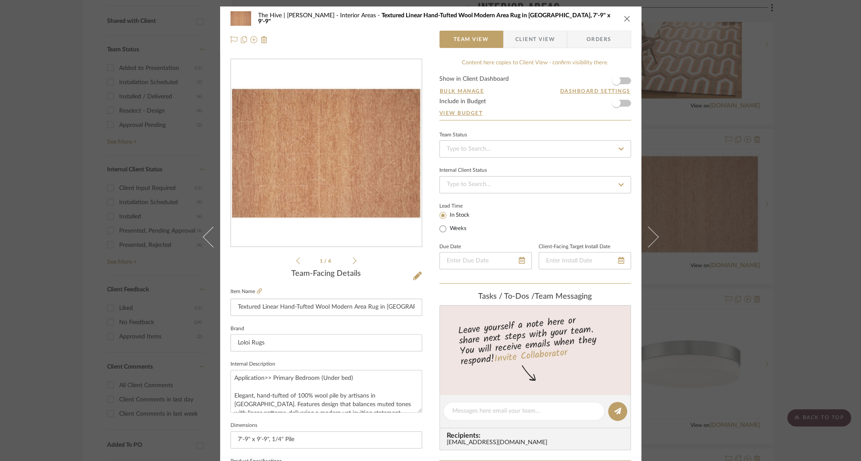
click at [624, 17] on icon "close" at bounding box center [627, 18] width 7 height 7
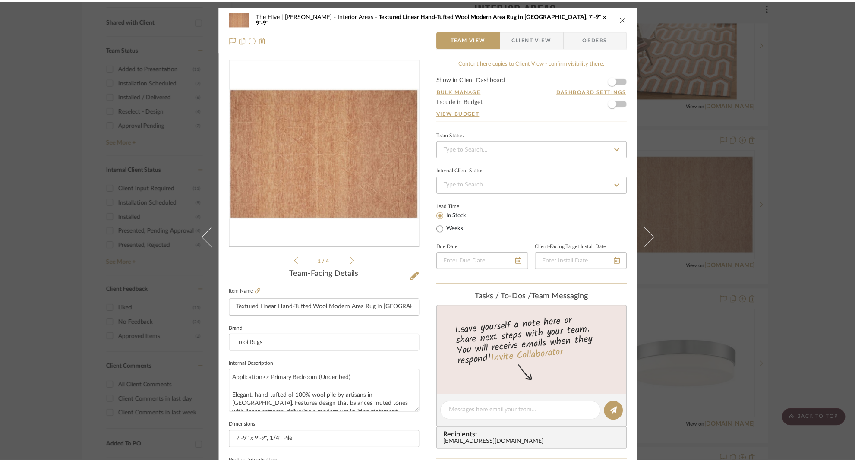
scroll to position [346, 0]
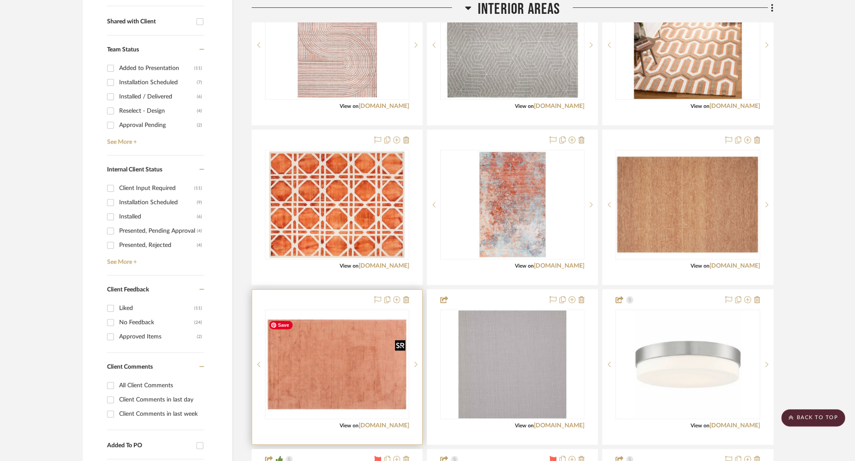
click at [345, 388] on img "0" at bounding box center [337, 364] width 142 height 93
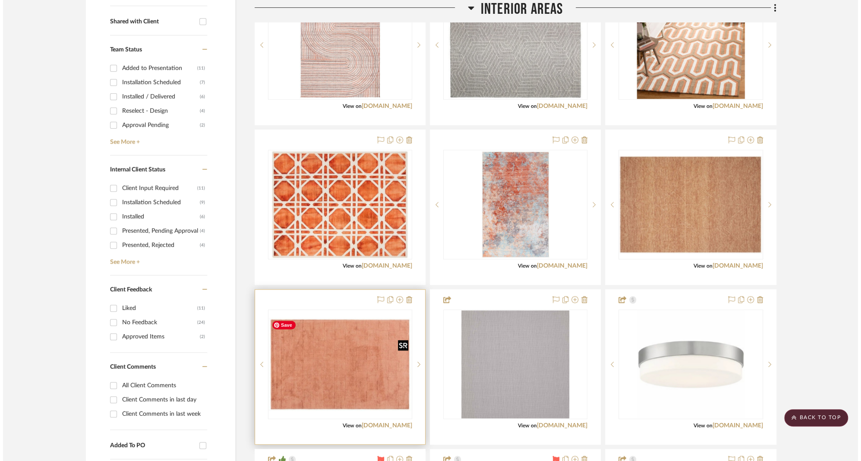
scroll to position [0, 0]
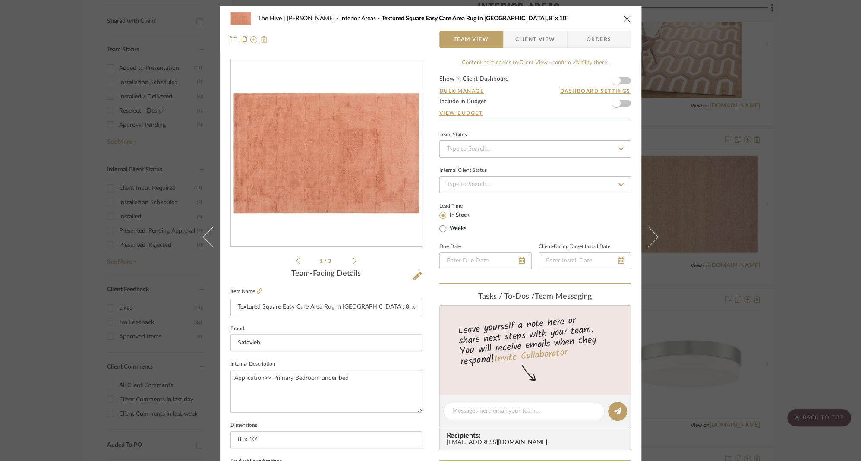
click at [353, 257] on icon at bounding box center [355, 261] width 4 height 8
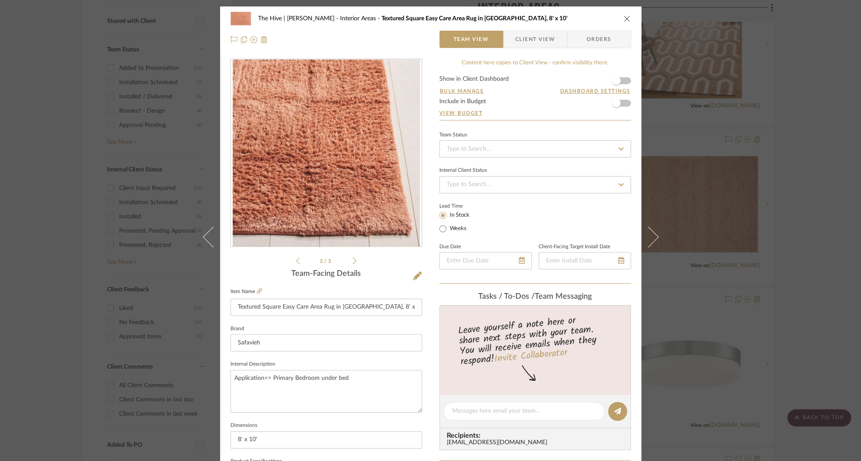
click at [353, 258] on icon at bounding box center [355, 261] width 4 height 8
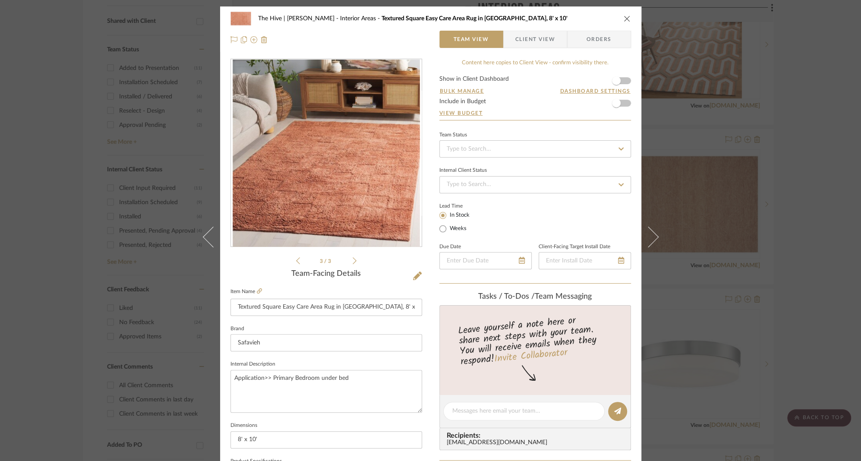
scroll to position [162, 0]
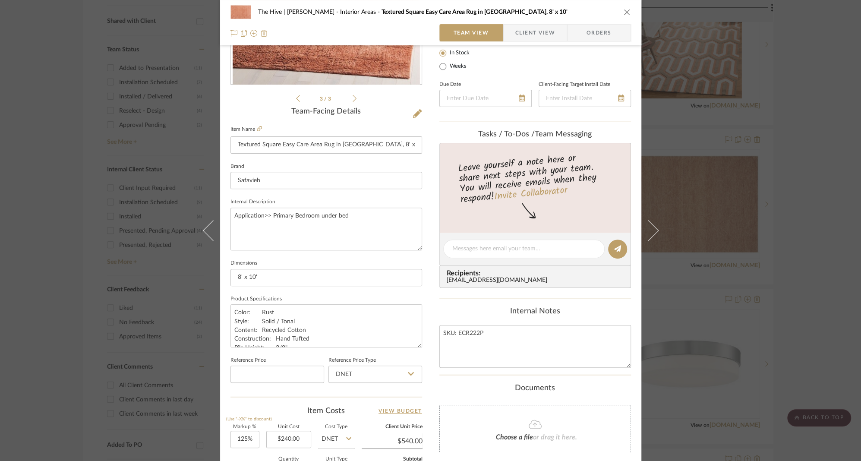
click at [261, 32] on img at bounding box center [264, 33] width 7 height 7
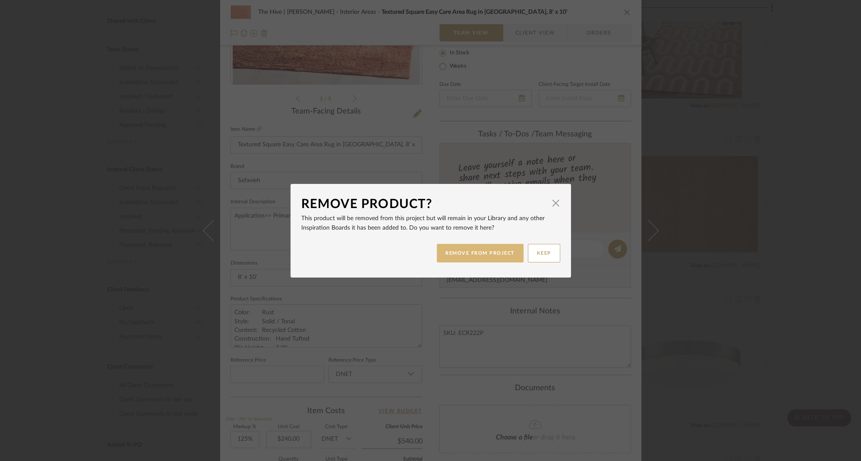
click at [481, 253] on button "REMOVE FROM PROJECT" at bounding box center [480, 253] width 87 height 19
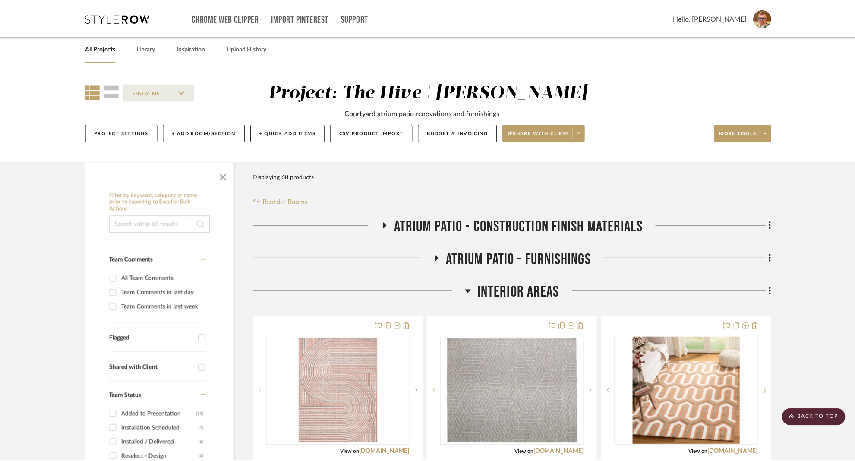
scroll to position [346, 0]
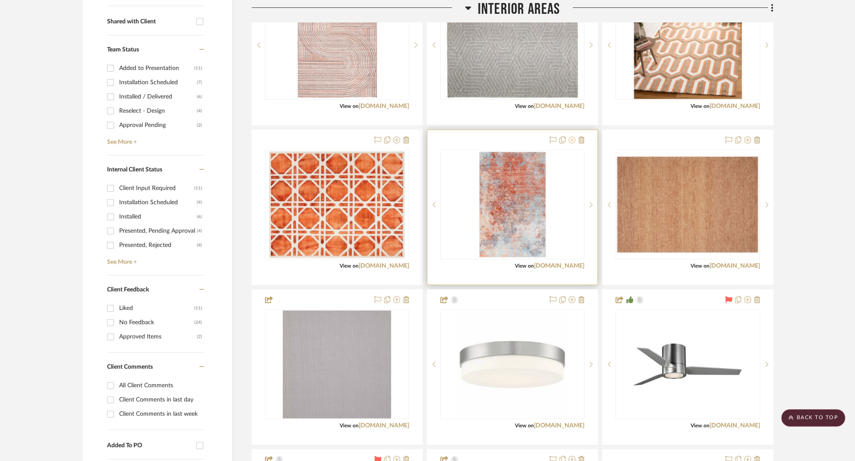
click at [573, 139] on icon at bounding box center [571, 139] width 7 height 7
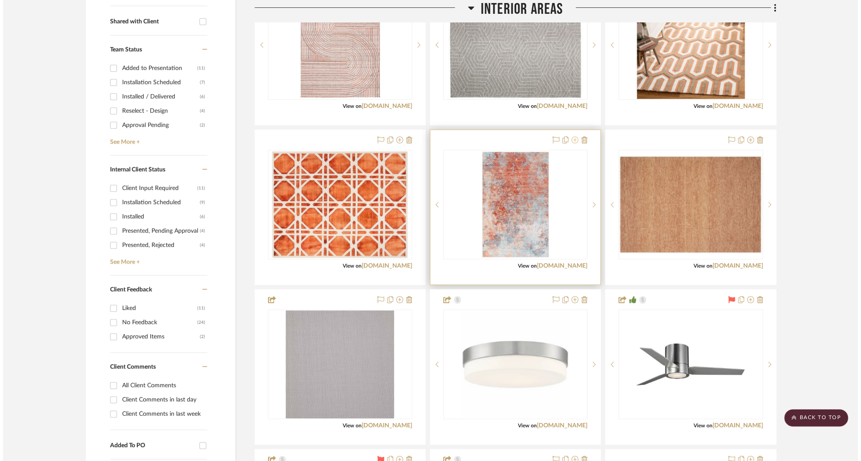
scroll to position [0, 0]
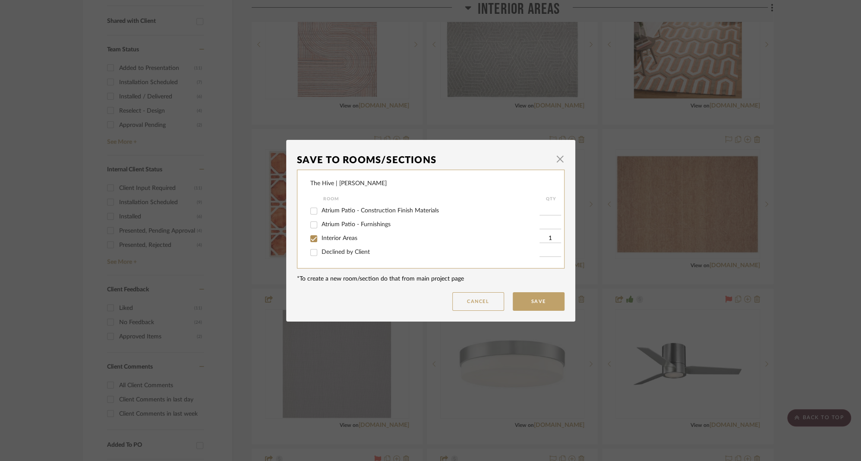
click at [344, 241] on span "Interior Areas" at bounding box center [339, 238] width 36 height 6
click at [321, 241] on input "Interior Areas" at bounding box center [314, 239] width 14 height 14
checkbox input "false"
click at [345, 252] on span "Declined by Client" at bounding box center [345, 252] width 48 height 6
click at [321, 252] on input "Declined by Client" at bounding box center [314, 253] width 14 height 14
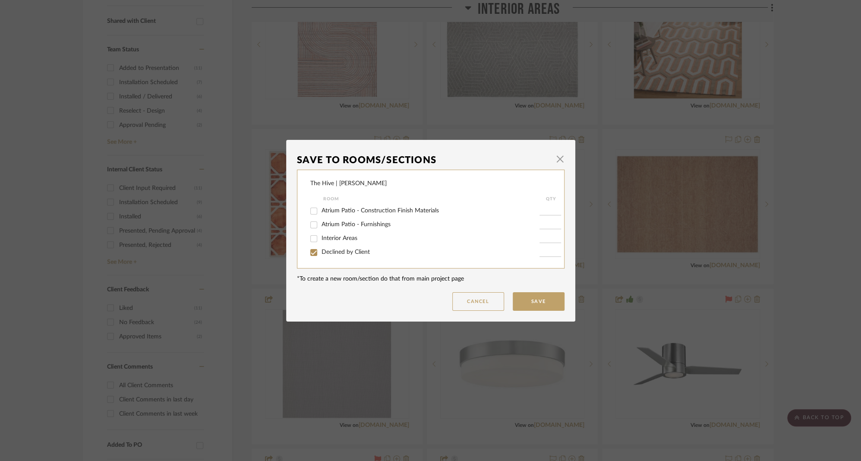
checkbox input "true"
type input "1"
click at [480, 301] on button "Cancel" at bounding box center [478, 301] width 52 height 19
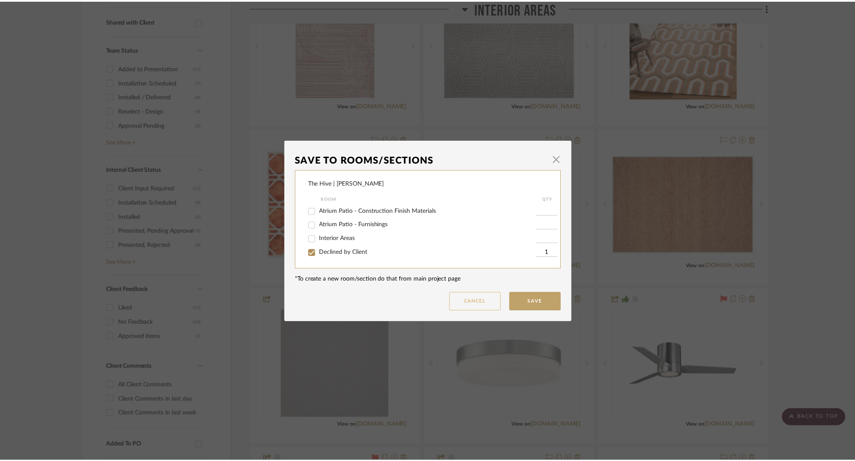
scroll to position [346, 0]
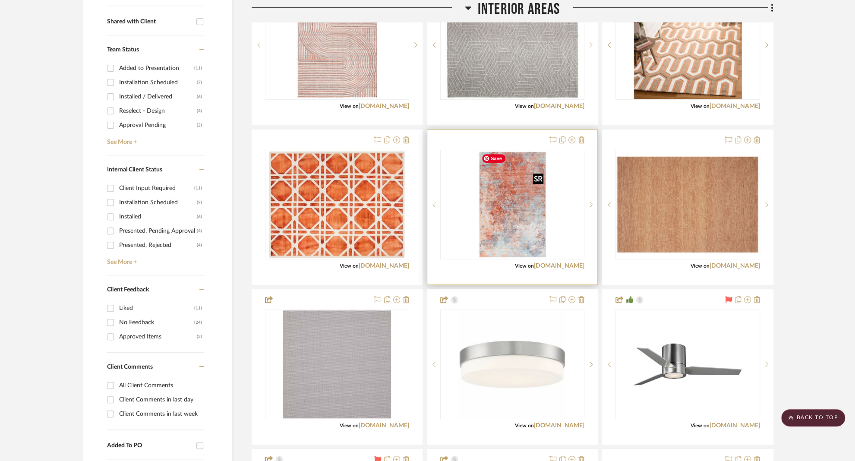
click at [504, 193] on img "0" at bounding box center [512, 205] width 69 height 108
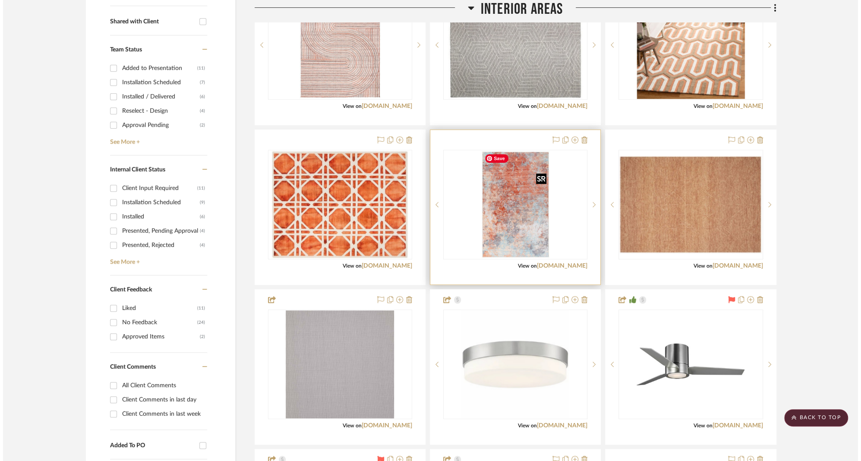
scroll to position [0, 0]
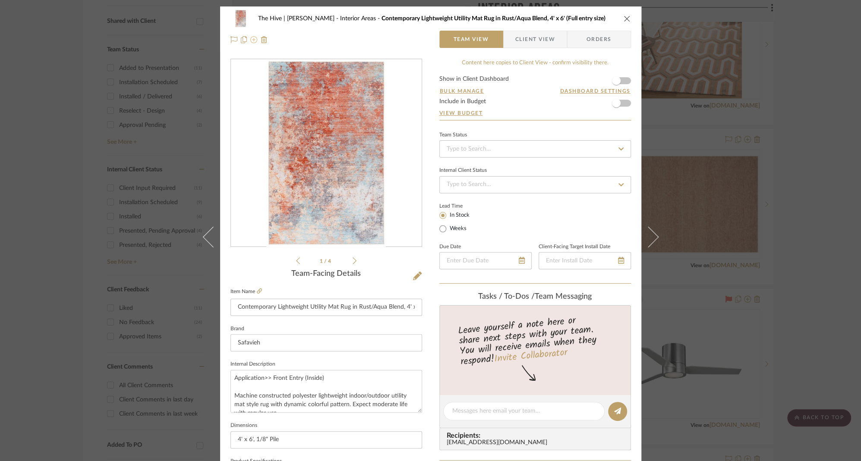
click at [250, 39] on icon at bounding box center [253, 39] width 7 height 7
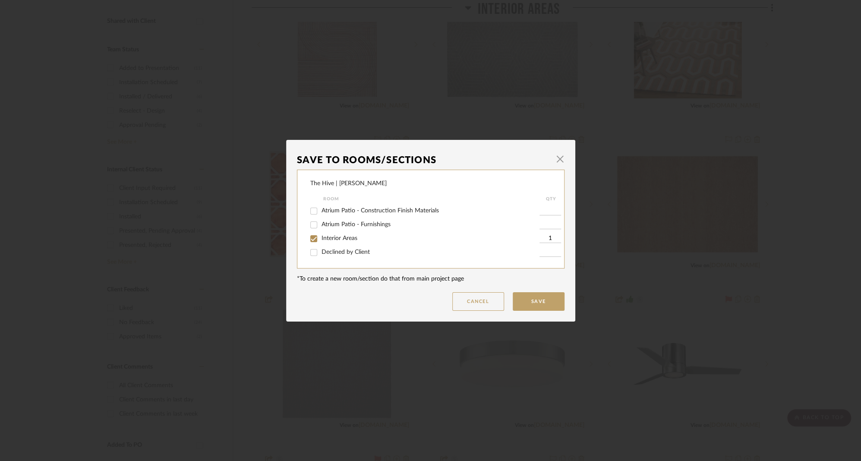
click at [328, 236] on span "Interior Areas" at bounding box center [339, 238] width 36 height 6
click at [321, 236] on input "Interior Areas" at bounding box center [314, 239] width 14 height 14
checkbox input "false"
click at [324, 251] on span "Declined by Client" at bounding box center [345, 252] width 48 height 6
click at [321, 251] on input "Declined by Client" at bounding box center [314, 253] width 14 height 14
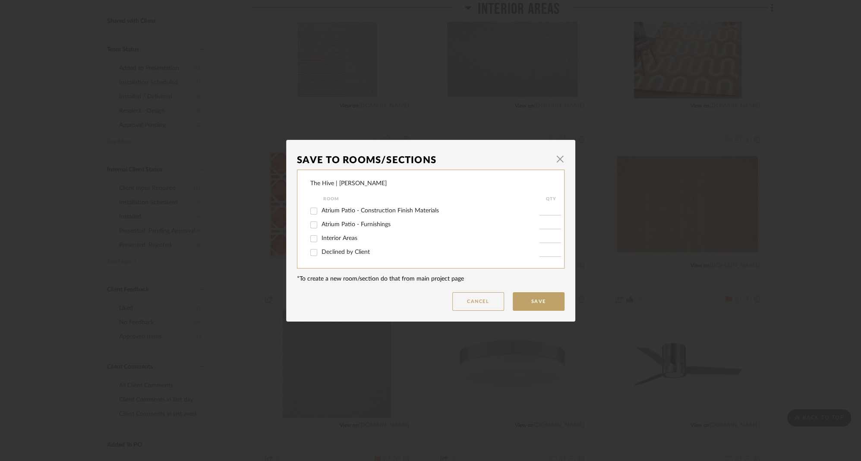
checkbox input "true"
type input "1"
click at [533, 303] on button "Save" at bounding box center [539, 301] width 52 height 19
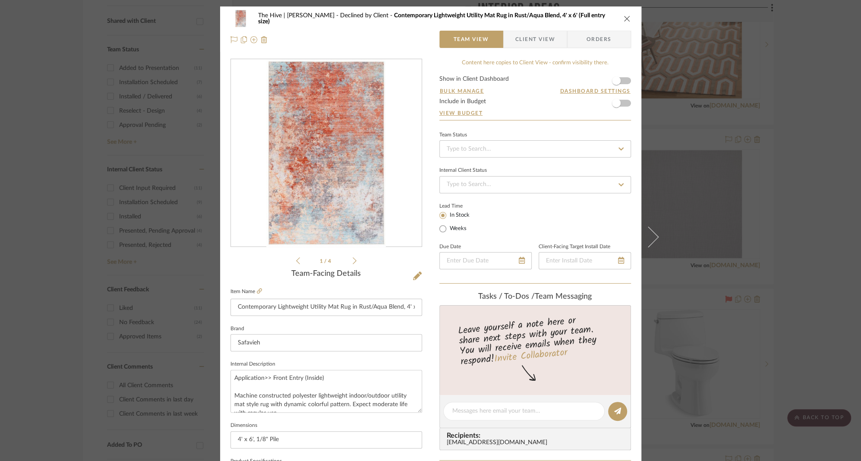
click at [625, 17] on icon "close" at bounding box center [627, 18] width 7 height 7
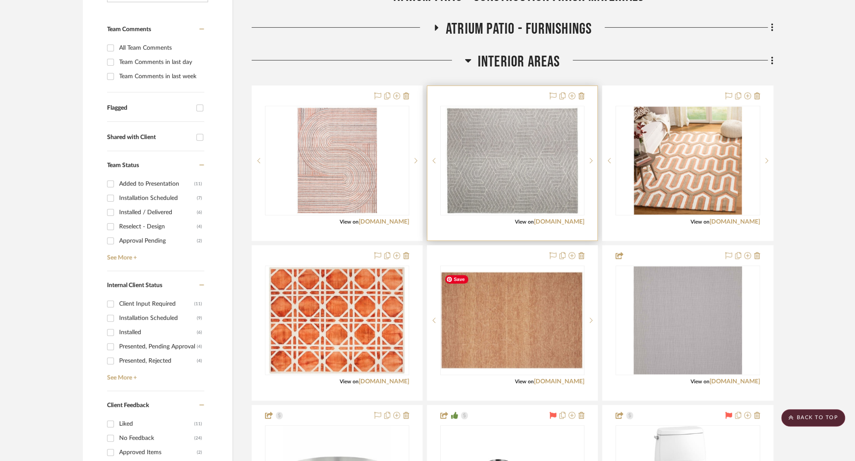
scroll to position [228, 0]
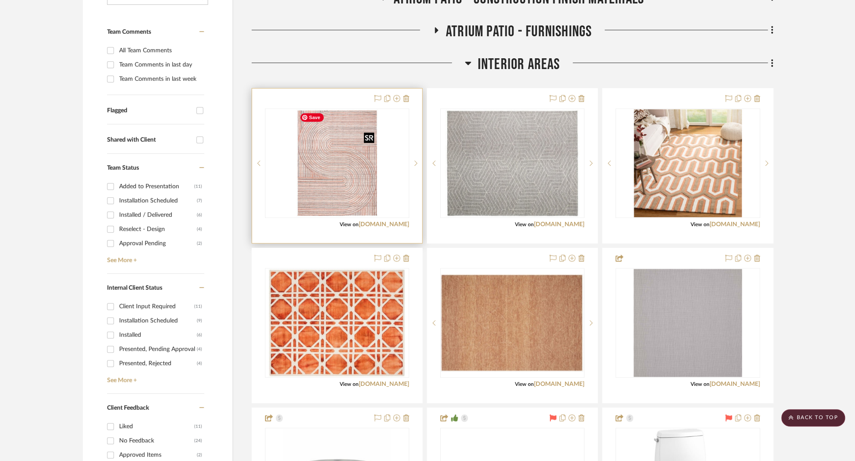
click at [362, 181] on img "0" at bounding box center [337, 163] width 82 height 108
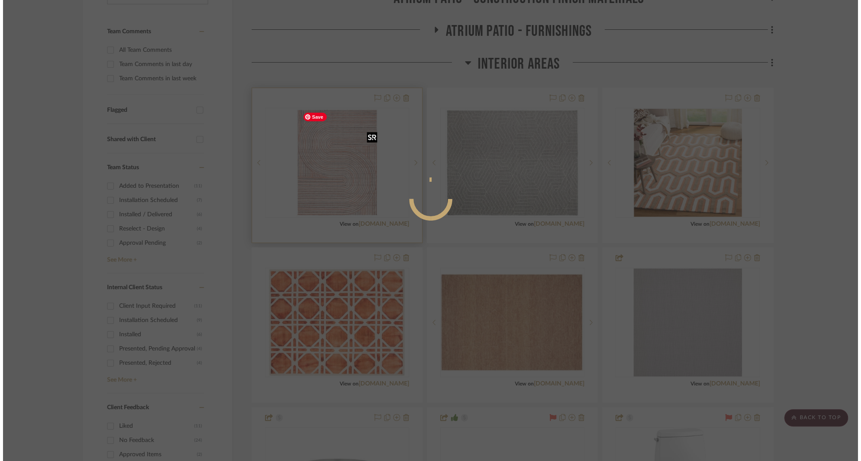
scroll to position [0, 0]
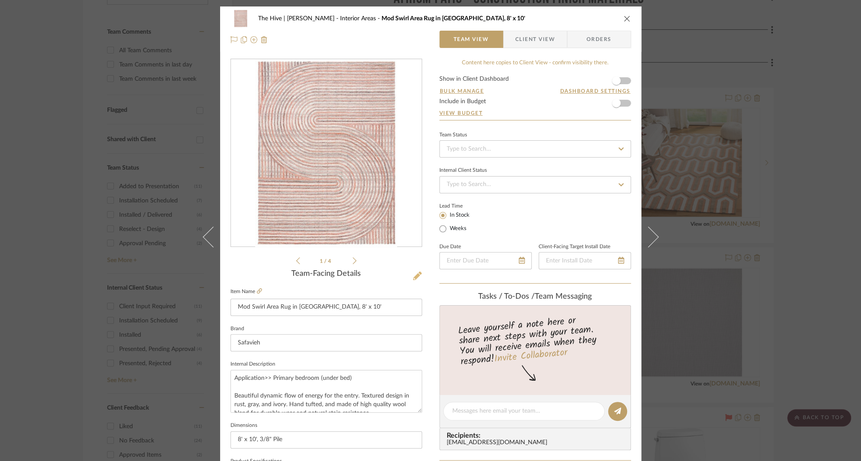
click at [417, 274] on icon at bounding box center [417, 275] width 9 height 9
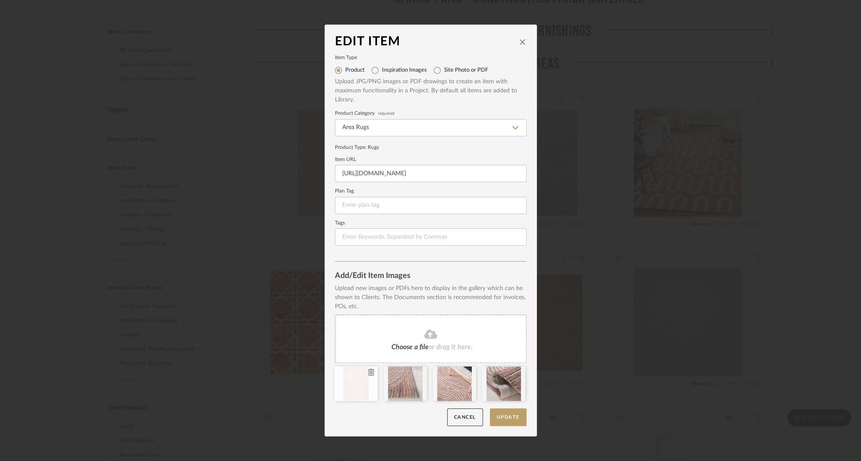
click at [368, 372] on icon at bounding box center [371, 372] width 6 height 7
click at [504, 416] on button "Update" at bounding box center [508, 417] width 37 height 18
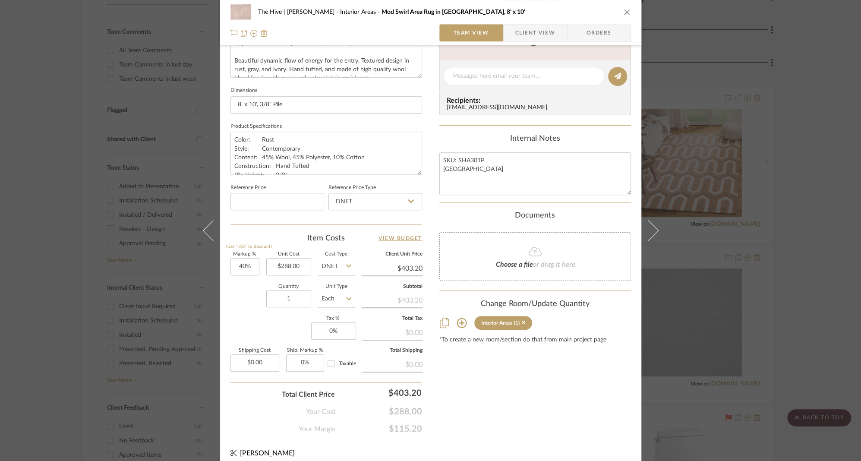
scroll to position [341, 0]
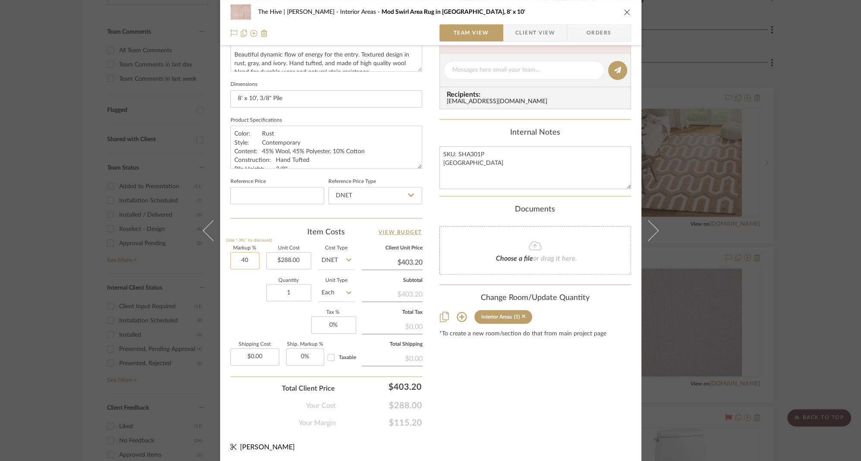
click at [239, 258] on input "40" at bounding box center [244, 260] width 29 height 17
type input "130%"
type input "288.00"
type input "$662.40"
type input "$288.00"
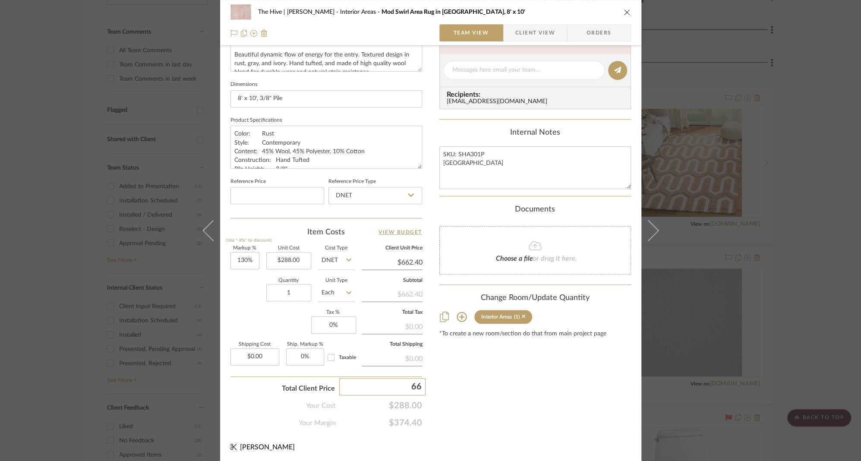
type input "665"
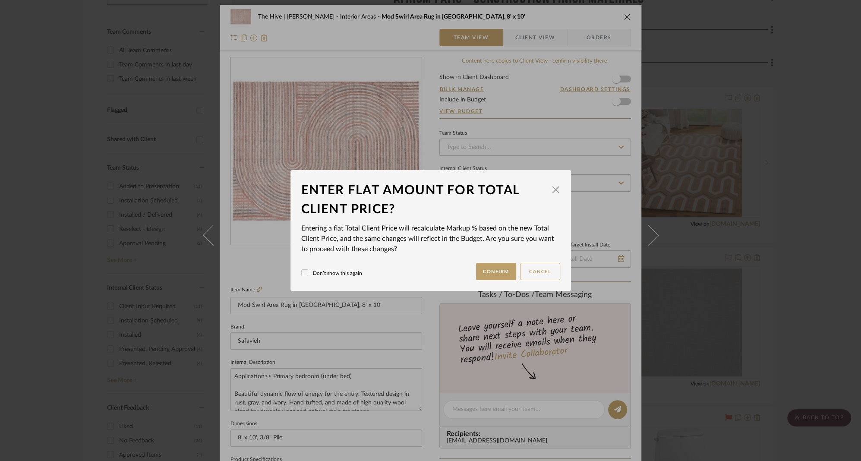
scroll to position [0, 0]
click at [490, 273] on button "Confirm" at bounding box center [496, 271] width 40 height 17
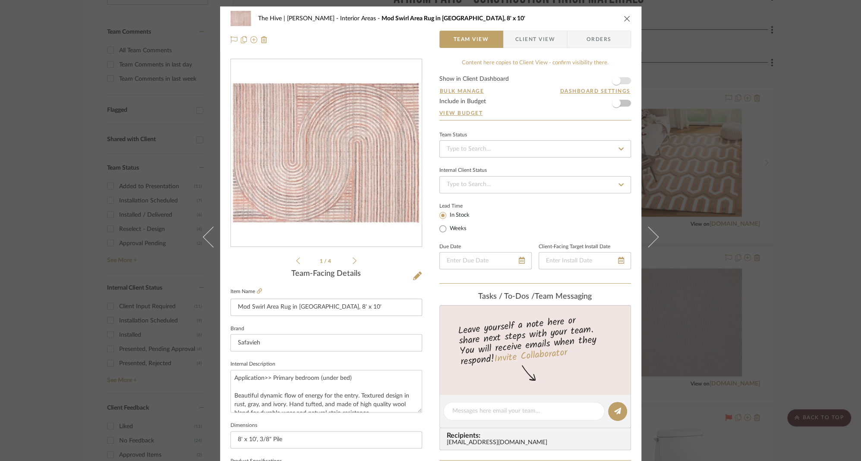
type input "130.9%"
type input "$665.00"
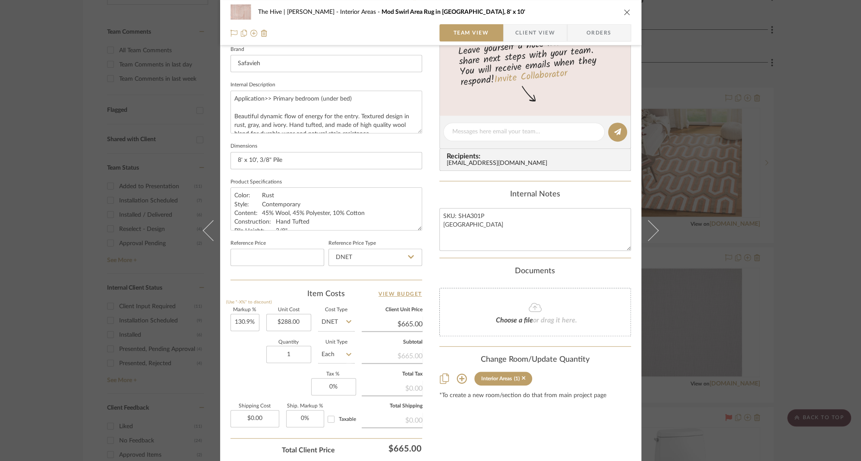
scroll to position [341, 0]
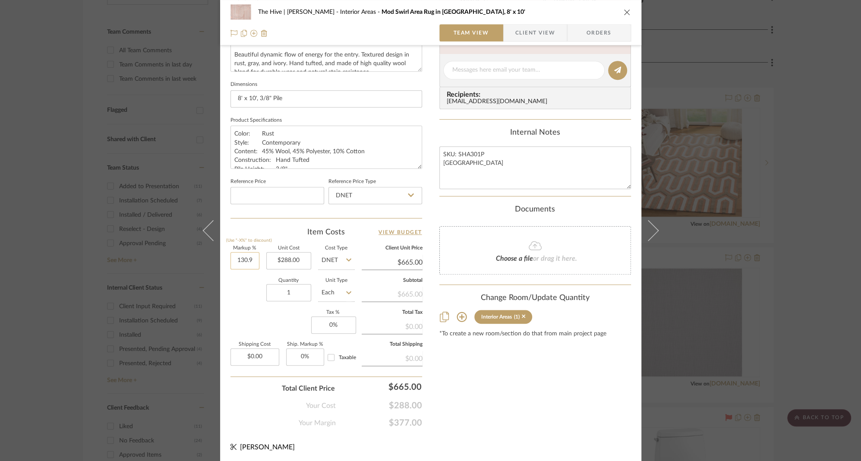
click at [233, 258] on input "130.9" at bounding box center [244, 260] width 29 height 17
type input "170%"
type input "288.00"
type input "$777.60"
type input "$288.00"
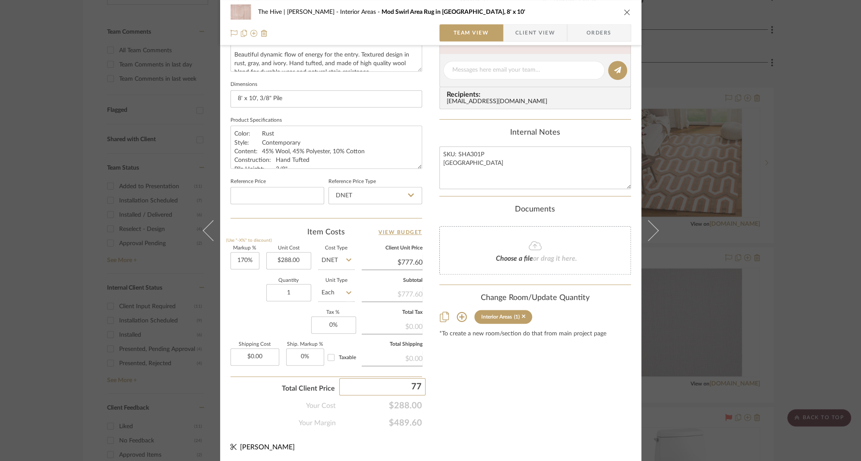
type input "778"
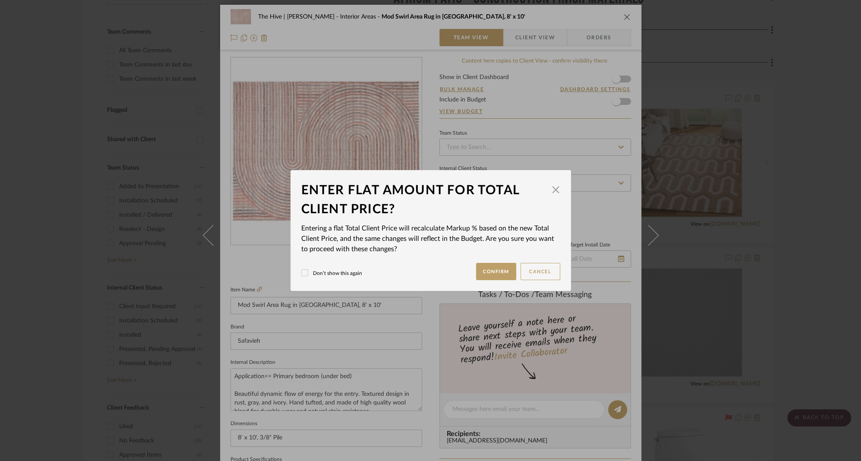
scroll to position [0, 0]
click at [489, 271] on button "Confirm" at bounding box center [496, 271] width 40 height 17
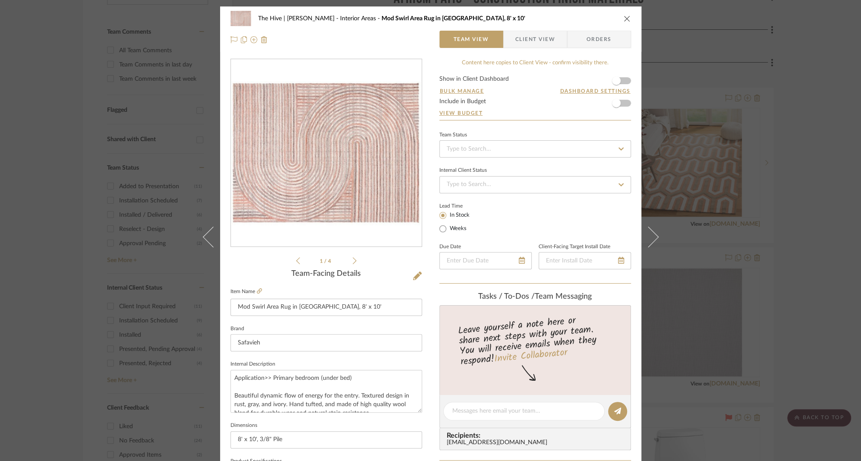
type input "170.13%"
type input "$778.00"
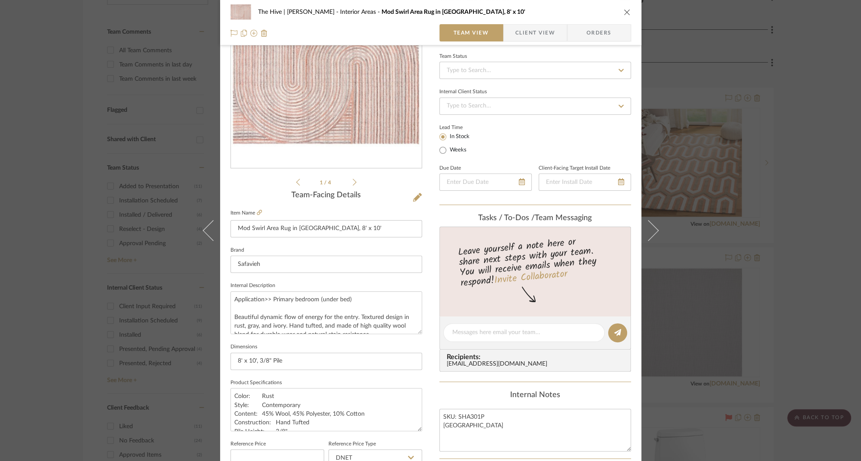
scroll to position [341, 0]
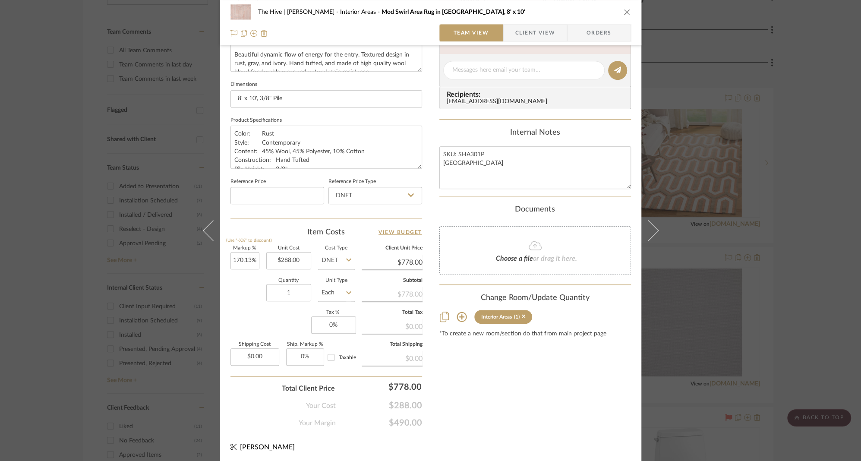
click at [625, 12] on icon "close" at bounding box center [627, 12] width 7 height 7
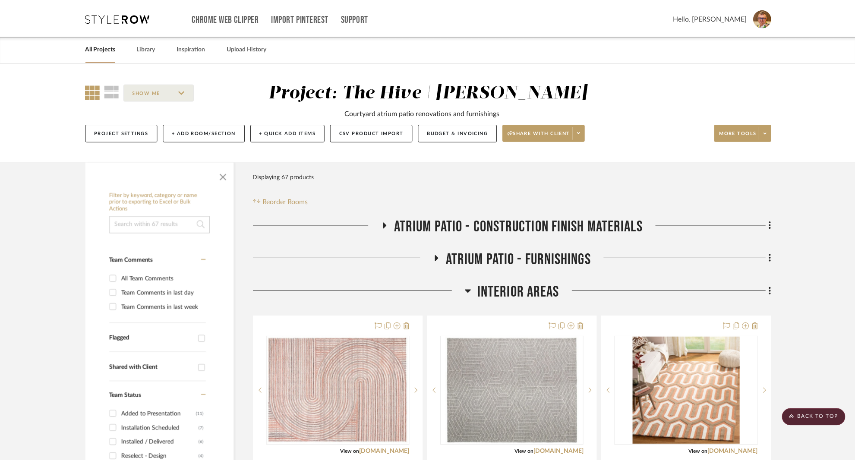
scroll to position [228, 0]
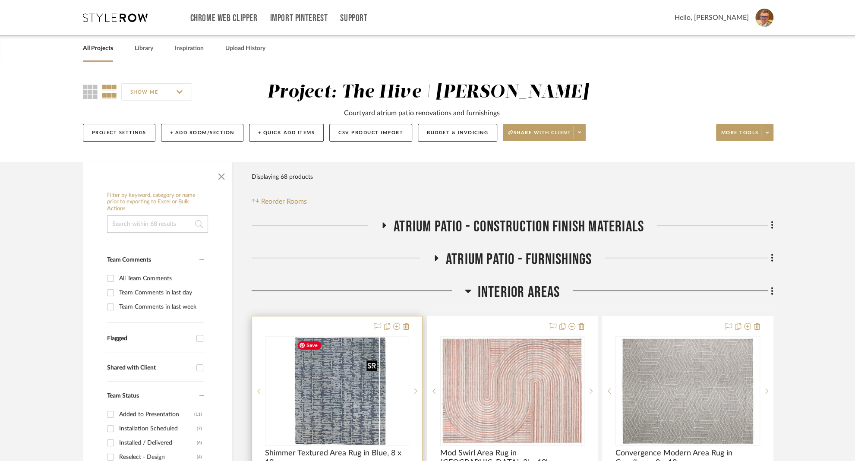
click at [353, 389] on img "0" at bounding box center [343, 391] width 86 height 108
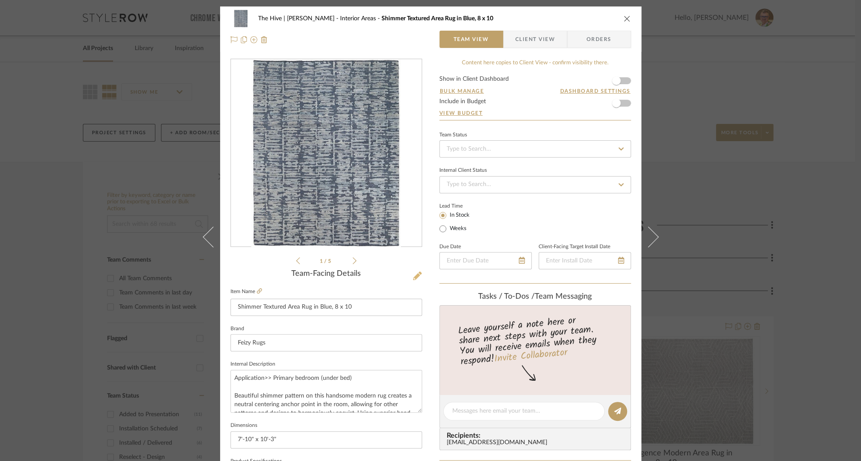
click at [414, 274] on icon at bounding box center [417, 275] width 9 height 9
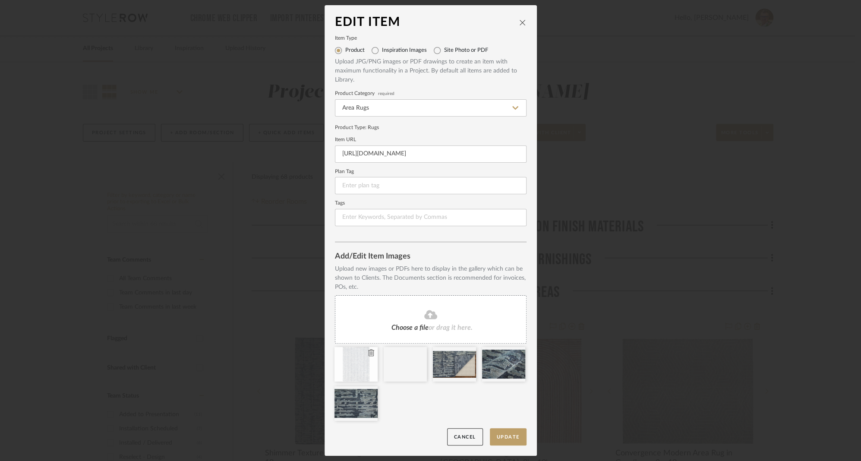
click at [368, 351] on icon at bounding box center [371, 352] width 6 height 7
click at [507, 436] on button "Update" at bounding box center [508, 437] width 37 height 18
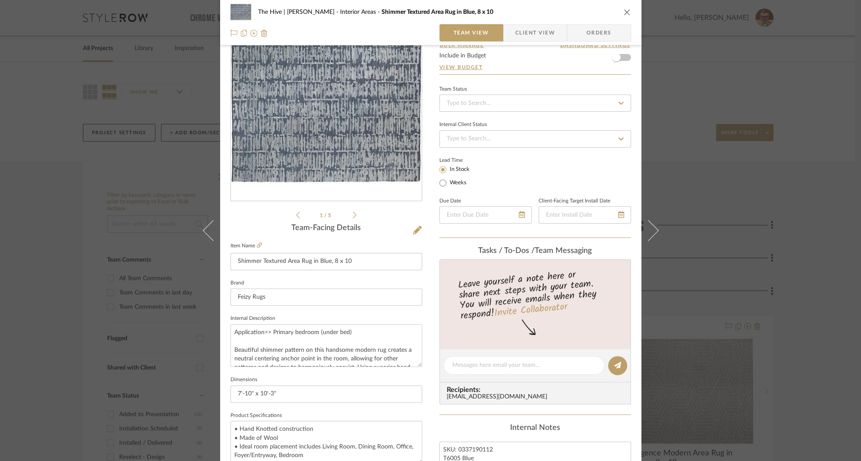
scroll to position [88, 0]
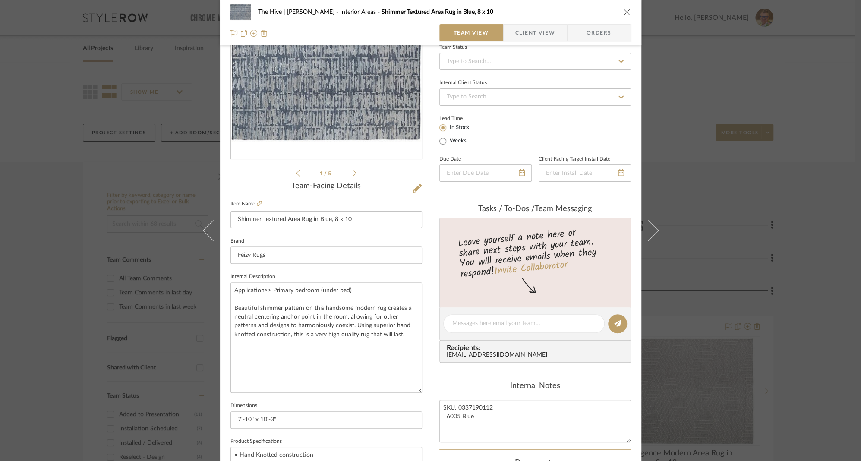
drag, startPoint x: 417, startPoint y: 322, endPoint x: 426, endPoint y: 391, distance: 68.7
click at [426, 391] on div "The Hive | Donnie Gavigan Interior Areas Shimmer Textured Area Rug in Blue, 8 x…" at bounding box center [430, 351] width 421 height 864
click at [281, 308] on textarea "Application>> Primary bedroom (under bed) Beautiful shimmer pattern on this han…" at bounding box center [326, 337] width 192 height 111
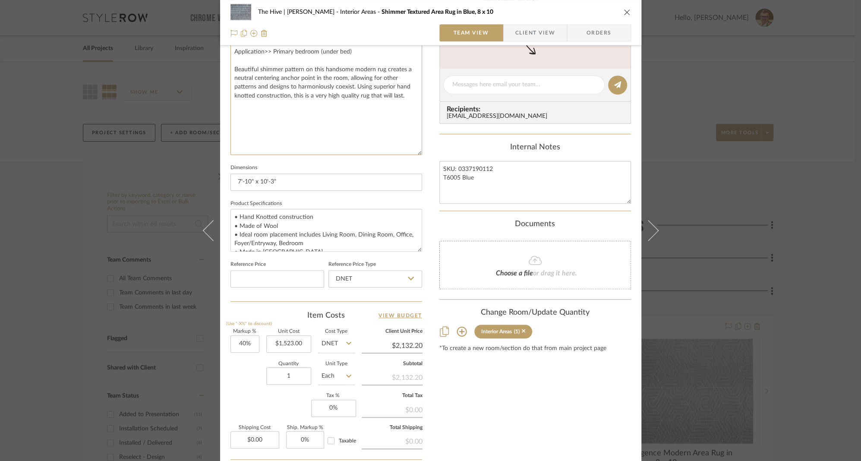
scroll to position [393, 0]
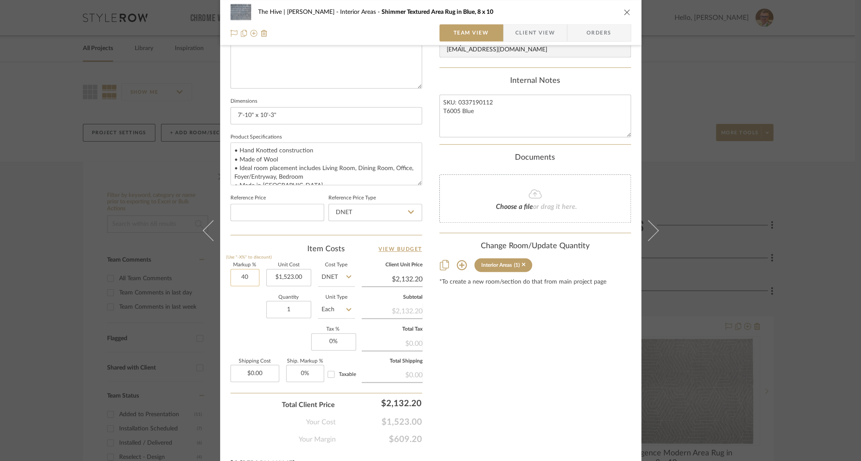
click at [237, 274] on input "40" at bounding box center [244, 277] width 29 height 17
type input "130%"
type input "1523.00"
type input "$3,502.90"
type input "$1,523.00"
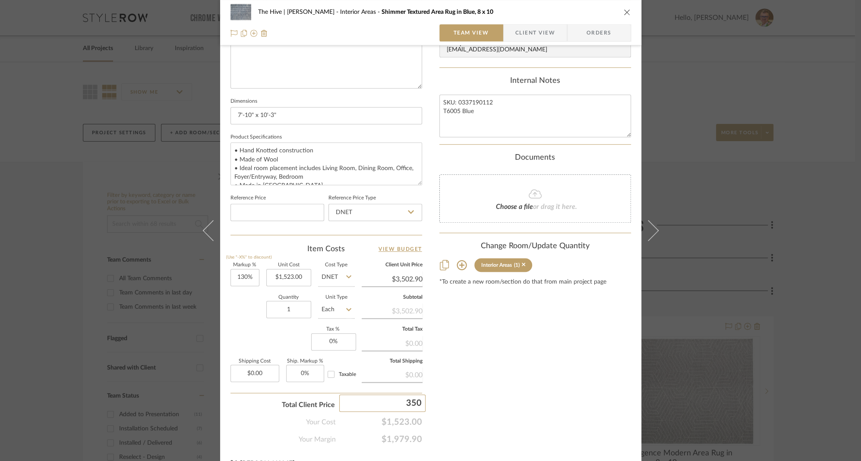
type input "3505"
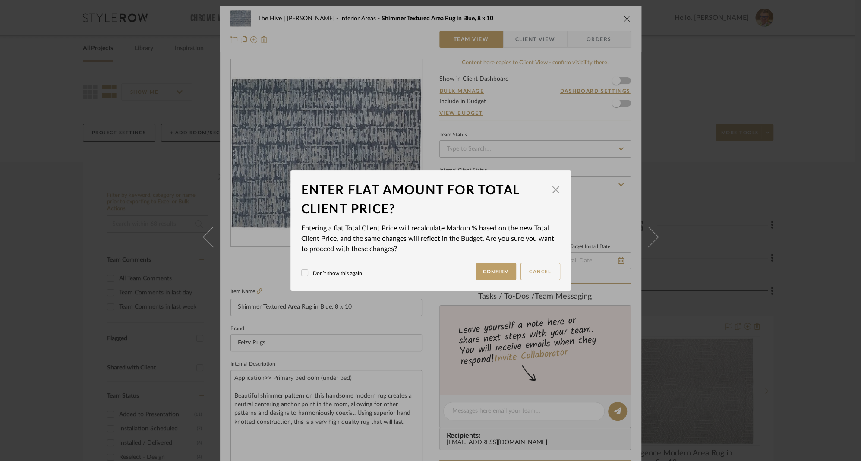
scroll to position [0, 0]
click at [498, 273] on button "Confirm" at bounding box center [496, 271] width 40 height 17
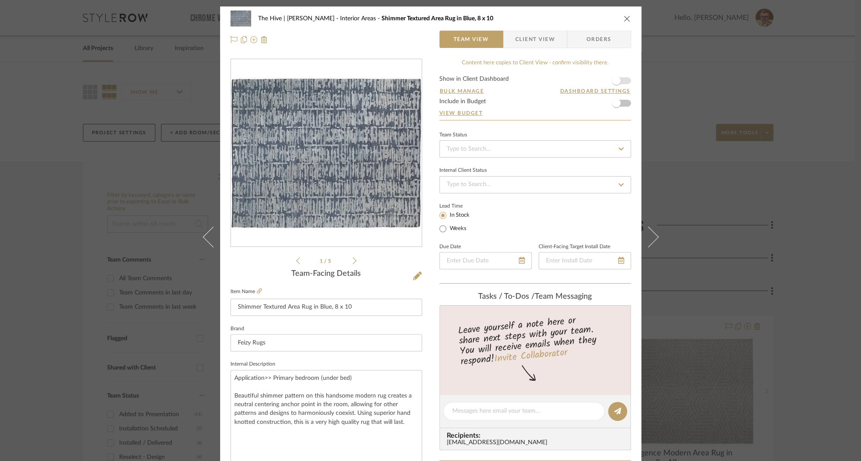
type input "130.13%"
type input "$3,505.00"
click at [624, 18] on icon "close" at bounding box center [627, 18] width 7 height 7
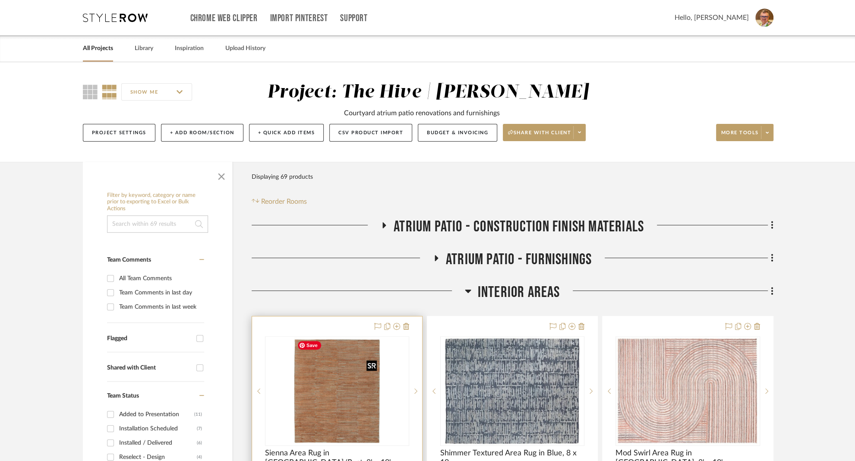
click at [0, 0] on img at bounding box center [0, 0] width 0 height 0
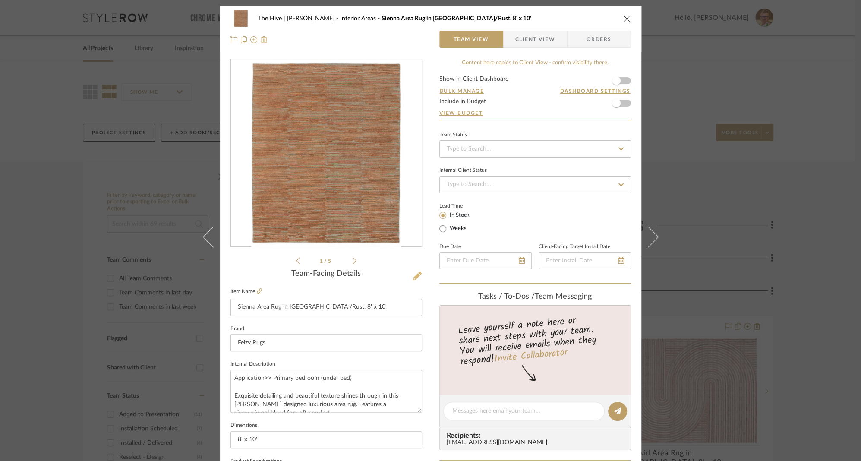
click at [413, 273] on icon at bounding box center [417, 275] width 9 height 9
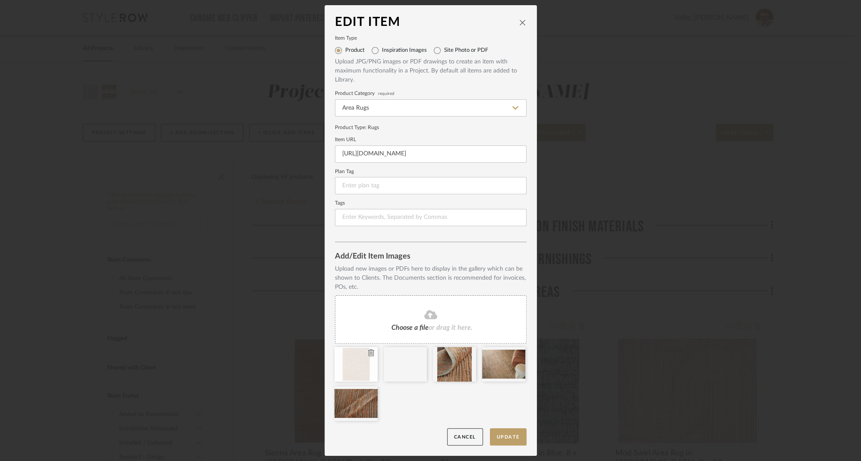
click at [368, 353] on icon at bounding box center [371, 352] width 6 height 7
click at [510, 437] on button "Update" at bounding box center [508, 437] width 37 height 18
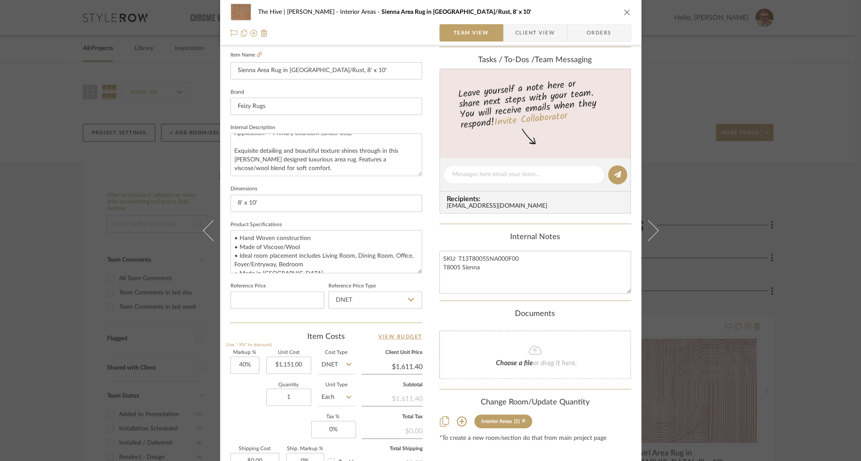
scroll to position [341, 0]
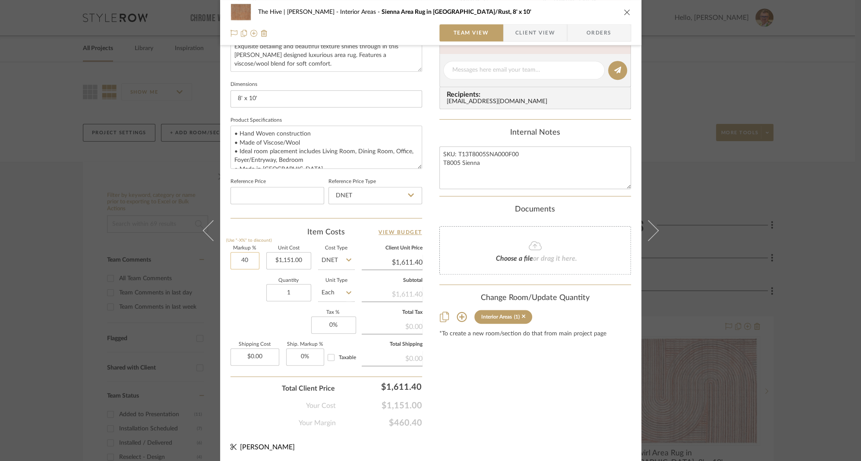
click at [239, 260] on input "40" at bounding box center [244, 260] width 29 height 17
click at [237, 259] on input "40" at bounding box center [244, 260] width 29 height 17
type input "130%"
type input "1151.00"
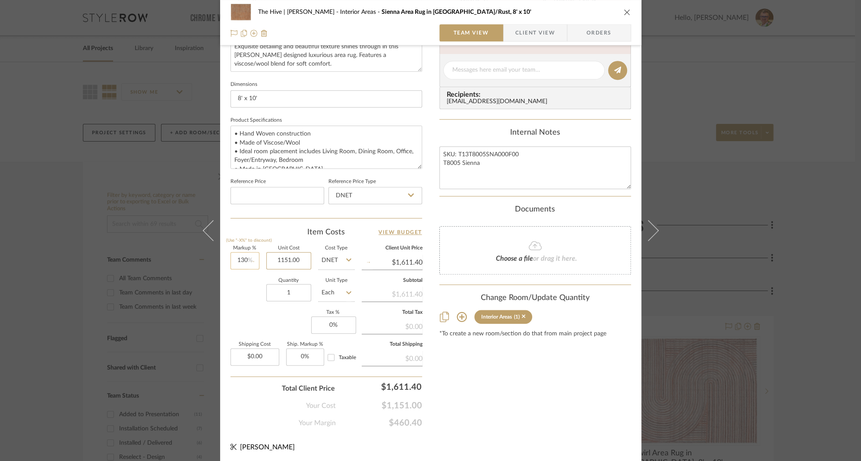
type input "$2,647.30"
type input "$1,151.00"
type input "2650"
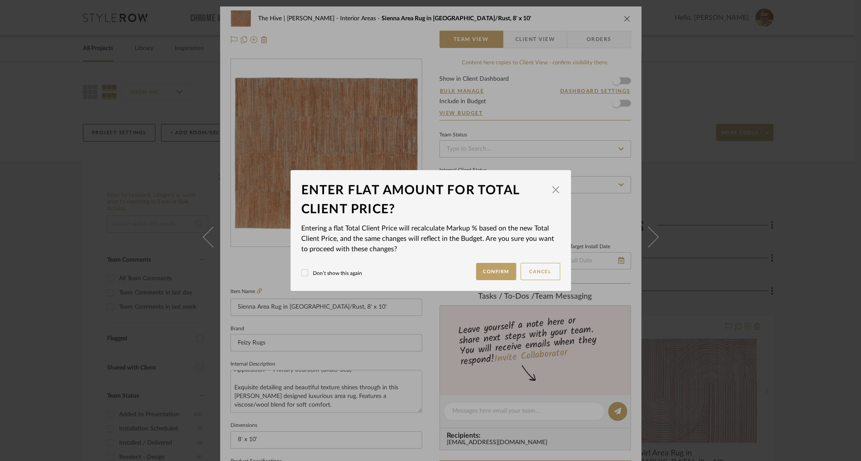
scroll to position [0, 0]
click at [479, 265] on button "Confirm" at bounding box center [496, 271] width 40 height 17
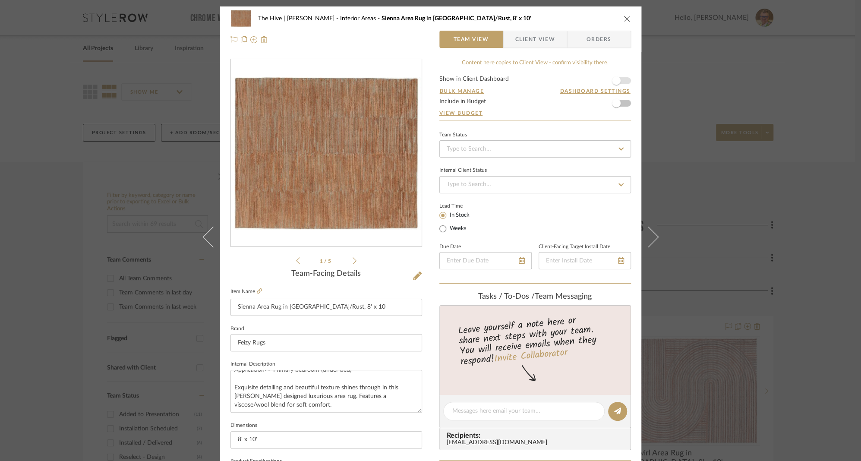
type input "130.23%"
type input "$2,650.00"
click at [624, 17] on icon "close" at bounding box center [627, 18] width 7 height 7
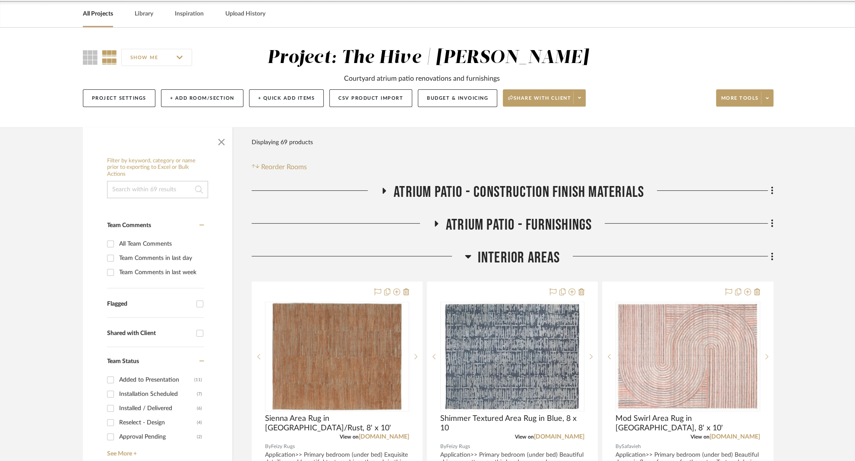
scroll to position [152, 0]
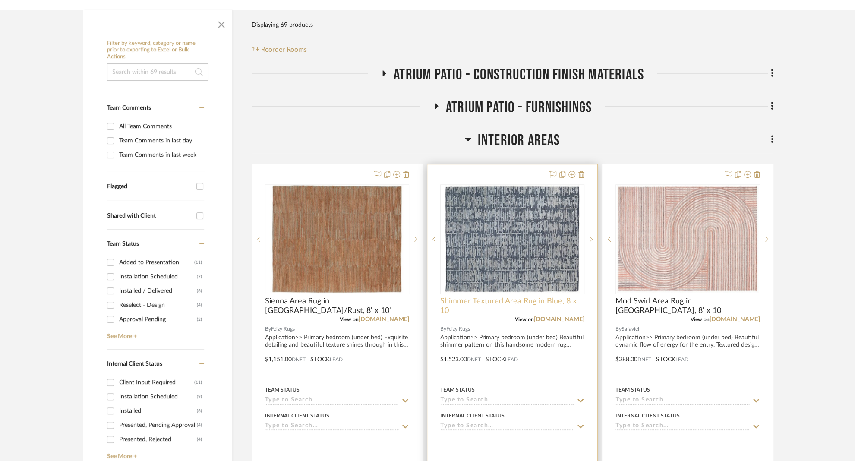
click at [483, 300] on span "Shimmer Textured Area Rug in Blue, 8 x 10" at bounding box center [512, 305] width 144 height 19
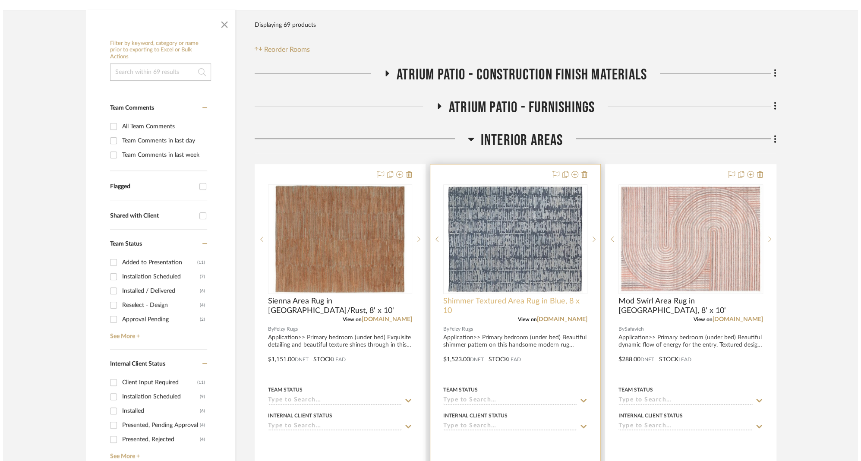
scroll to position [0, 0]
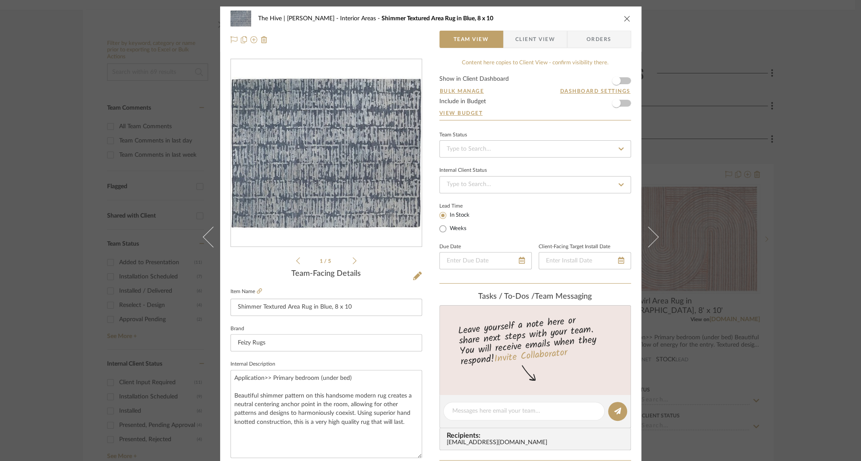
drag, startPoint x: 415, startPoint y: 410, endPoint x: 424, endPoint y: 457, distance: 48.3
click at [424, 457] on div "The Hive | [PERSON_NAME] Interior Areas Shimmer Textured Area Rug in [GEOGRAPHI…" at bounding box center [430, 427] width 421 height 842
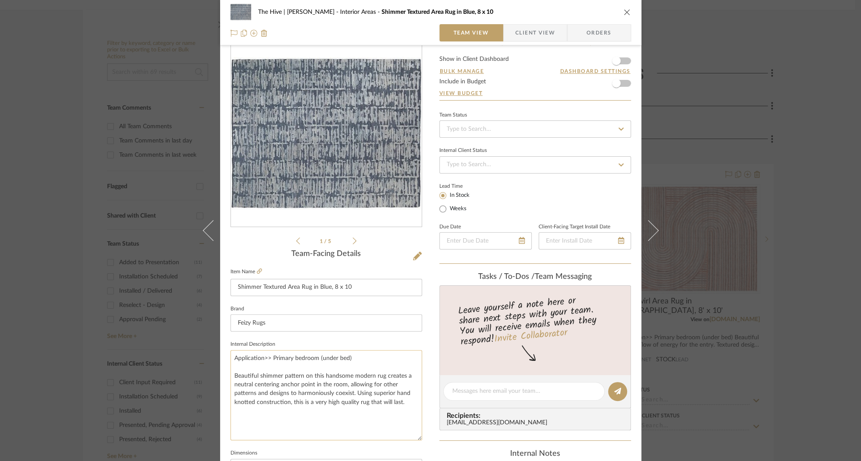
scroll to position [24, 0]
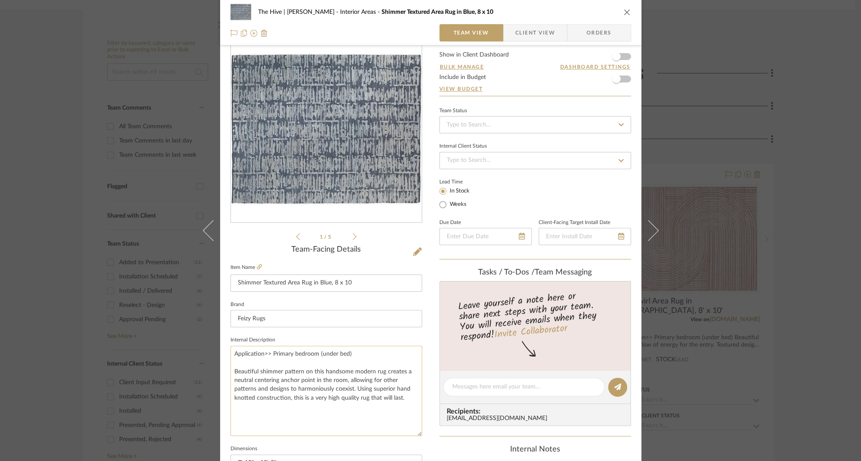
click at [382, 371] on textarea "Application>> Primary bedroom (under bed) Beautiful shimmer pattern on this han…" at bounding box center [326, 391] width 192 height 90
type textarea "Application>> Primary bedroom (under bed) Beautiful shimmer pattern on this han…"
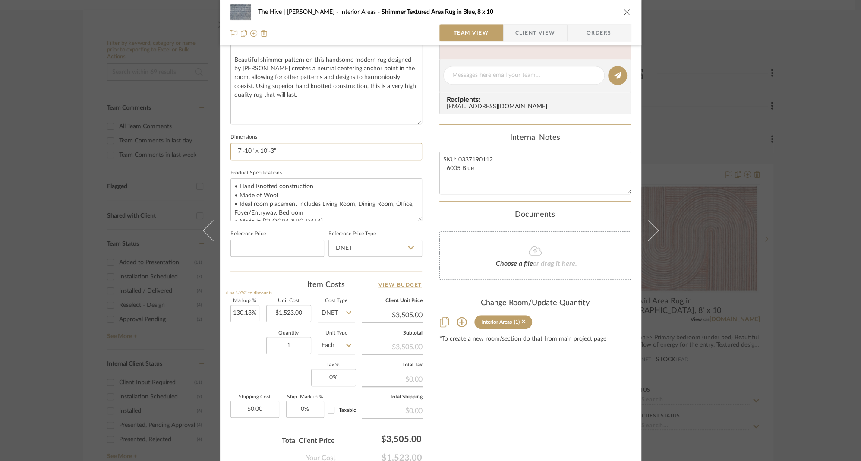
scroll to position [372, 0]
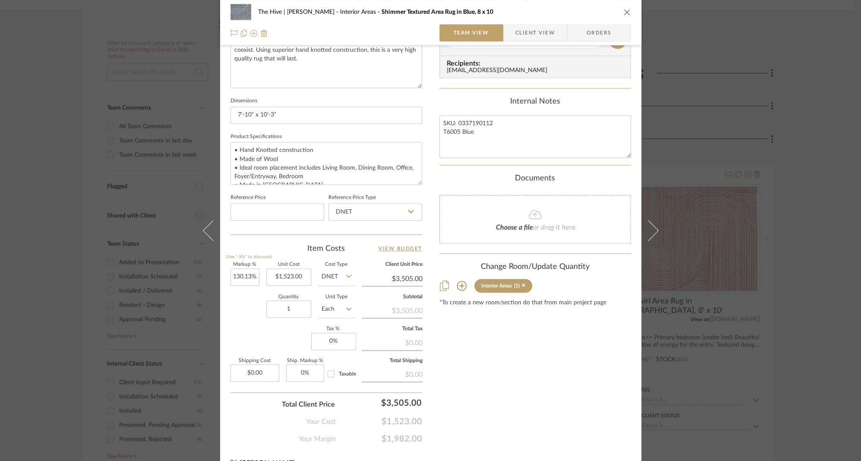
click at [624, 10] on icon "close" at bounding box center [627, 12] width 7 height 7
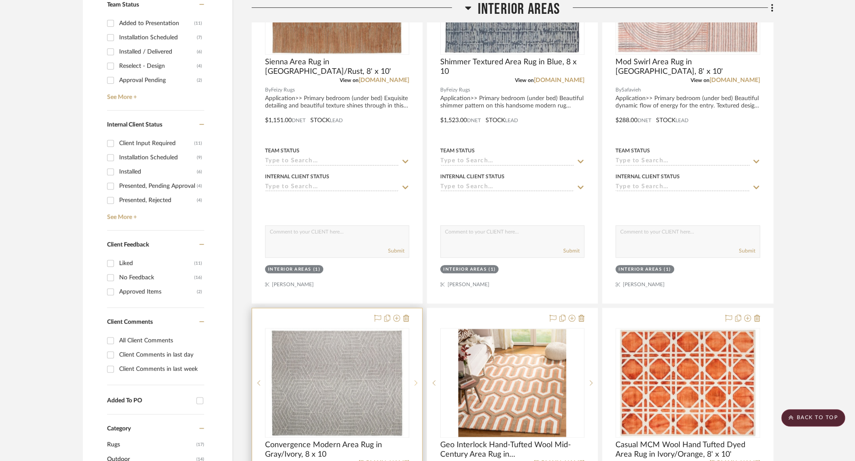
scroll to position [409, 0]
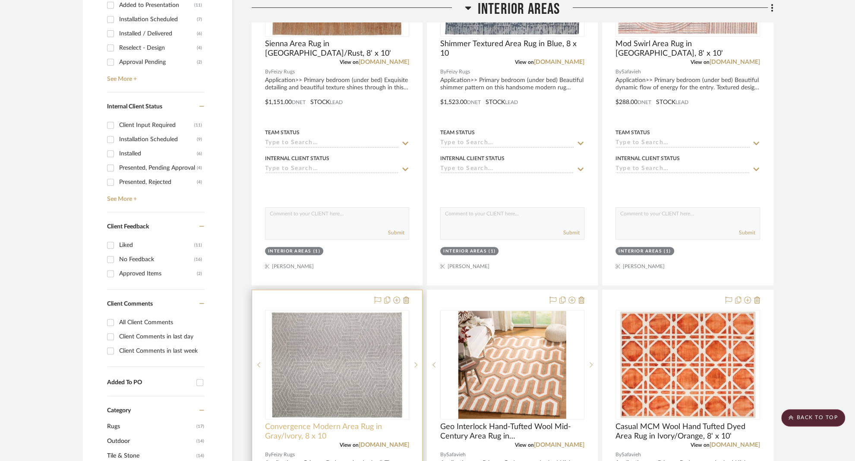
click at [323, 424] on span "Convergence Modern Area Rug in Gray/Ivory, 8 x 10" at bounding box center [337, 431] width 144 height 19
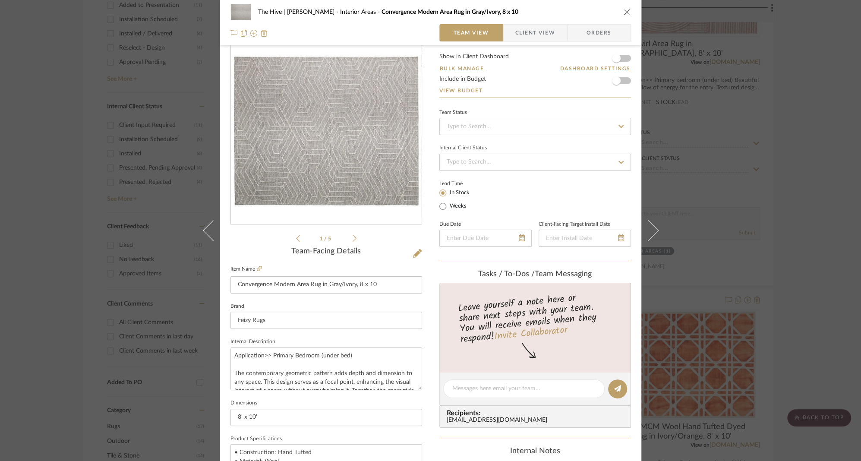
scroll to position [135, 0]
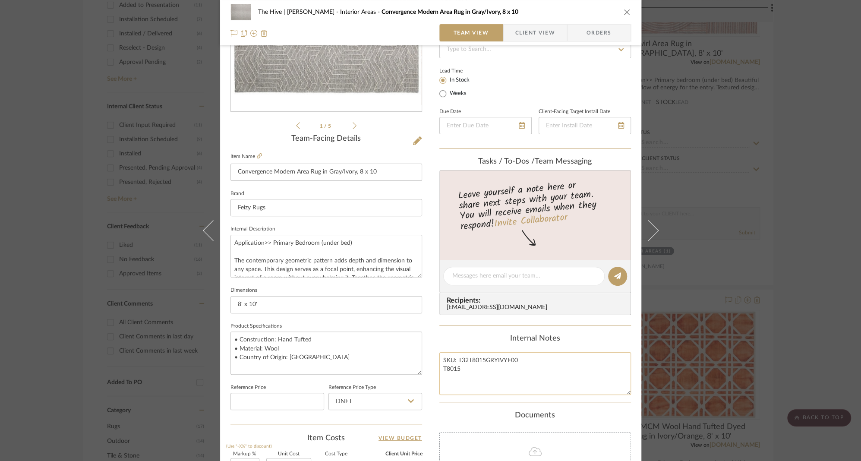
click at [452, 366] on textarea "SKU: T32T8015GRYIVYF00 T8015" at bounding box center [535, 373] width 192 height 43
paste textarea "Gray/Ivory"
type textarea "SKU: T32T8015GRYIVYF00 T8015 Gray/[PERSON_NAME] Collection"
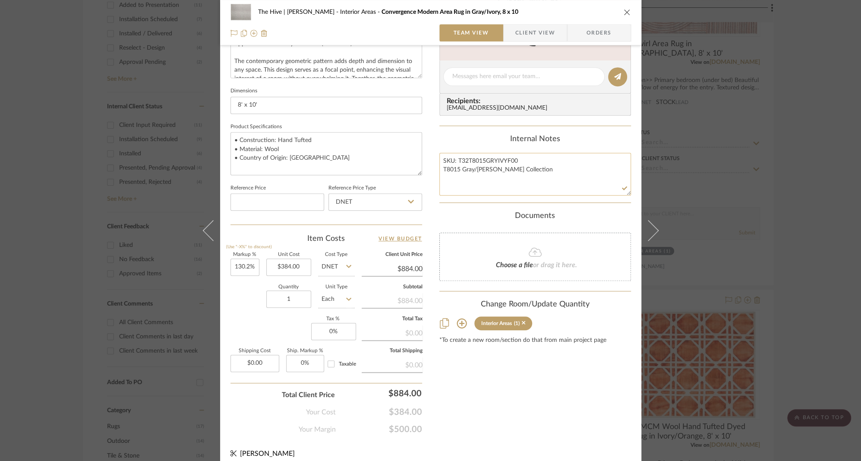
scroll to position [341, 0]
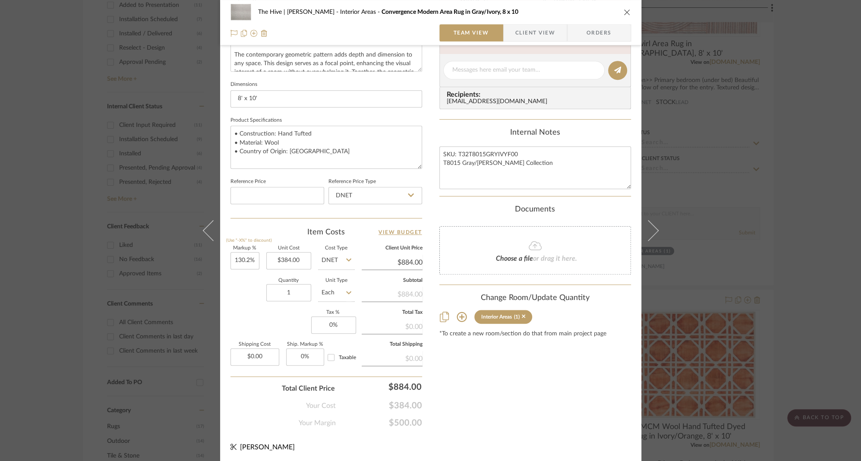
click at [624, 12] on icon "close" at bounding box center [627, 12] width 7 height 7
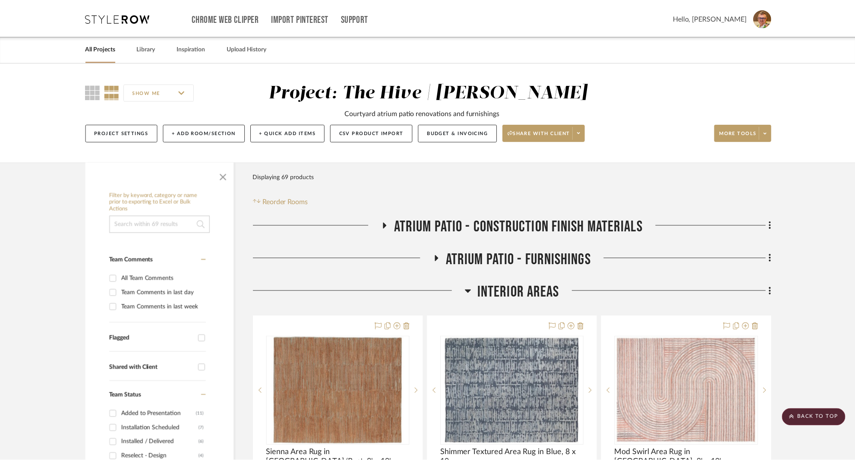
scroll to position [409, 0]
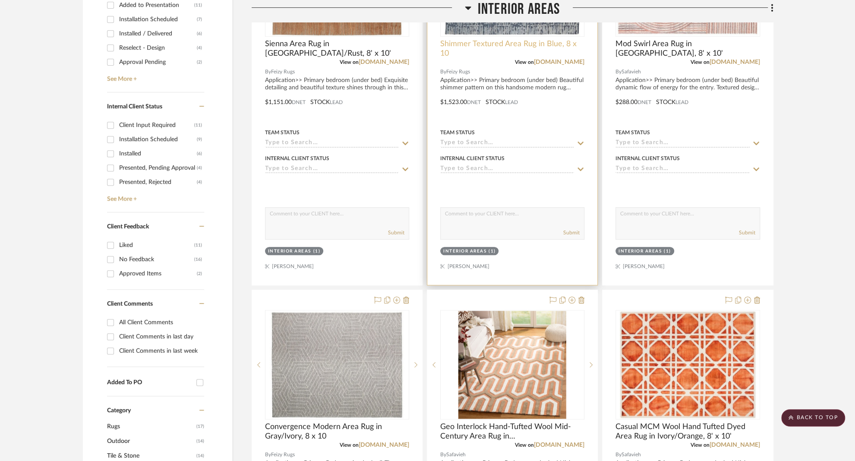
click at [525, 41] on span "Shimmer Textured Area Rug in Blue, 8 x 10" at bounding box center [512, 48] width 144 height 19
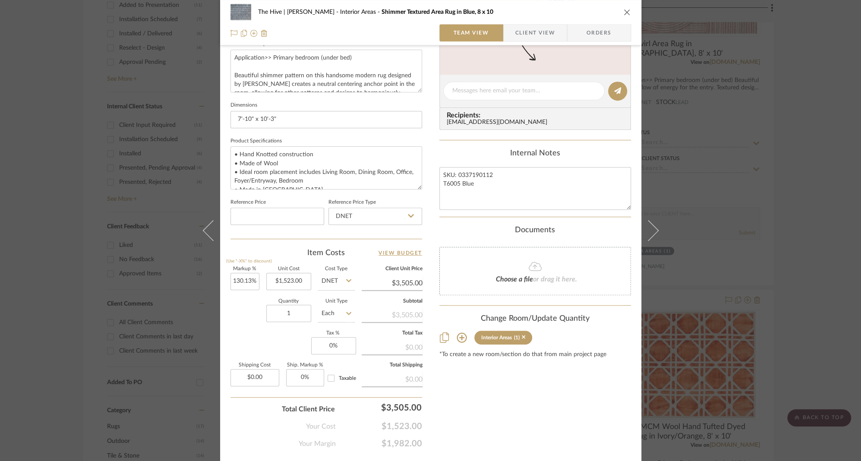
scroll to position [341, 0]
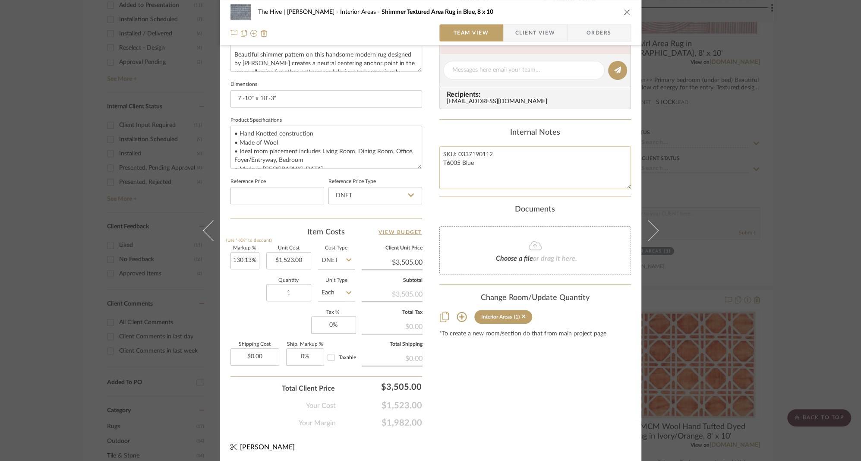
click at [512, 176] on textarea "SKU: 0337190112 T6005 Blue" at bounding box center [535, 167] width 192 height 43
type textarea "SKU: 0337190112 T6005 Blue"
paste textarea "Berwyn Collection"
type textarea "SKU: 0337190112 T6005 Blue Berwyn Collection"
click at [624, 11] on icon "close" at bounding box center [627, 12] width 7 height 7
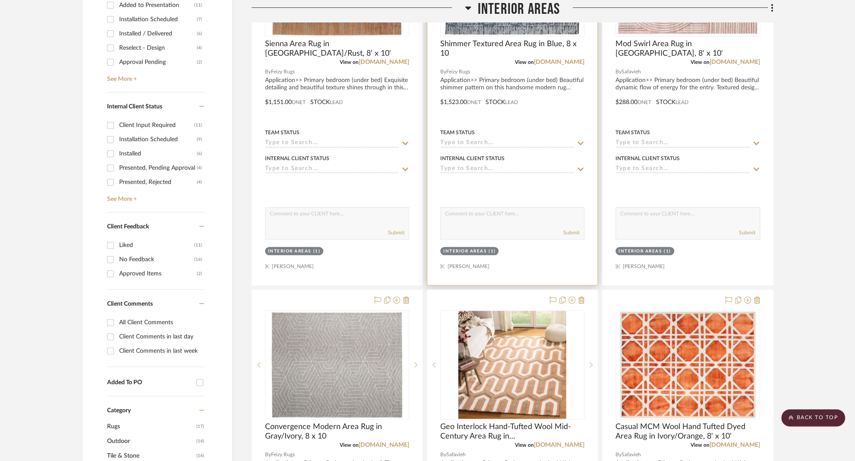
scroll to position [227, 0]
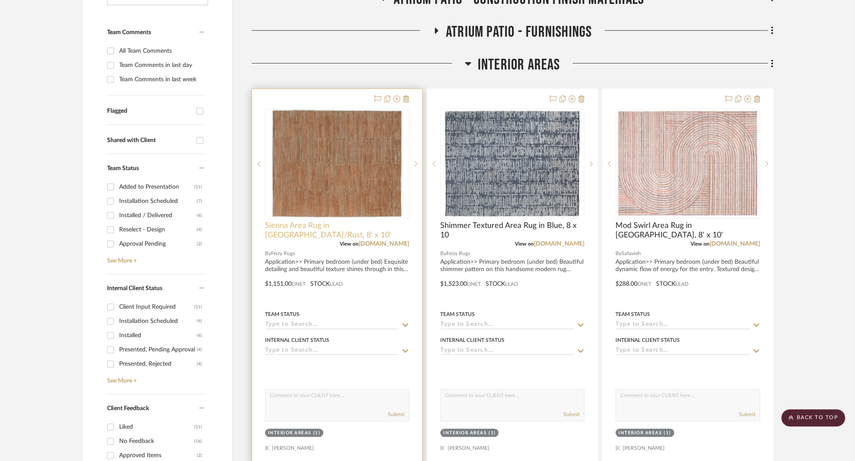
click at [339, 223] on span "Sienna Area Rug in [GEOGRAPHIC_DATA]/Rust, 8' x 10'" at bounding box center [337, 230] width 144 height 19
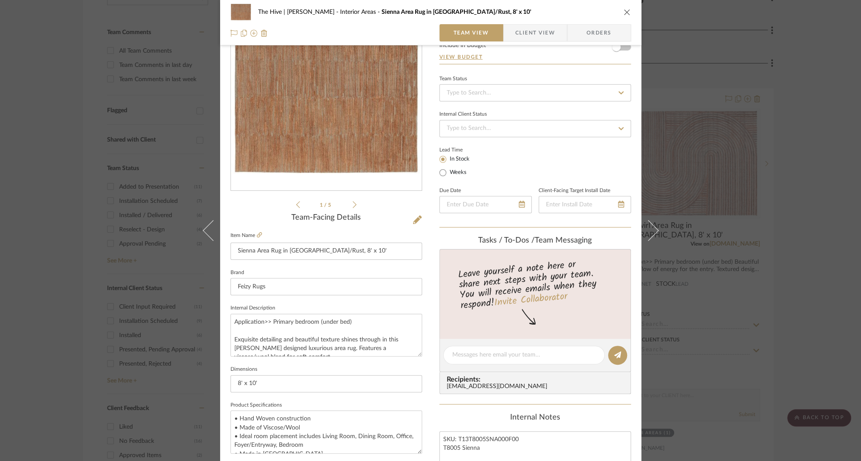
scroll to position [103, 0]
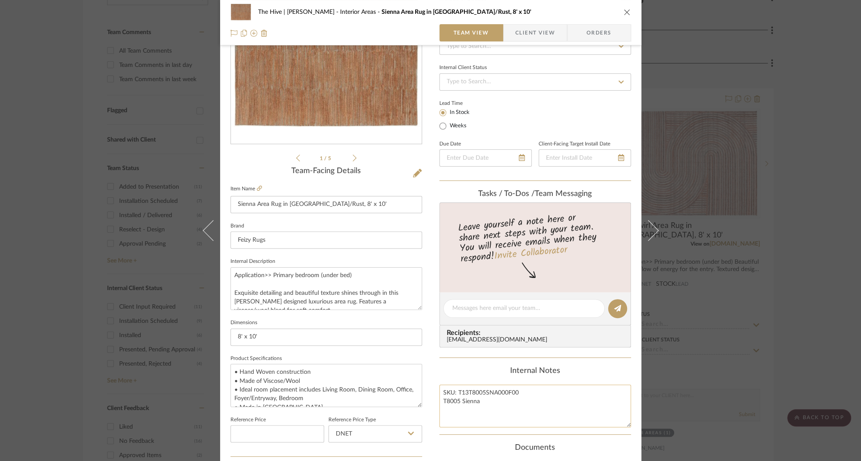
click at [519, 413] on textarea "SKU: T13T8005SNA000F00 T8005 Sienna" at bounding box center [535, 405] width 192 height 43
paste textarea "Braeside Collection"
type textarea "SKU: T13T8005SNA000F00 T8005 [PERSON_NAME] Collection"
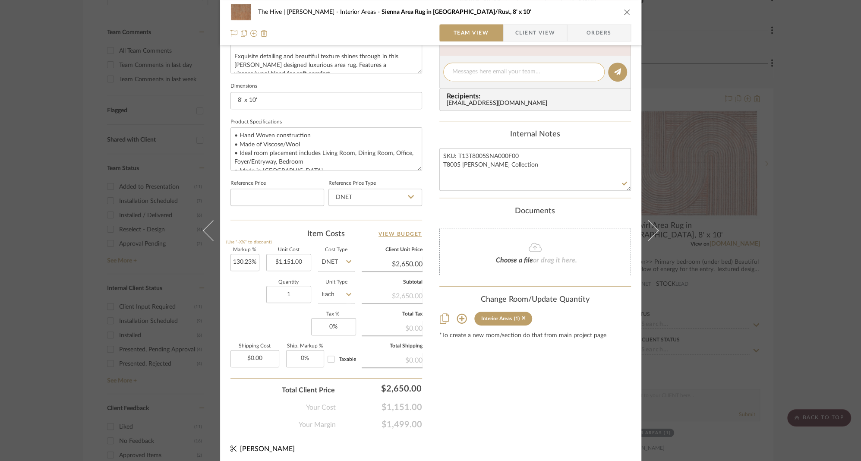
scroll to position [341, 0]
click at [624, 13] on icon "close" at bounding box center [627, 12] width 7 height 7
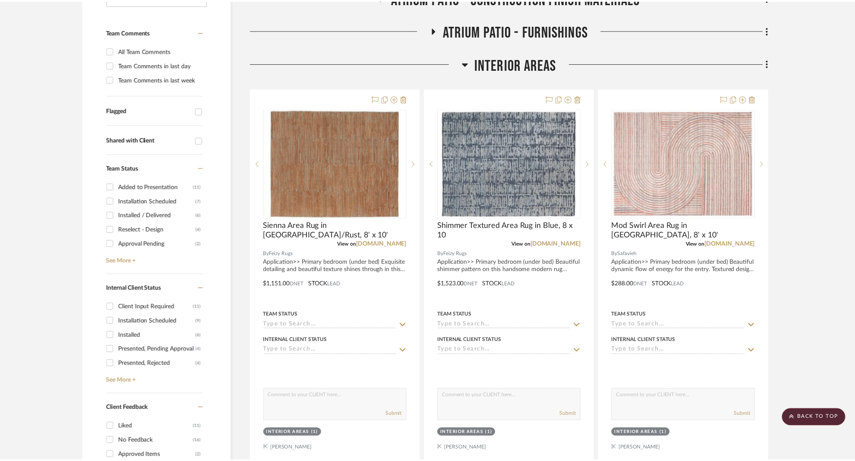
scroll to position [227, 0]
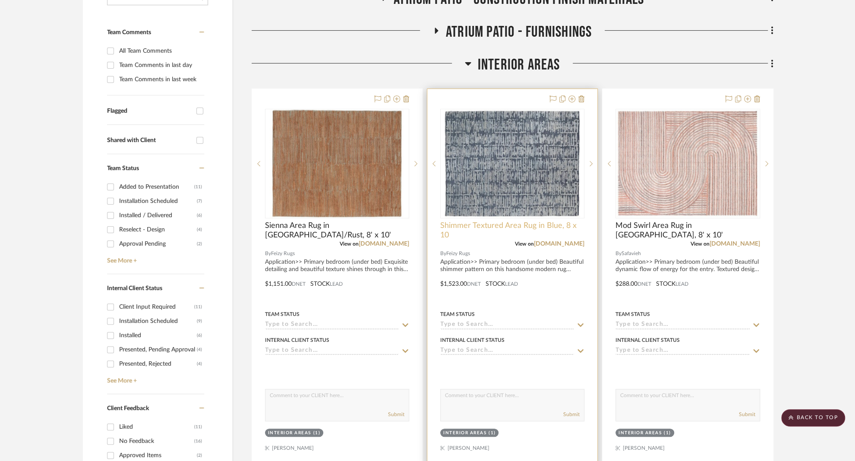
click at [488, 224] on span "Shimmer Textured Area Rug in Blue, 8 x 10" at bounding box center [512, 230] width 144 height 19
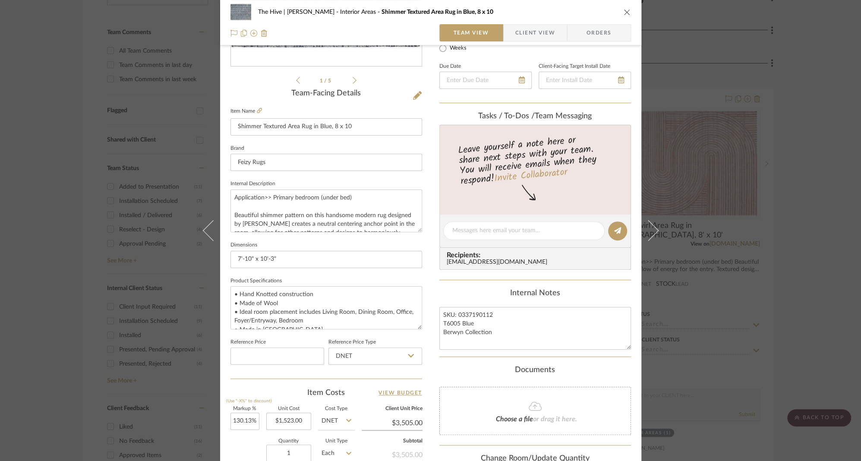
scroll to position [220, 0]
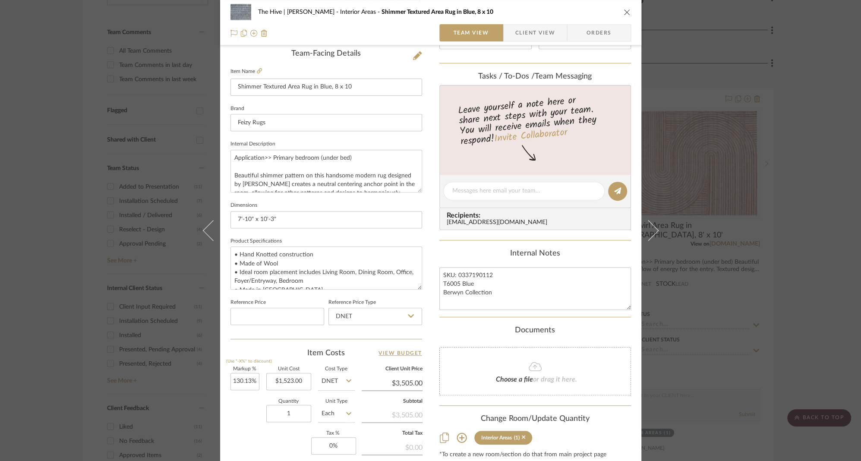
click at [624, 11] on icon "close" at bounding box center [627, 12] width 7 height 7
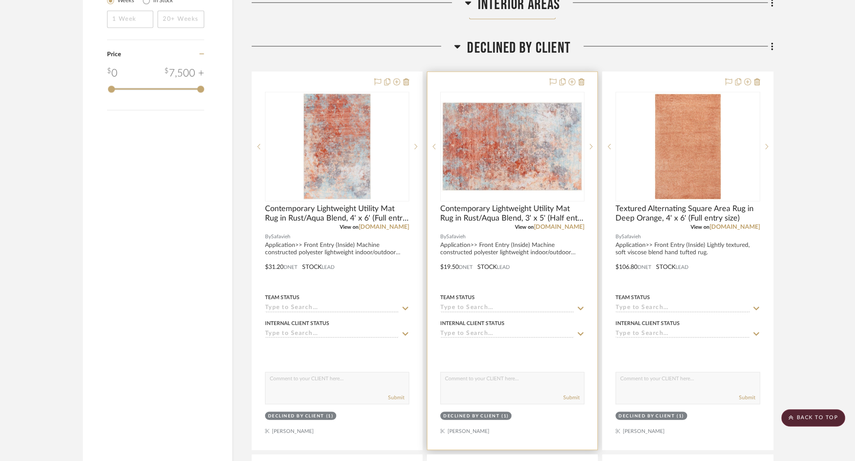
scroll to position [1465, 0]
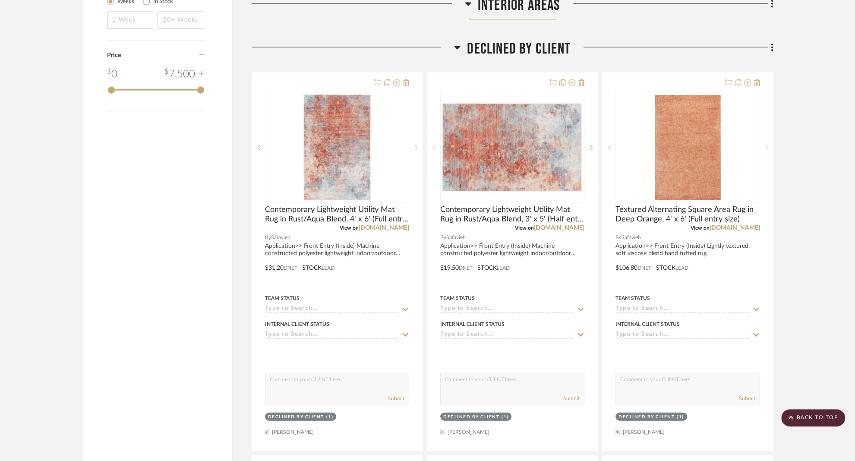
click at [457, 46] on icon at bounding box center [457, 47] width 6 height 3
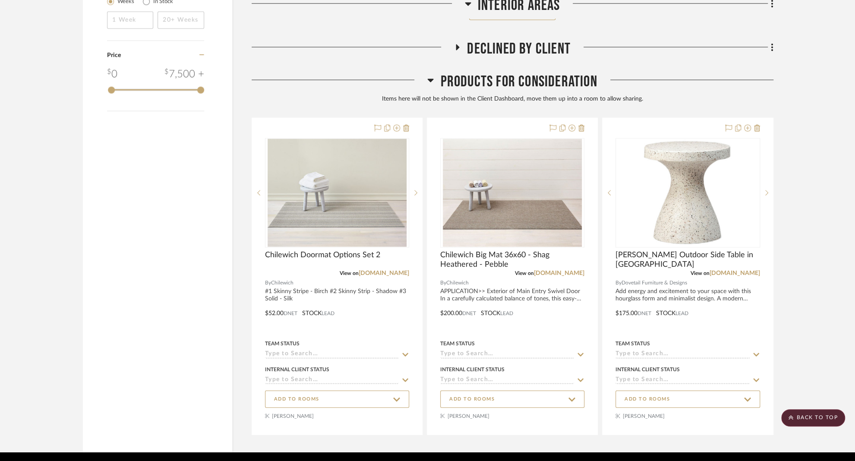
scroll to position [1286, 0]
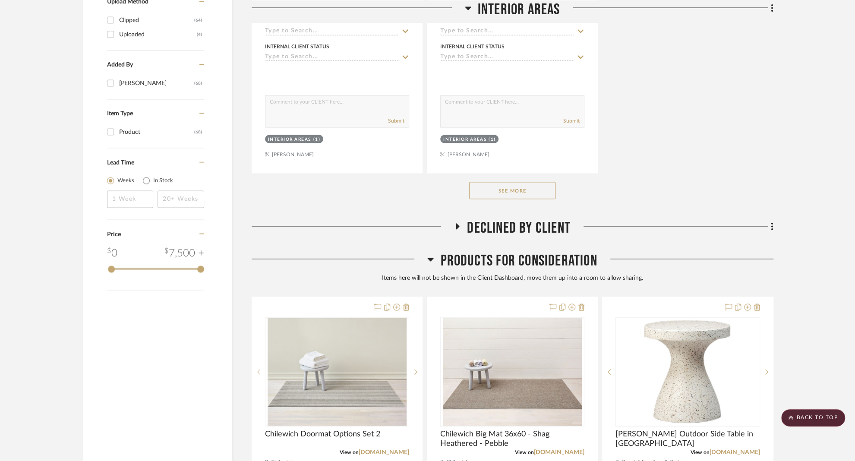
click at [434, 255] on h3 "Products For Consideration" at bounding box center [512, 261] width 170 height 19
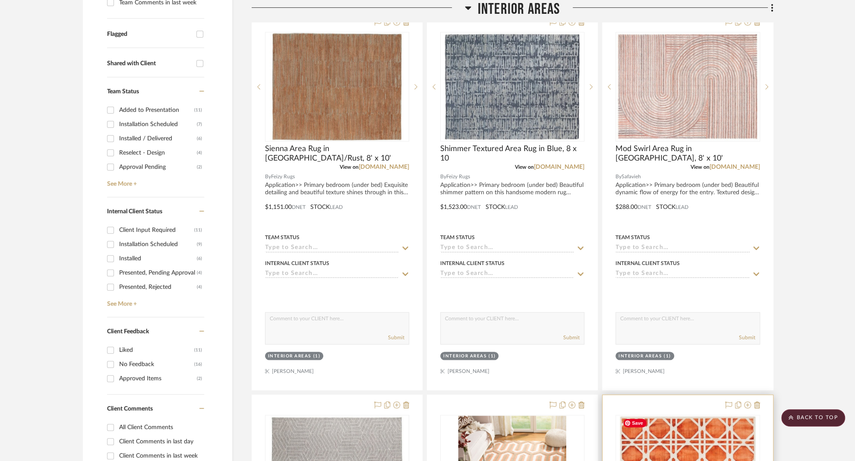
scroll to position [270, 0]
